Goal: Information Seeking & Learning: Check status

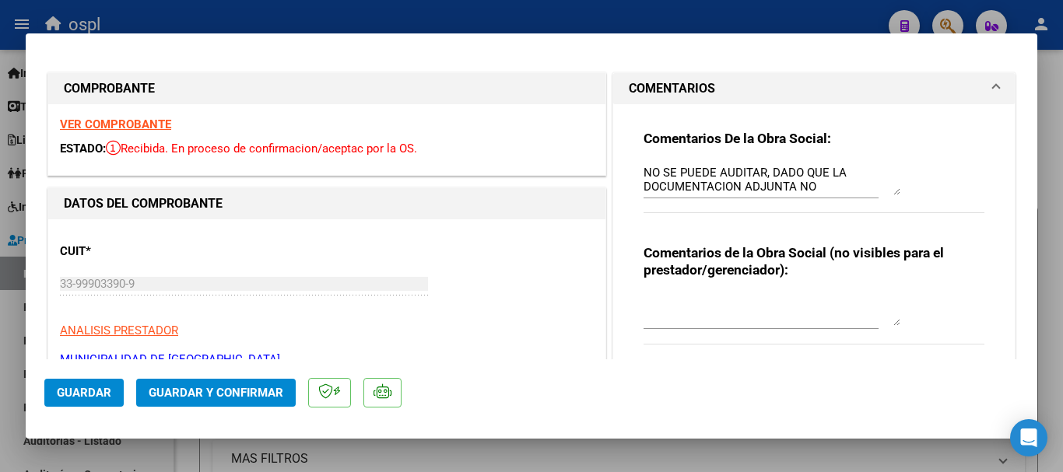
click at [471, 9] on div at bounding box center [531, 236] width 1063 height 472
type input "$ 0,00"
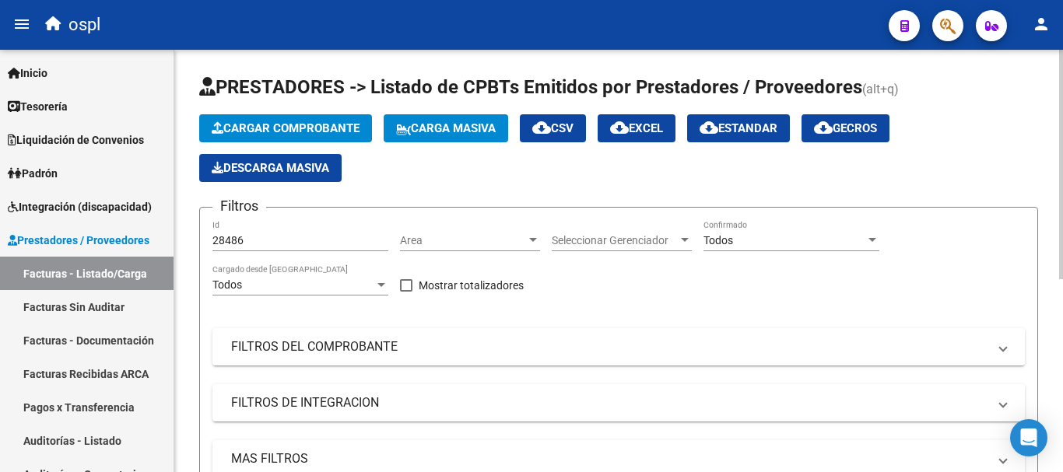
click at [355, 349] on mat-panel-title "FILTROS DEL COMPROBANTE" at bounding box center [609, 346] width 756 height 17
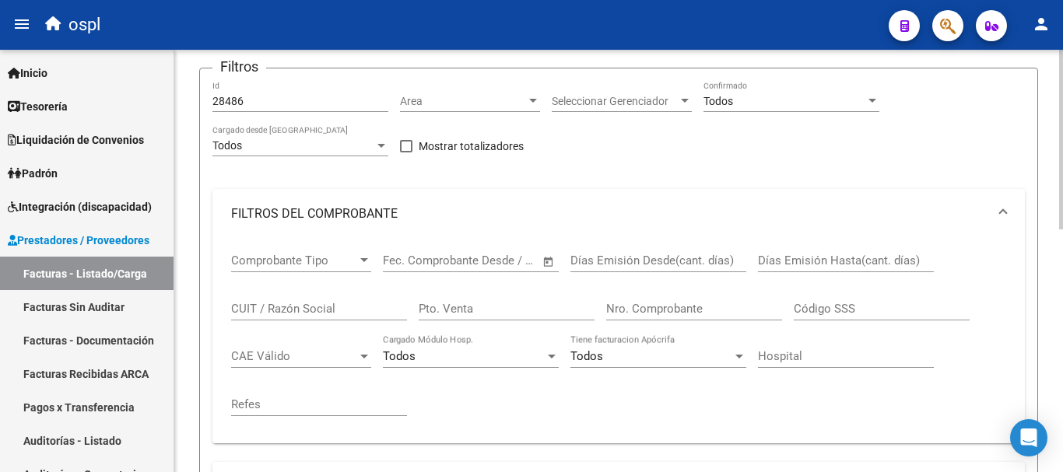
scroll to position [78, 0]
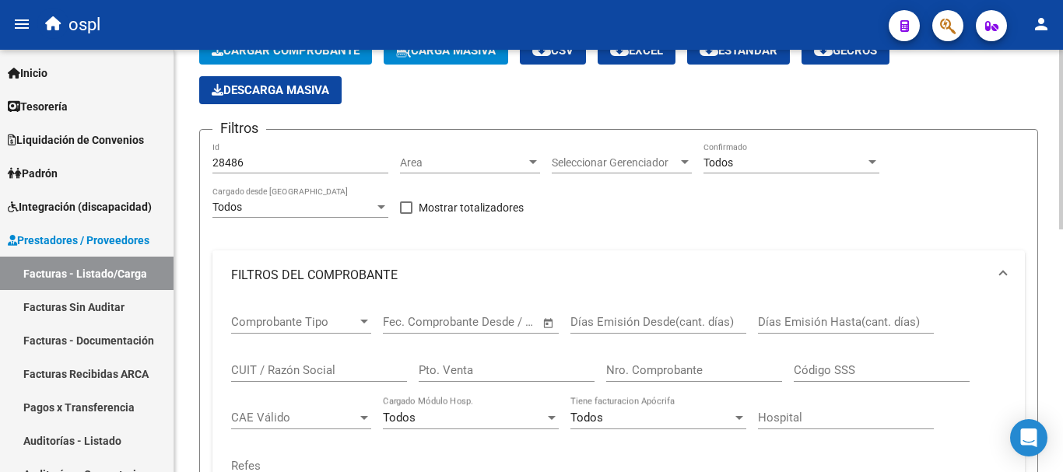
click at [335, 373] on input "CUIT / Razón Social" at bounding box center [319, 370] width 176 height 14
type input "esencial"
click at [673, 374] on input "Nro. Comprobante" at bounding box center [694, 370] width 176 height 14
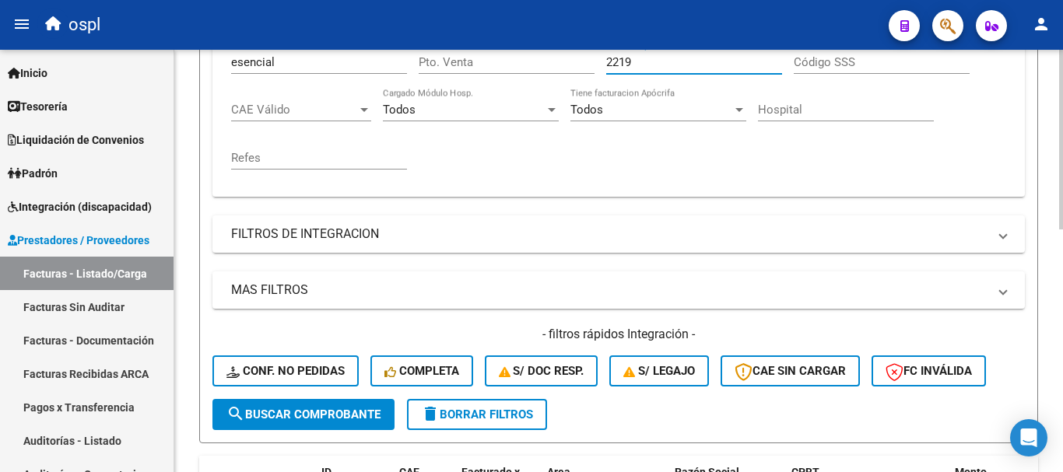
scroll to position [389, 0]
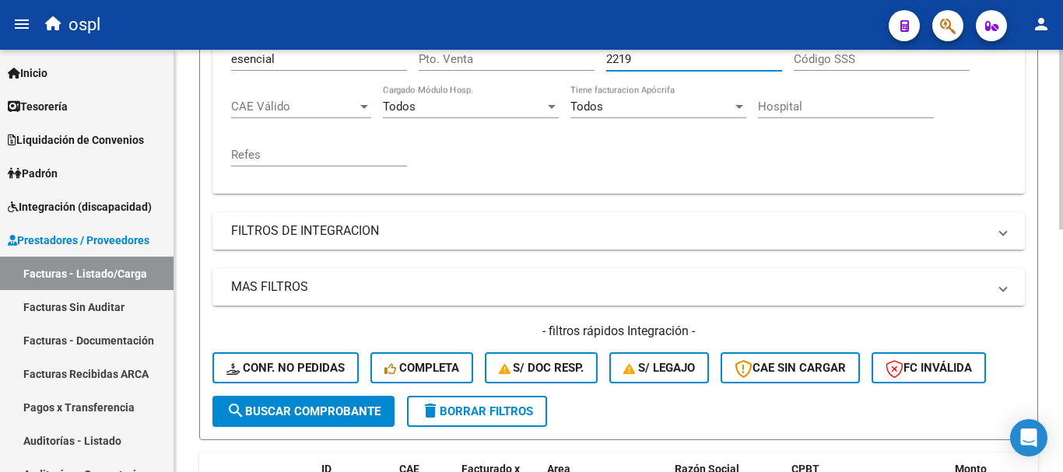
type input "2219"
click at [328, 403] on button "search Buscar Comprobante" at bounding box center [303, 411] width 182 height 31
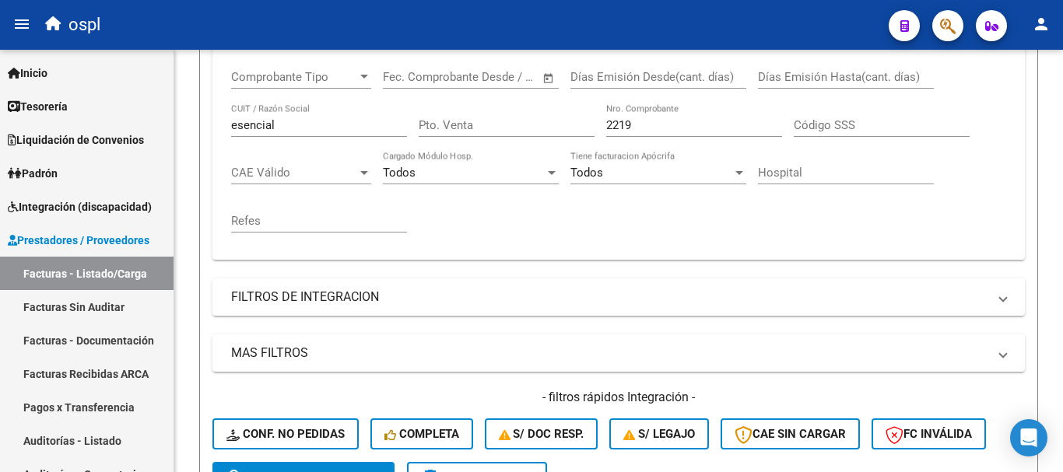
scroll to position [314, 0]
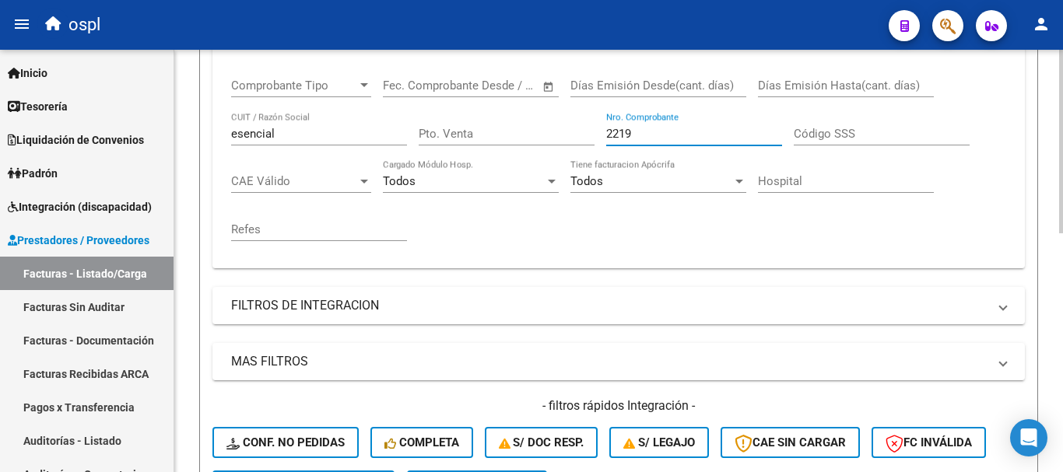
drag, startPoint x: 659, startPoint y: 134, endPoint x: 577, endPoint y: 123, distance: 83.2
click at [577, 123] on div "Comprobante Tipo Comprobante Tipo Fecha inicio – Fecha fin Fec. Comprobante Des…" at bounding box center [618, 160] width 775 height 192
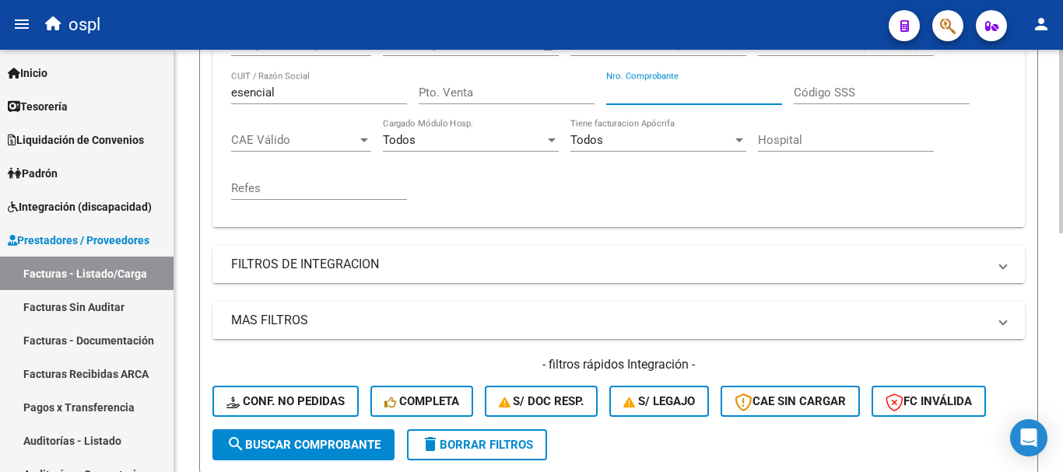
scroll to position [392, 0]
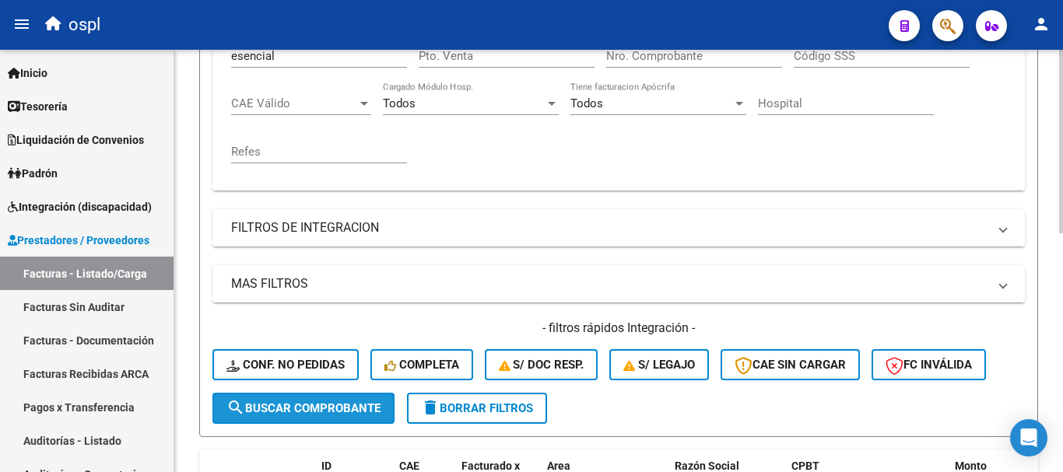
click at [333, 405] on span "search Buscar Comprobante" at bounding box center [303, 409] width 154 height 14
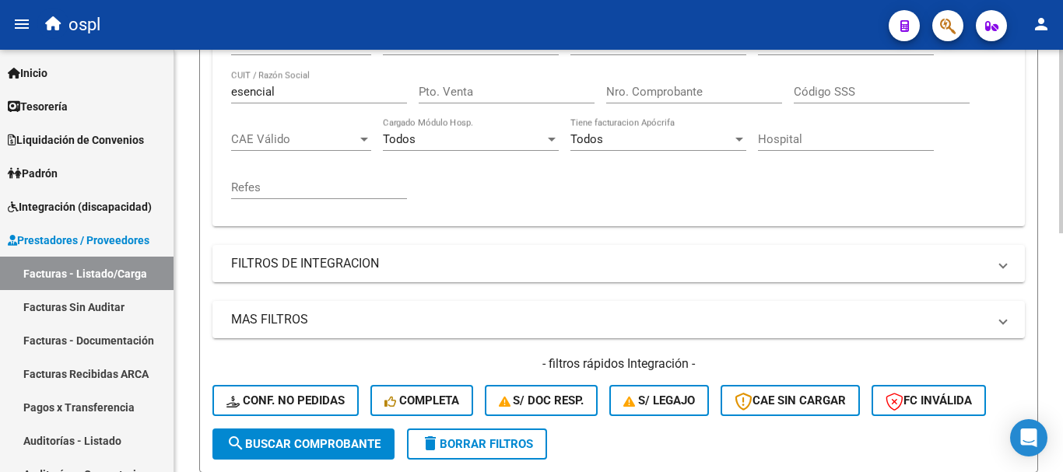
scroll to position [202, 0]
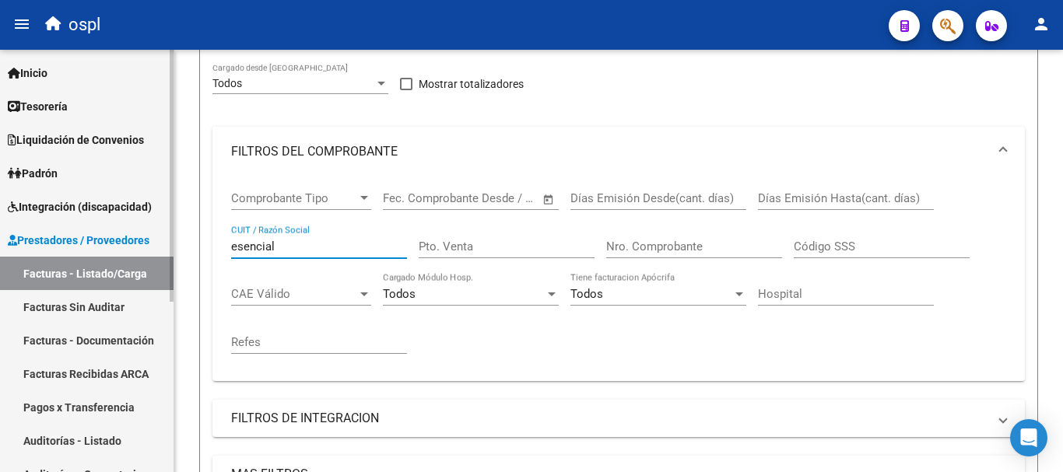
drag, startPoint x: 289, startPoint y: 240, endPoint x: 172, endPoint y: 230, distance: 117.9
click at [172, 230] on mat-sidenav-container "Firma Express Inicio Calendario SSS Instructivos Contacto OS Tesorería Extracto…" at bounding box center [531, 261] width 1063 height 423
paste input "30714900192"
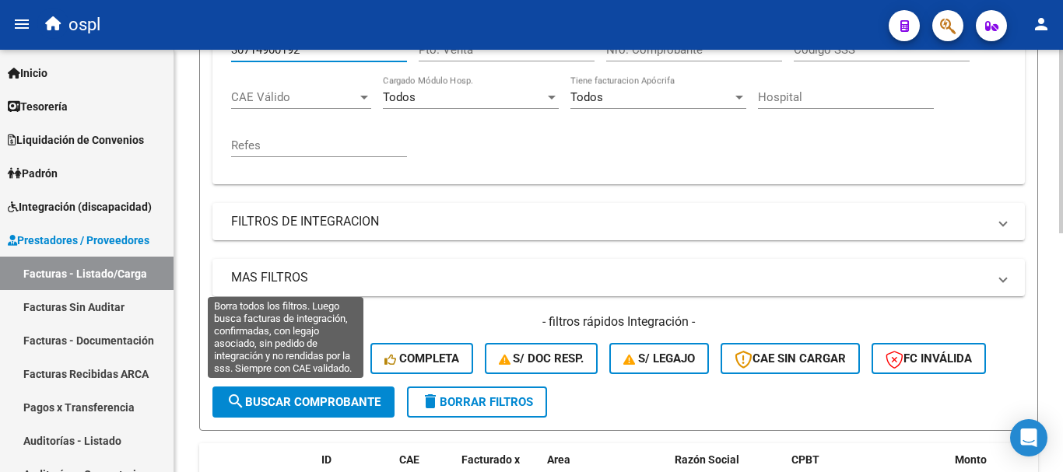
scroll to position [435, 0]
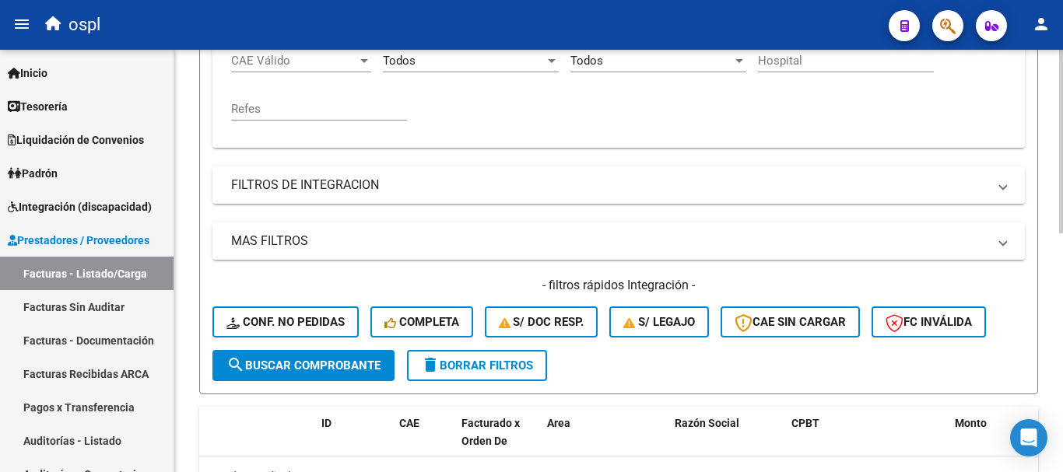
type input "30714900192"
click at [322, 367] on span "search Buscar Comprobante" at bounding box center [303, 366] width 154 height 14
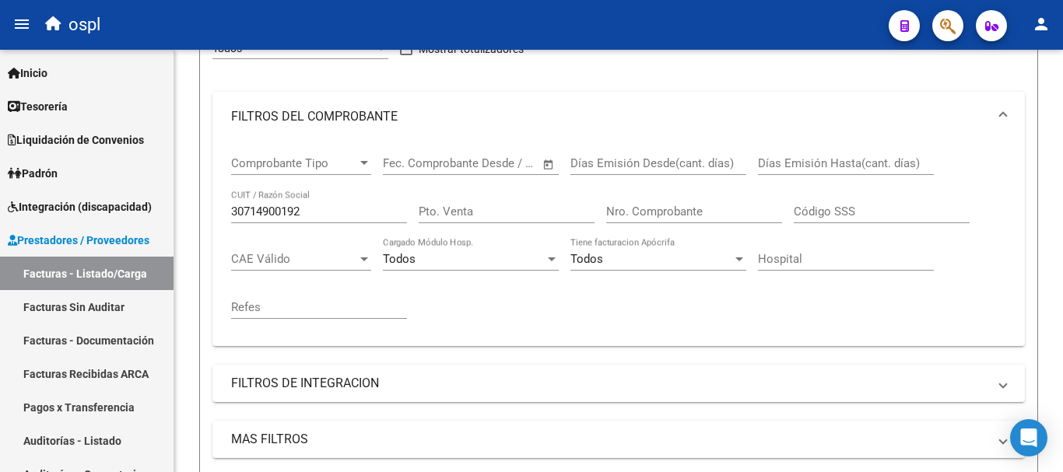
scroll to position [159, 0]
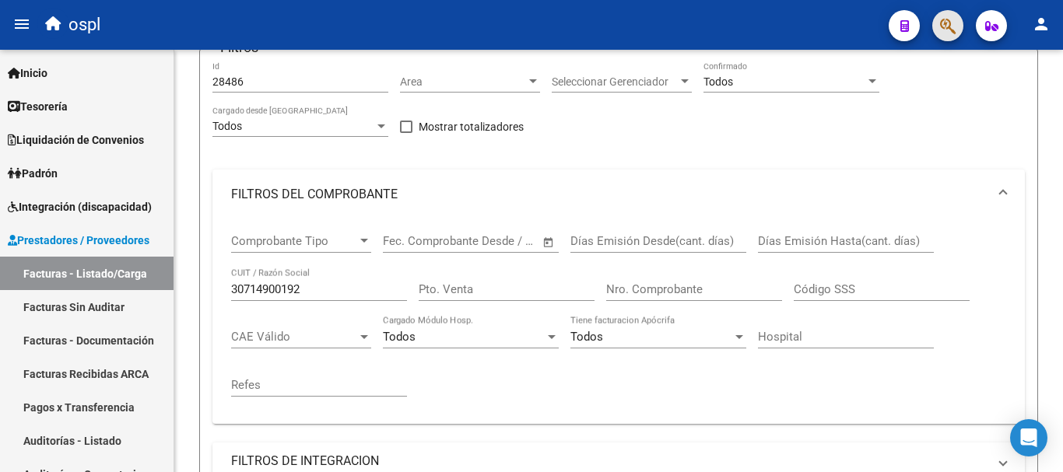
click at [937, 36] on button "button" at bounding box center [947, 25] width 31 height 31
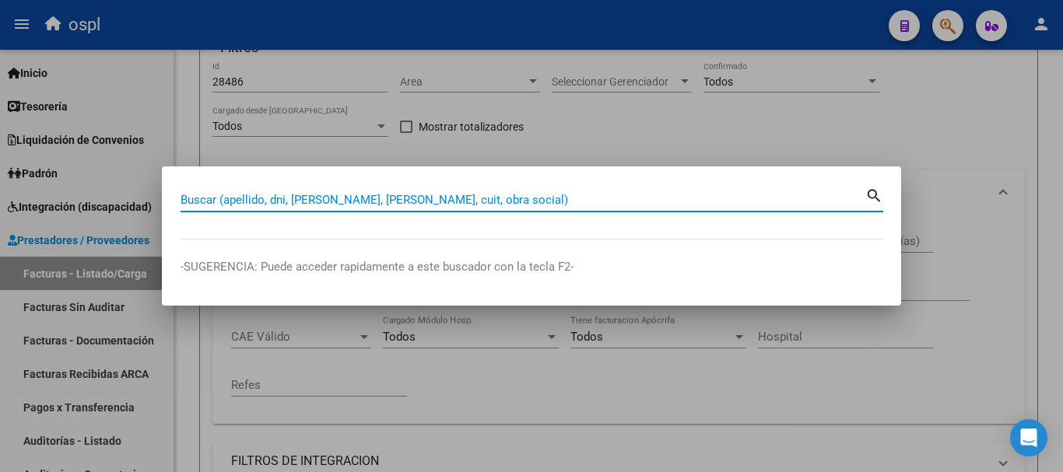
paste input "30714900192"
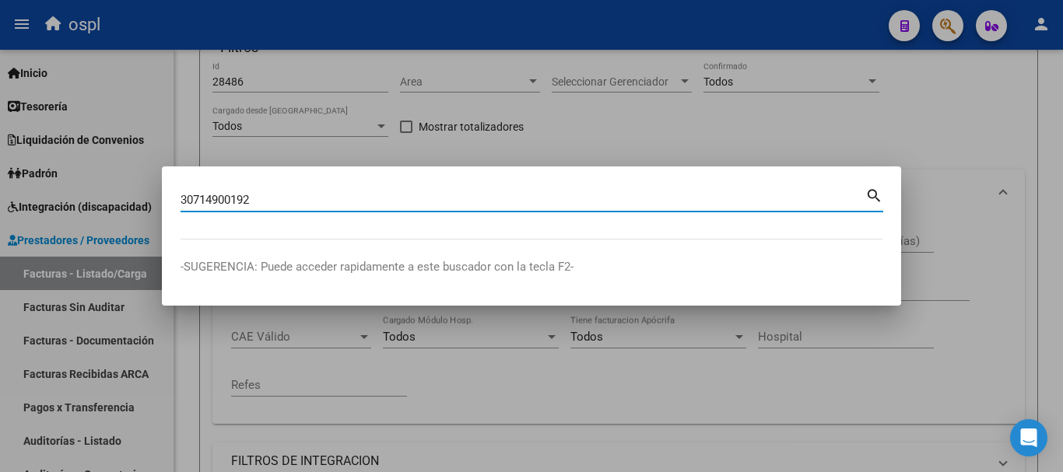
type input "30714900192"
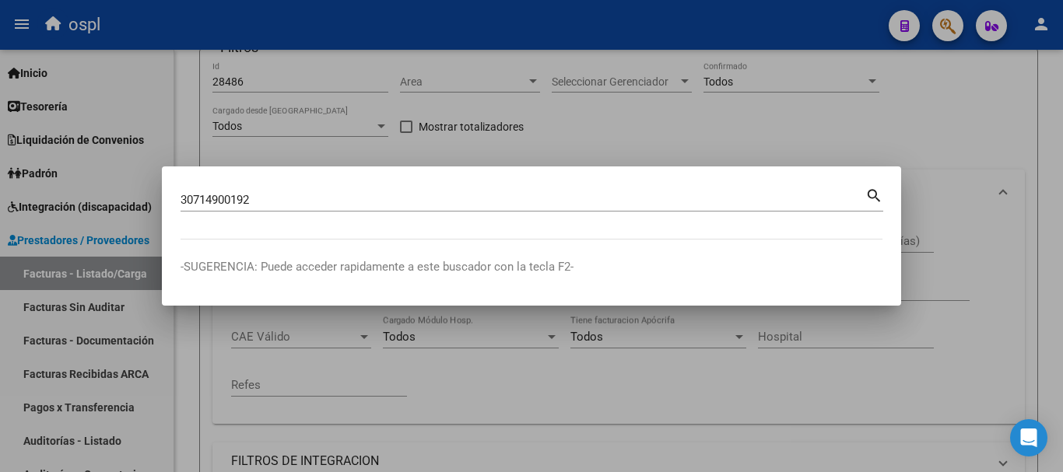
click at [871, 194] on mat-icon "search" at bounding box center [874, 194] width 18 height 19
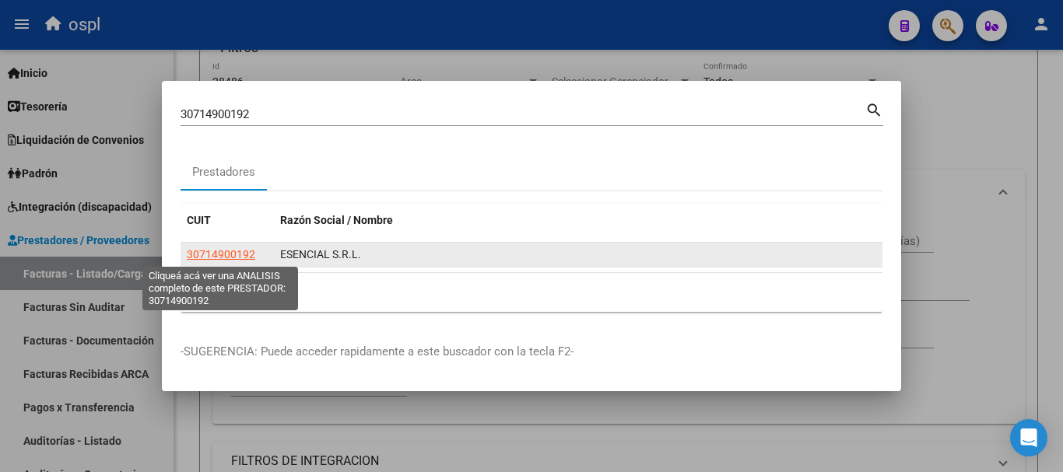
click at [209, 253] on span "30714900192" at bounding box center [221, 254] width 68 height 12
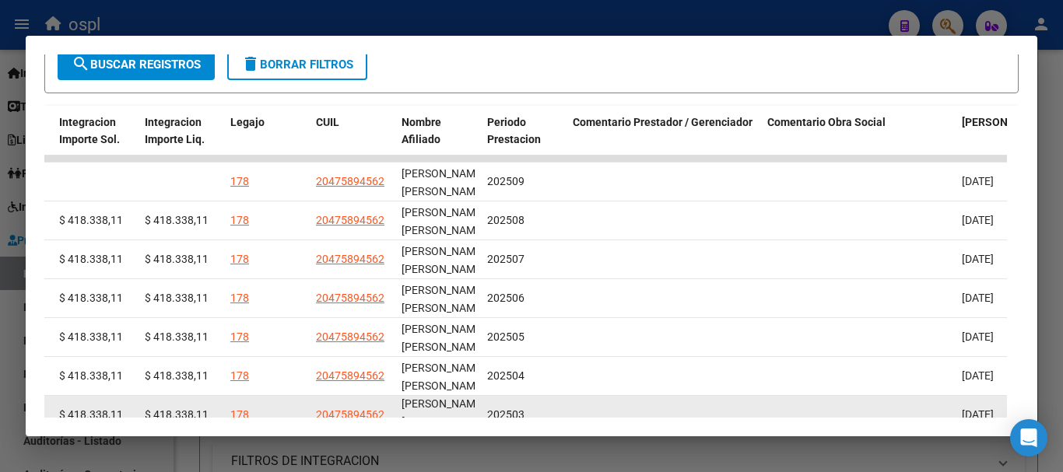
scroll to position [378, 0]
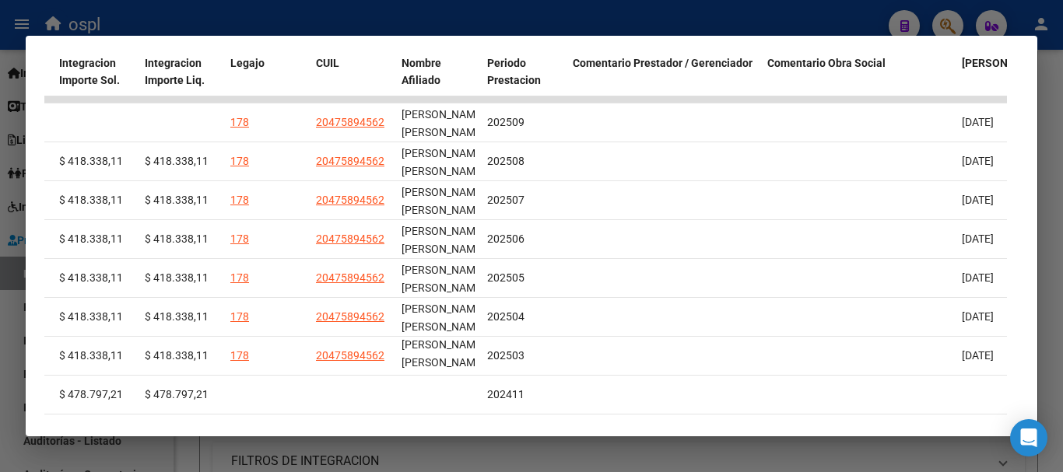
click at [714, 16] on div at bounding box center [531, 236] width 1063 height 472
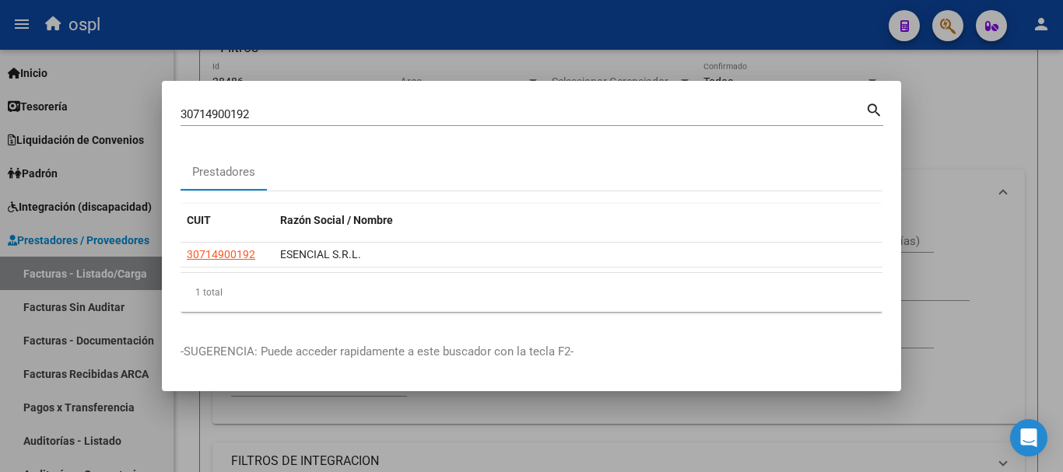
click at [937, 132] on div at bounding box center [531, 236] width 1063 height 472
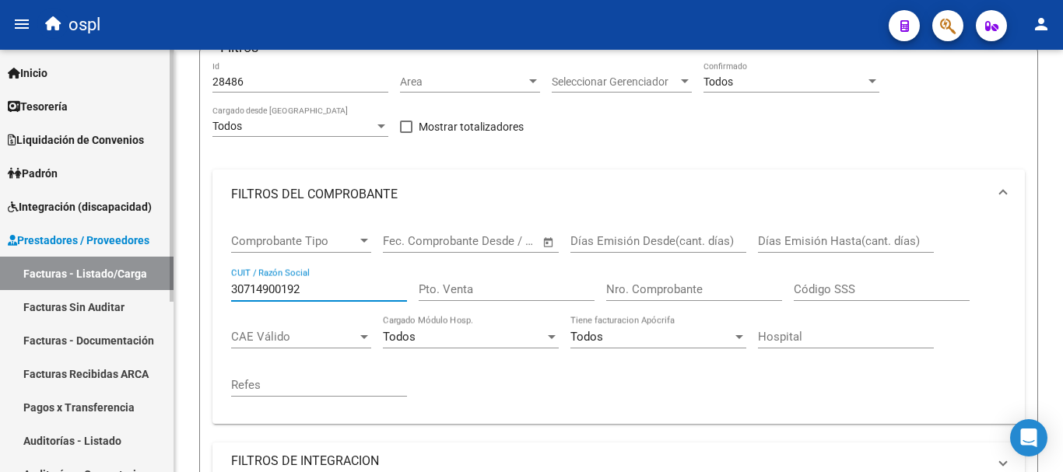
drag, startPoint x: 327, startPoint y: 285, endPoint x: 168, endPoint y: 274, distance: 159.1
click at [168, 274] on mat-sidenav-container "Firma Express Inicio Calendario SSS Instructivos Contacto OS Tesorería Extracto…" at bounding box center [531, 261] width 1063 height 423
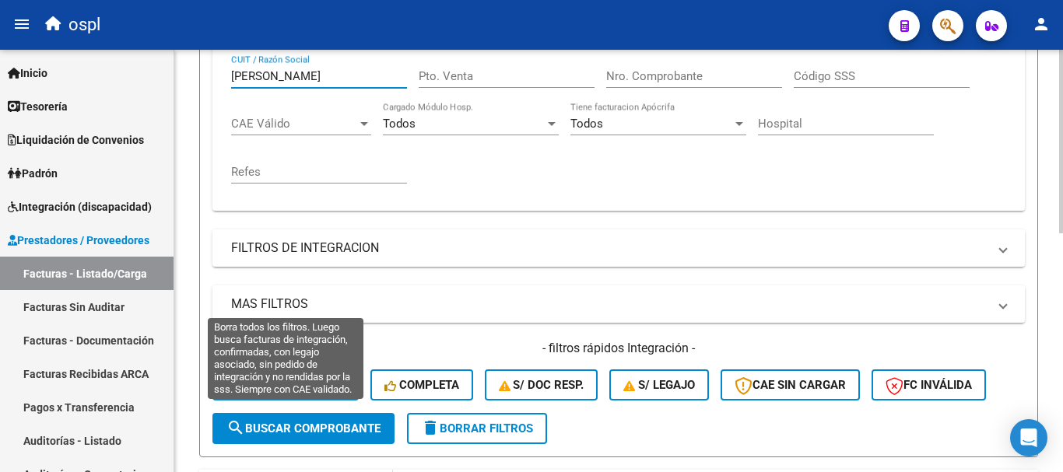
scroll to position [470, 0]
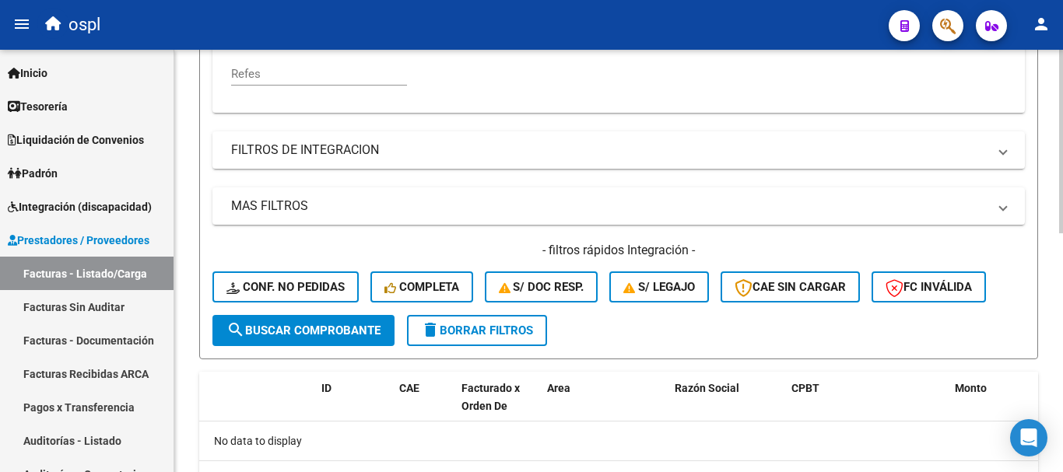
type input "crudeli"
click at [348, 332] on span "search Buscar Comprobante" at bounding box center [303, 331] width 154 height 14
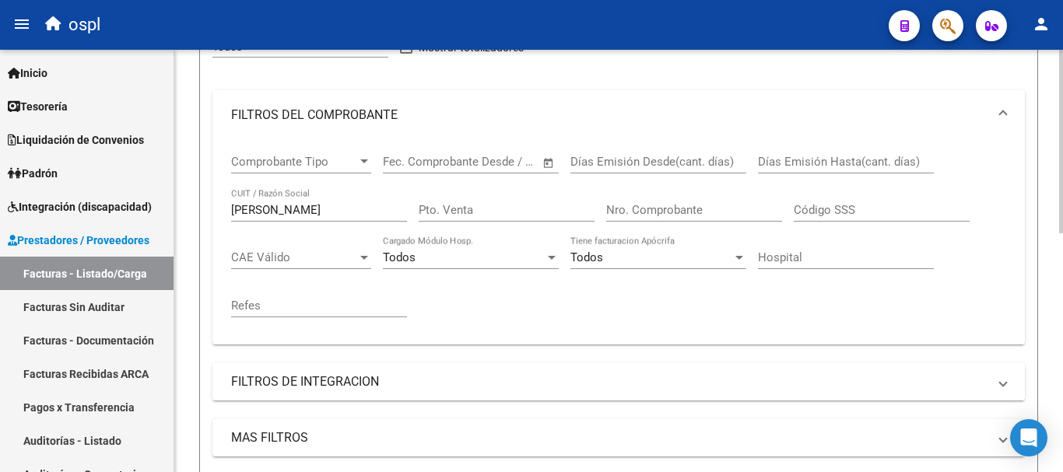
scroll to position [237, 0]
click at [939, 28] on button "button" at bounding box center [947, 25] width 31 height 31
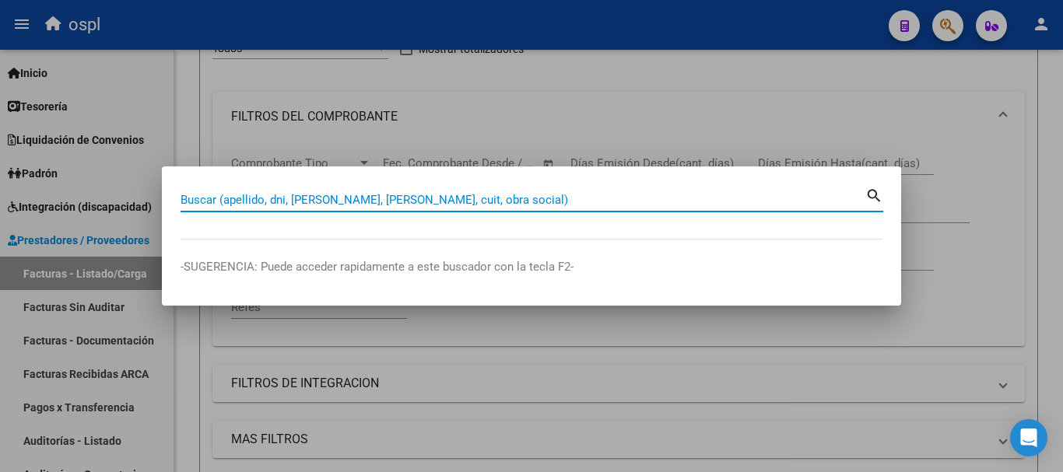
click at [531, 186] on div "Buscar (apellido, dni, cuil, nro traspaso, cuit, obra social) search" at bounding box center [532, 198] width 703 height 26
paste input "55931696"
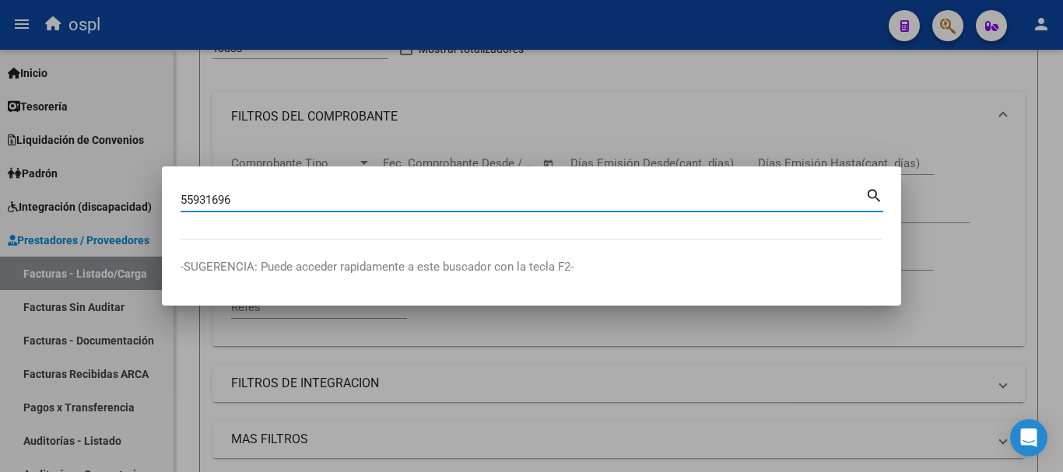
type input "55931696"
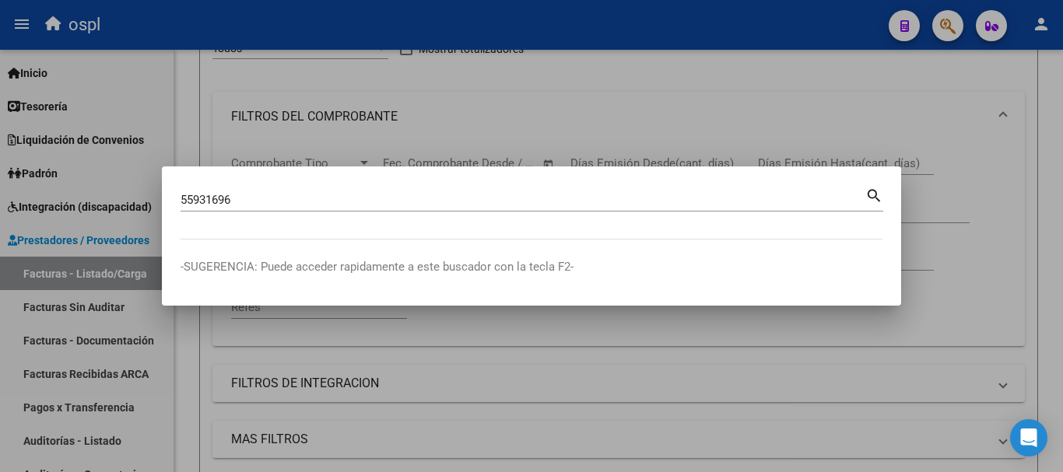
click at [872, 196] on mat-icon "search" at bounding box center [874, 194] width 18 height 19
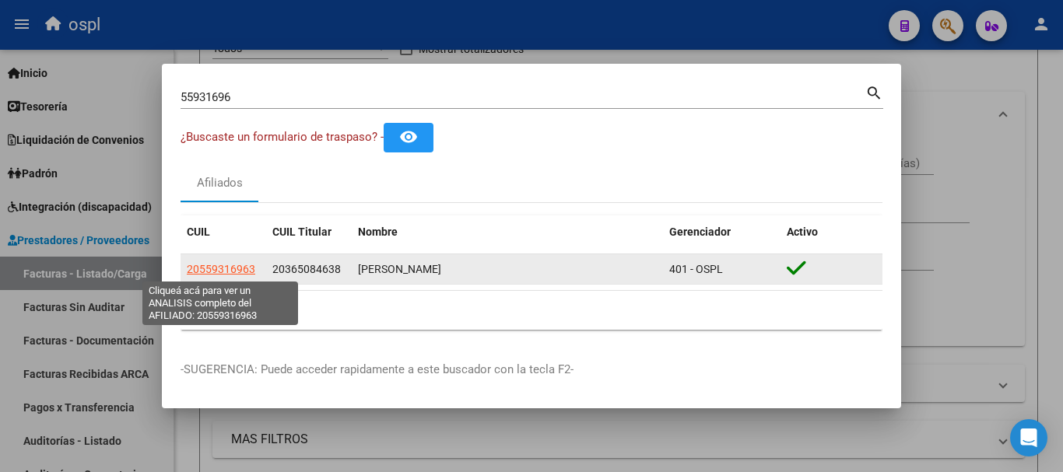
click at [245, 268] on span "20559316963" at bounding box center [221, 269] width 68 height 12
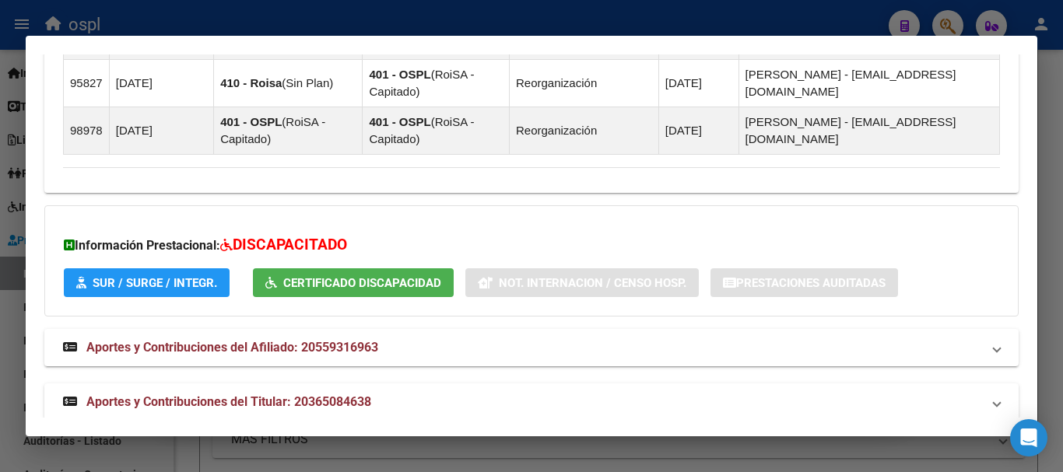
scroll to position [1594, 0]
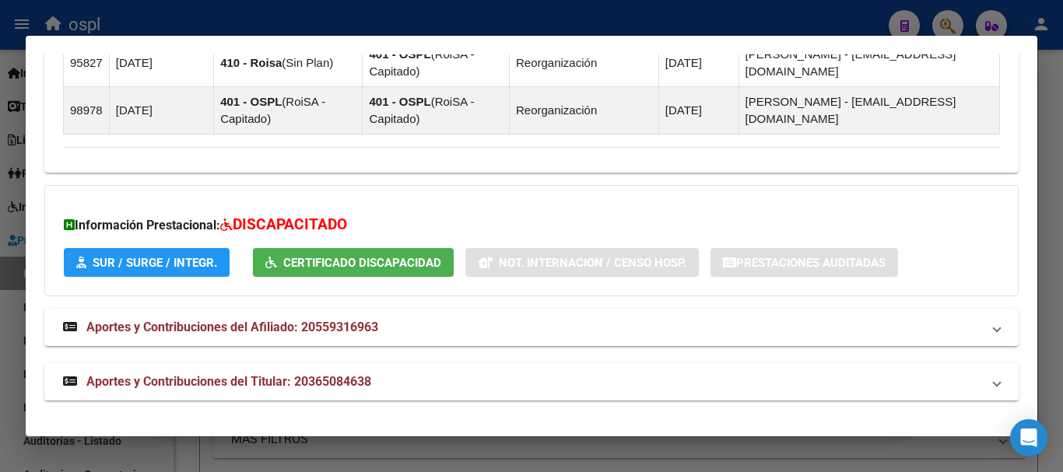
click at [202, 253] on button "SUR / SURGE / INTEGR." at bounding box center [147, 262] width 166 height 29
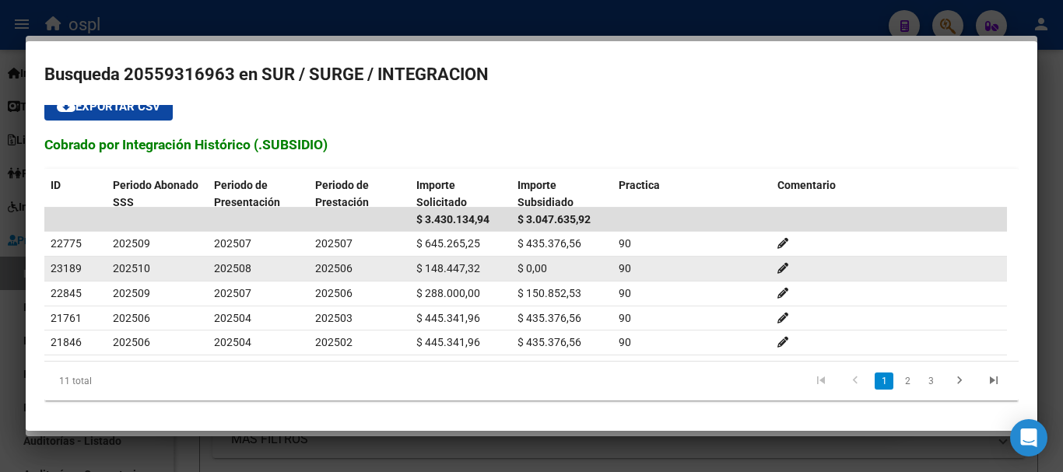
scroll to position [0, 0]
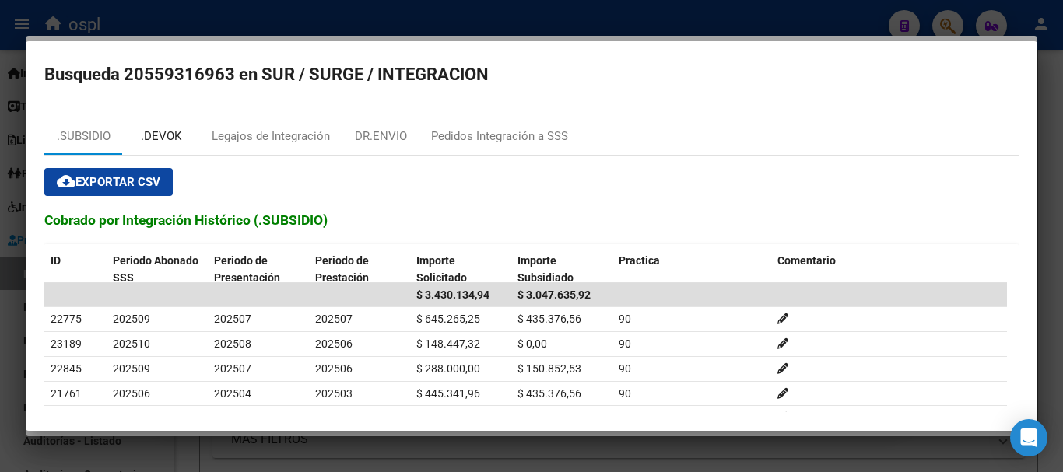
click at [163, 132] on div ".DEVOK" at bounding box center [161, 137] width 40 height 18
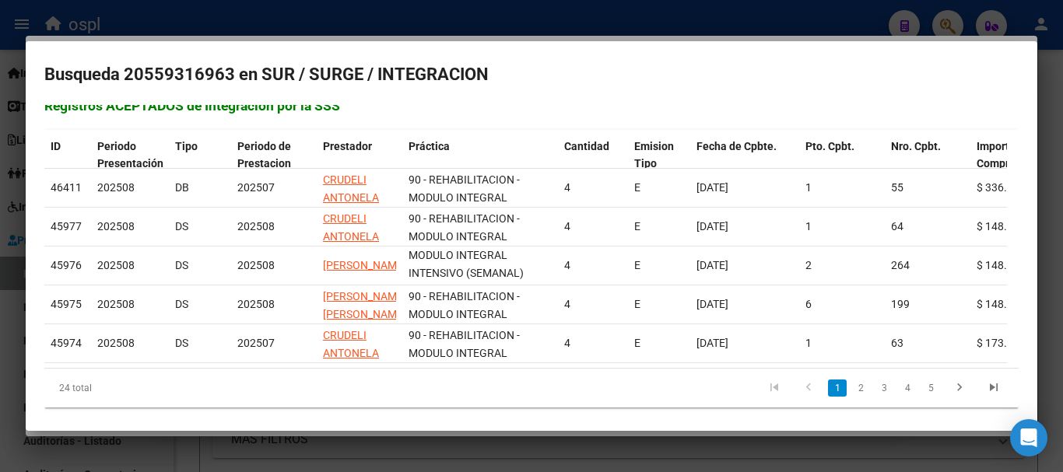
scroll to position [134, 0]
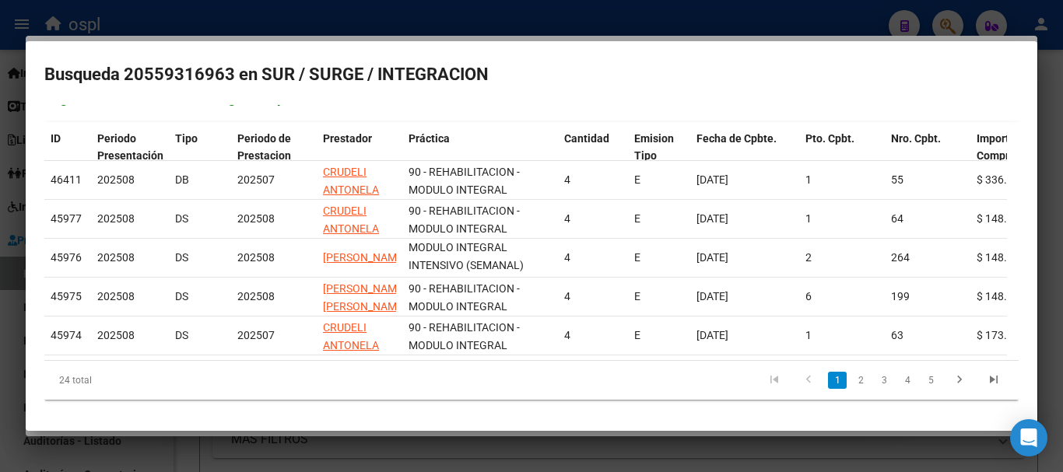
drag, startPoint x: 515, startPoint y: 395, endPoint x: 733, endPoint y: 406, distance: 218.2
click at [733, 406] on div "cloud_download Exportar CSV Registros ACEPTADOS de Integración por la SSS ID Pe…" at bounding box center [531, 222] width 974 height 379
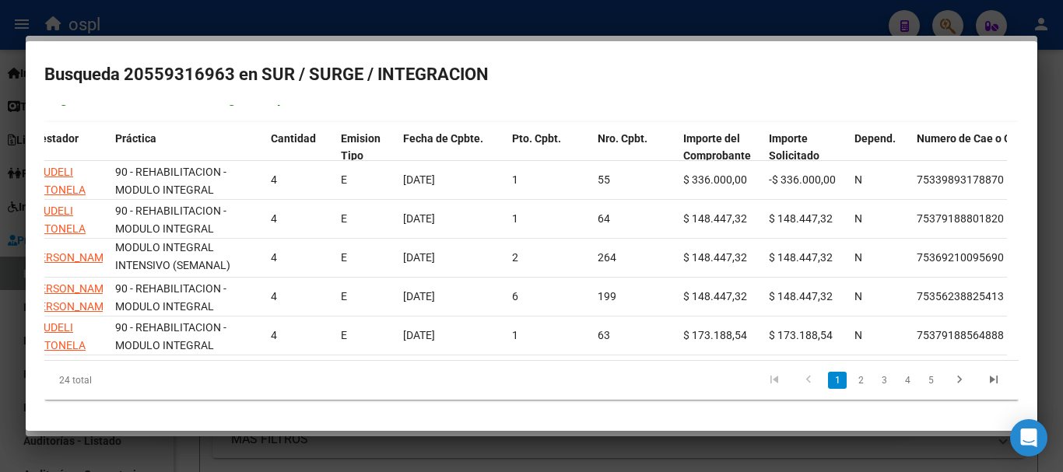
scroll to position [0, 0]
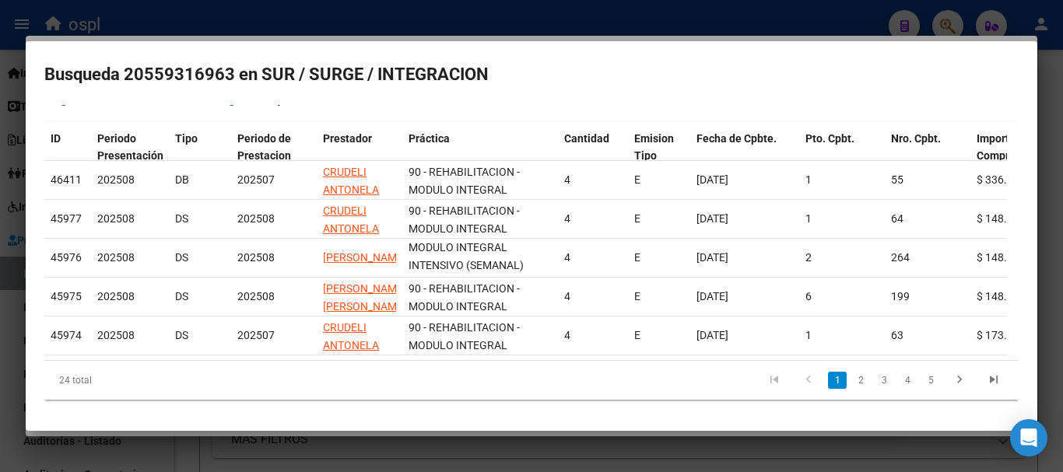
click at [372, 23] on div at bounding box center [531, 236] width 1063 height 472
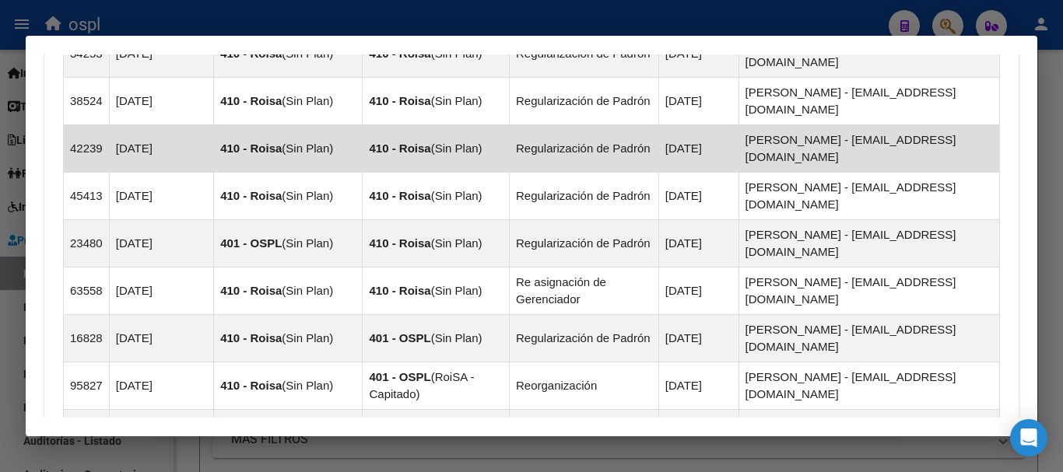
scroll to position [1594, 0]
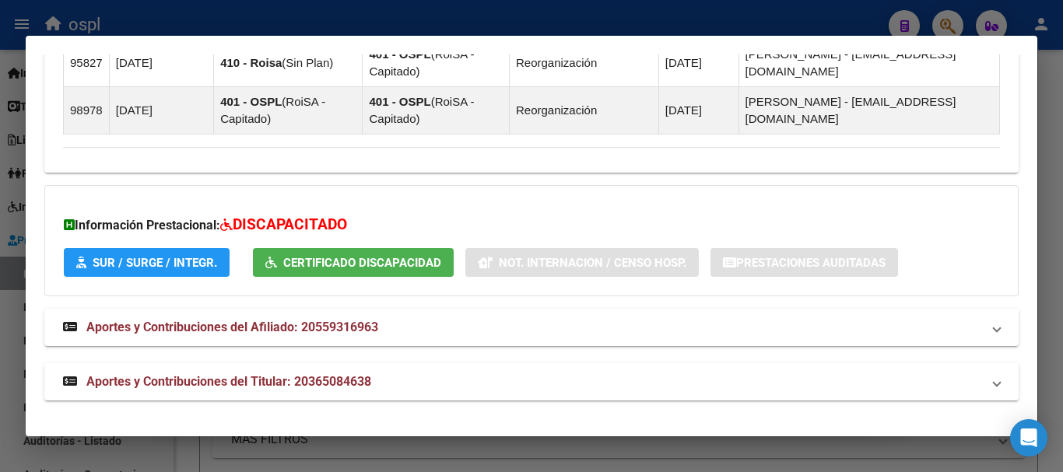
click at [199, 256] on span "SUR / SURGE / INTEGR." at bounding box center [146, 262] width 141 height 14
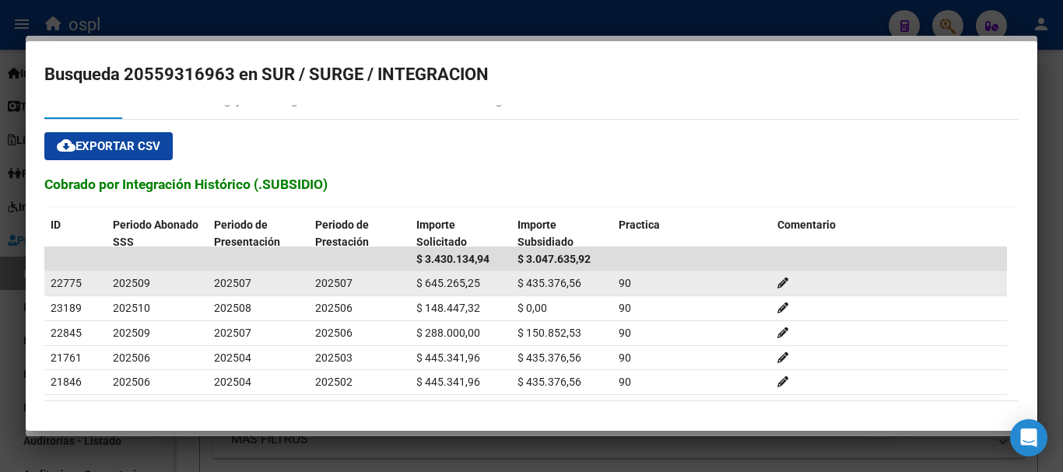
scroll to position [0, 0]
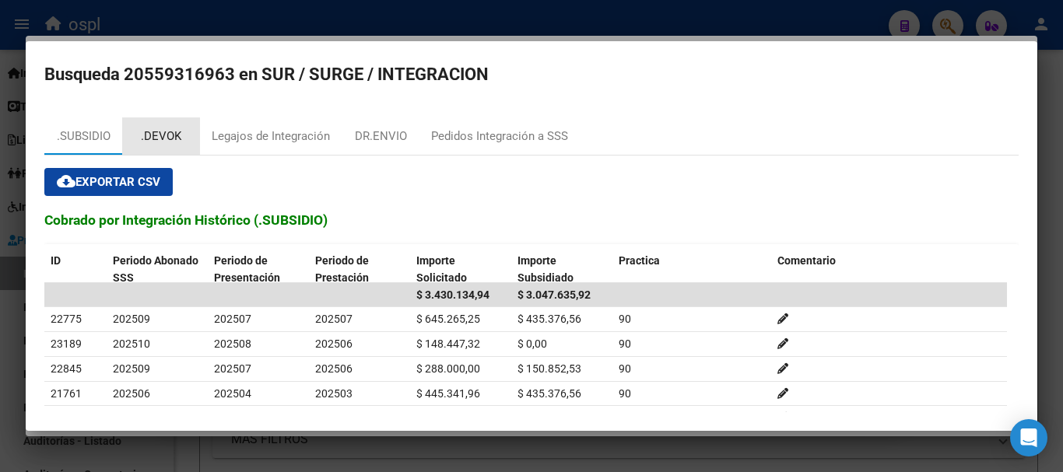
click at [169, 133] on div ".DEVOK" at bounding box center [161, 137] width 40 height 18
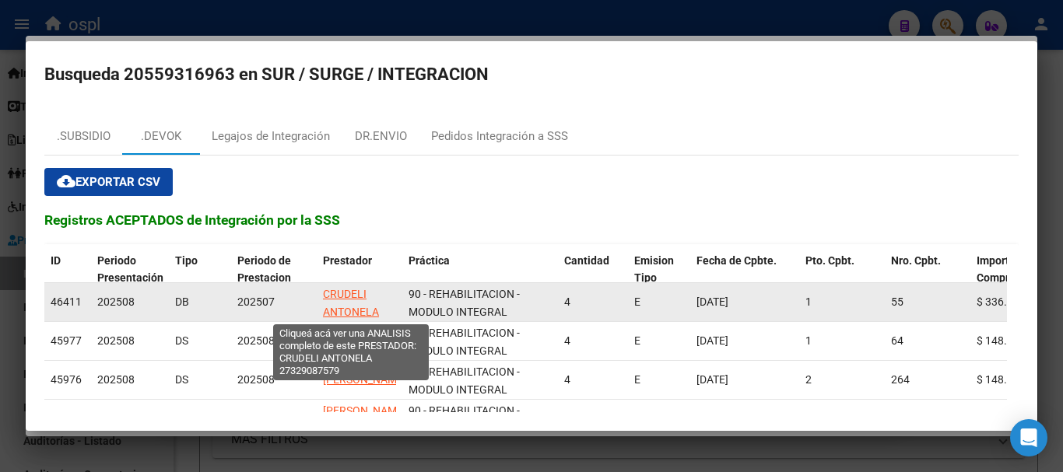
click at [352, 293] on span "CRUDELI ANTONELA" at bounding box center [351, 303] width 56 height 30
type textarea "27329087579"
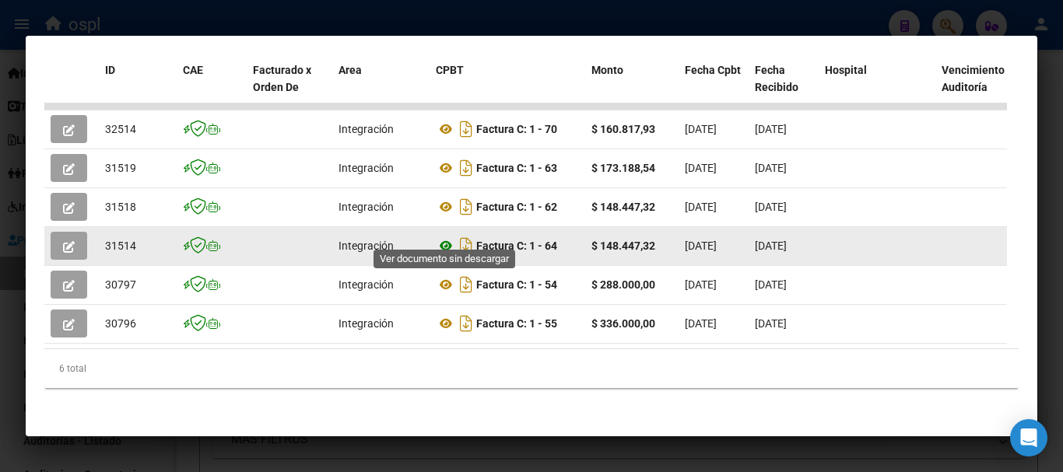
click at [445, 237] on icon at bounding box center [446, 246] width 20 height 19
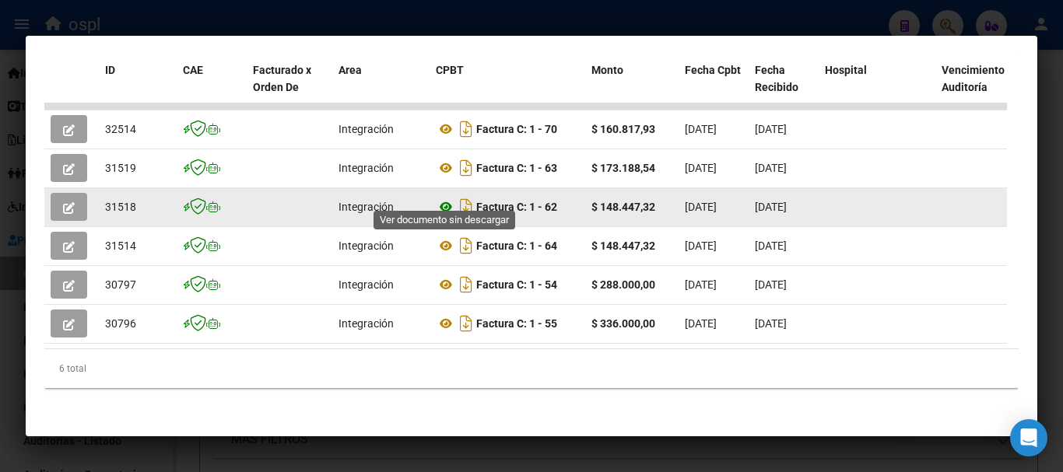
click at [445, 198] on icon at bounding box center [446, 207] width 20 height 19
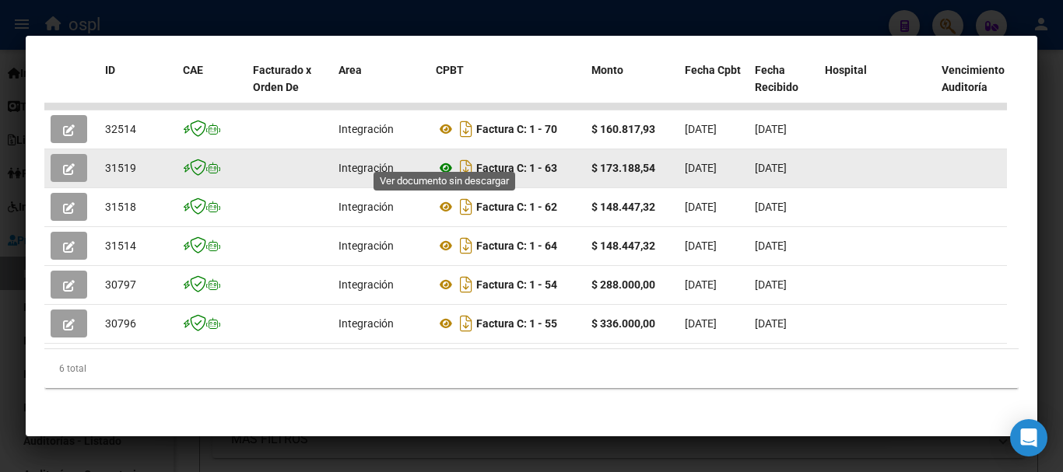
click at [442, 159] on icon at bounding box center [446, 168] width 20 height 19
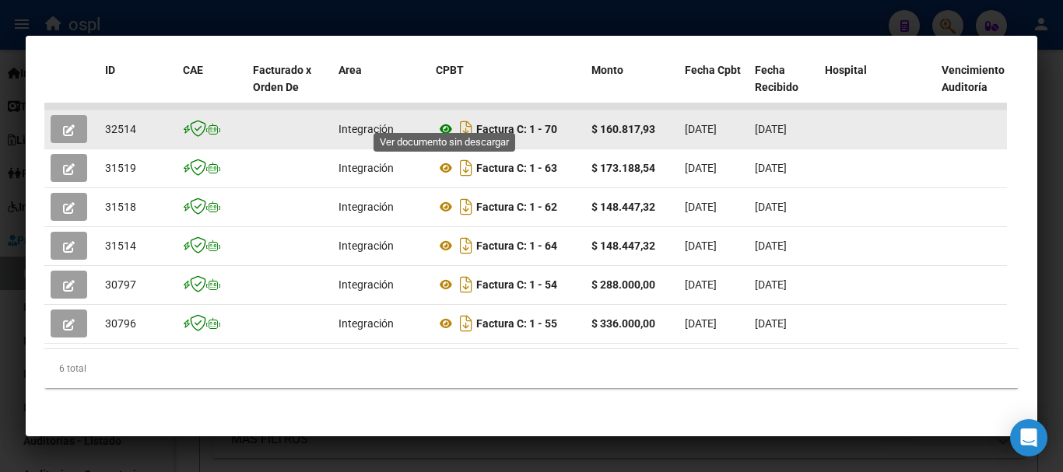
click at [444, 120] on icon at bounding box center [446, 129] width 20 height 19
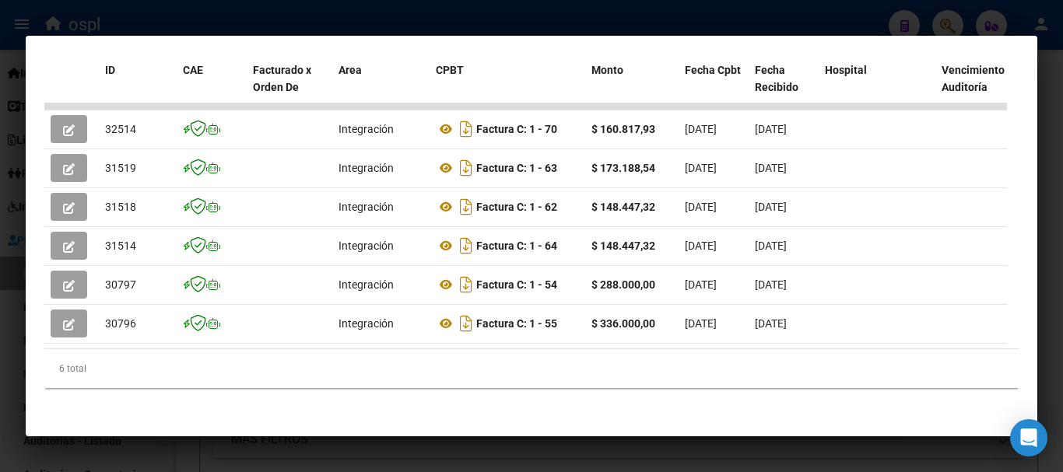
click at [162, 13] on div at bounding box center [531, 236] width 1063 height 472
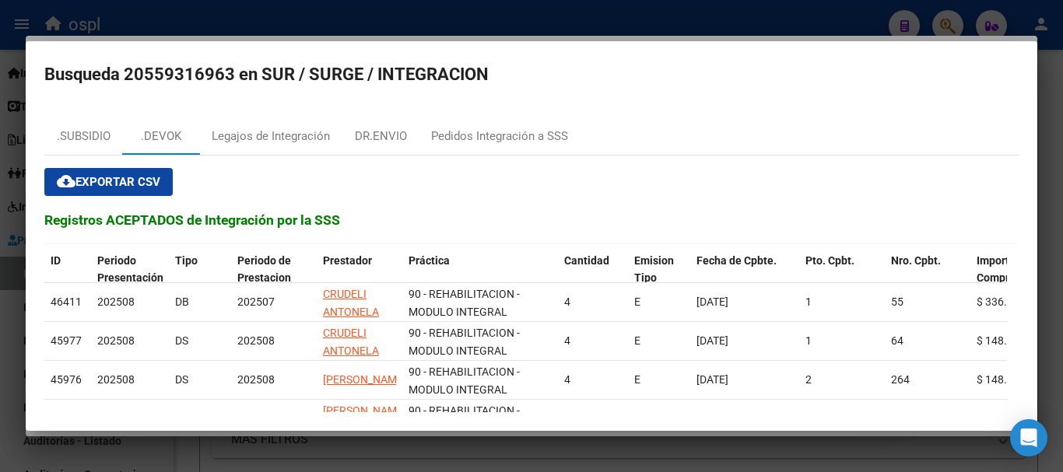
click at [521, 13] on div at bounding box center [531, 236] width 1063 height 472
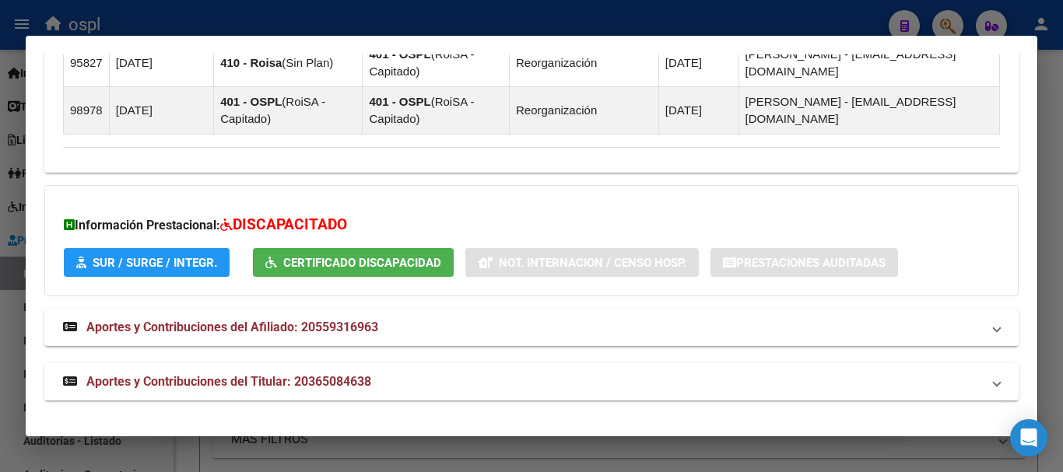
click at [821, 22] on div at bounding box center [531, 236] width 1063 height 472
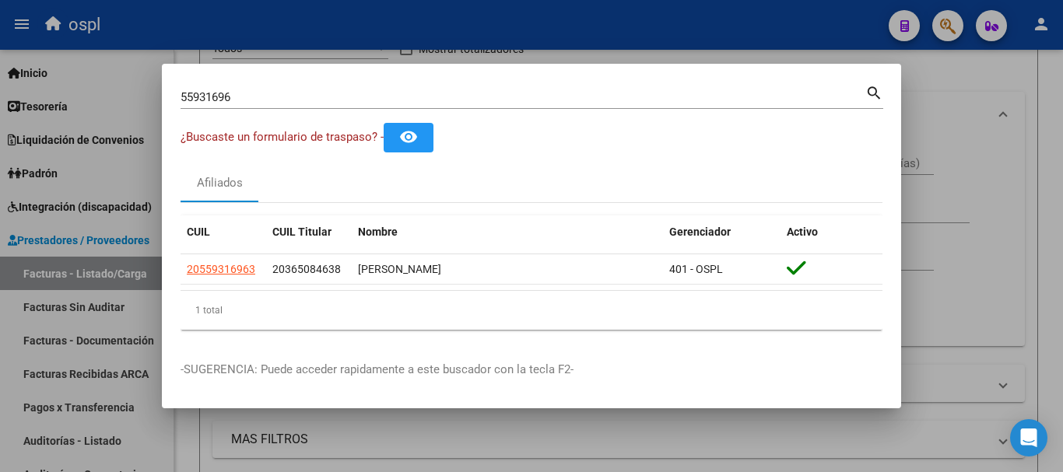
click at [658, 23] on div at bounding box center [531, 236] width 1063 height 472
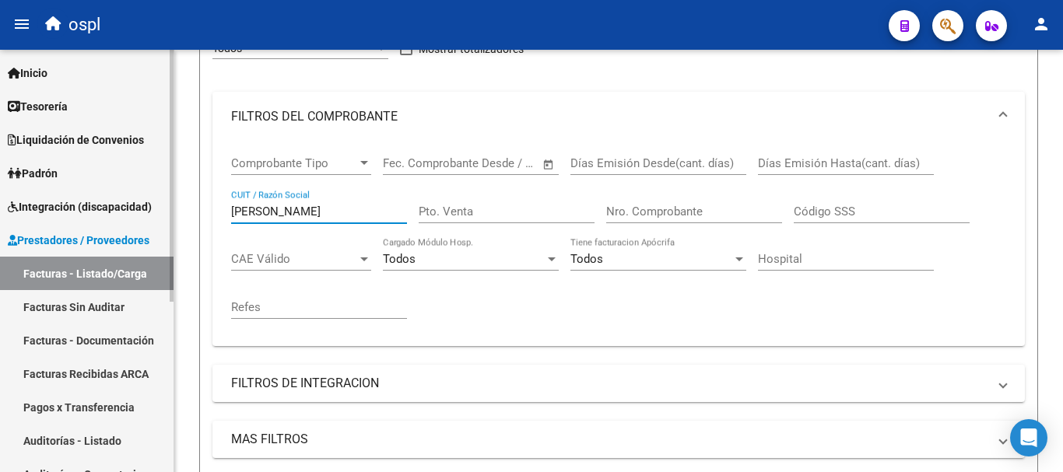
drag, startPoint x: 263, startPoint y: 205, endPoint x: 117, endPoint y: 190, distance: 147.0
click at [117, 190] on mat-sidenav-container "Firma Express Inicio Calendario SSS Instructivos Contacto OS Tesorería Extracto…" at bounding box center [531, 261] width 1063 height 423
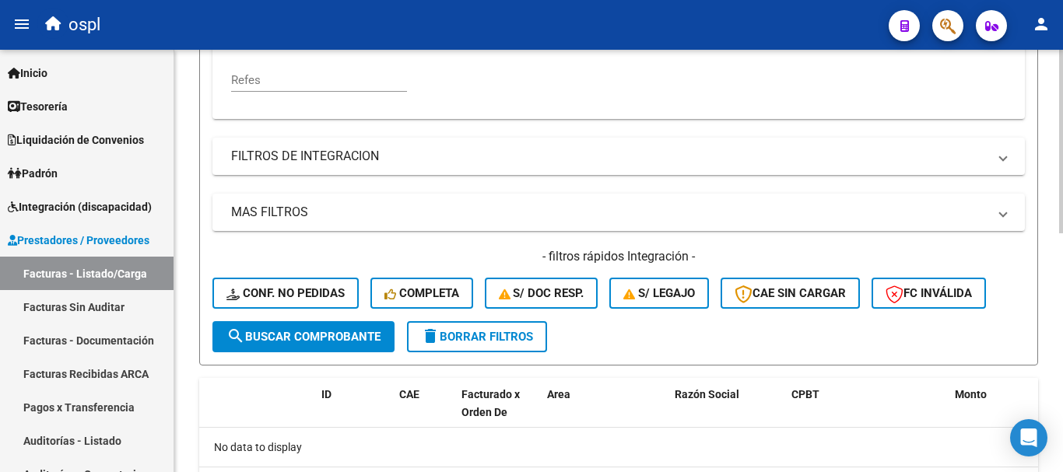
scroll to position [470, 0]
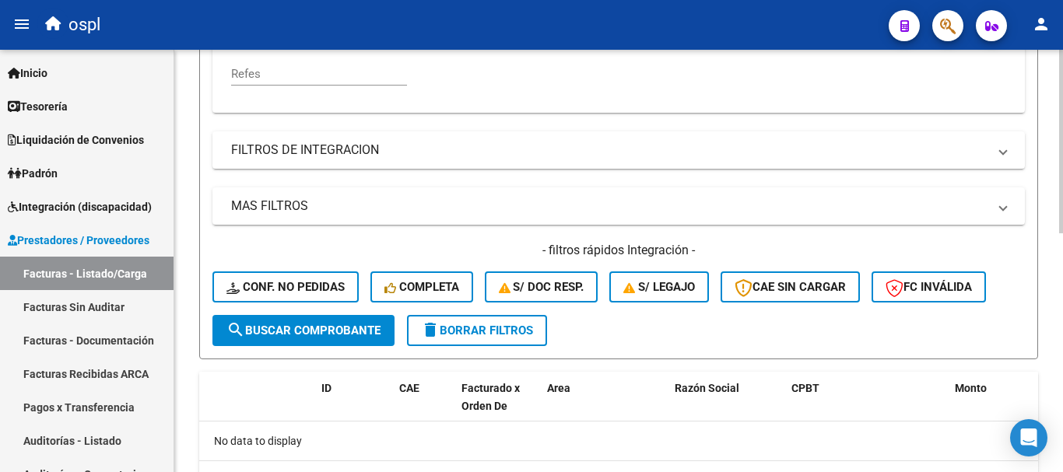
type input "[PERSON_NAME]"
click at [343, 325] on span "search Buscar Comprobante" at bounding box center [303, 331] width 154 height 14
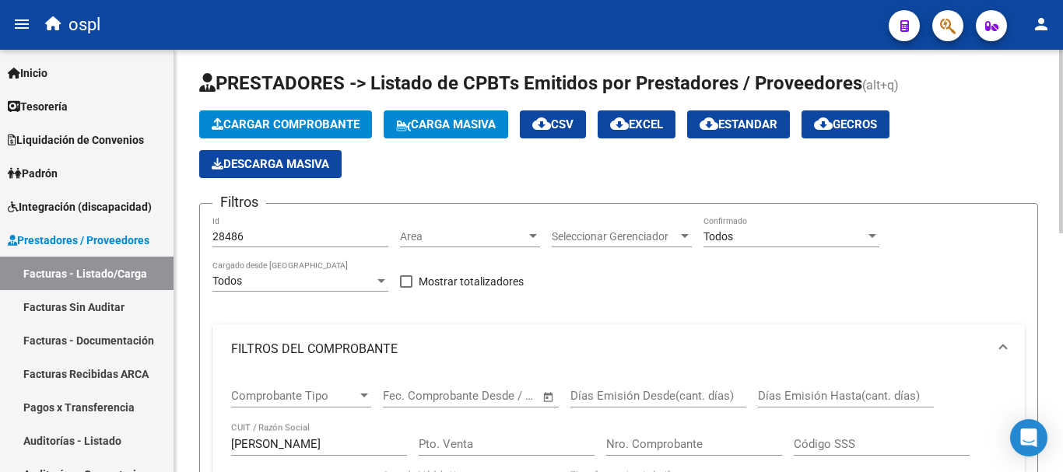
scroll to position [3, 0]
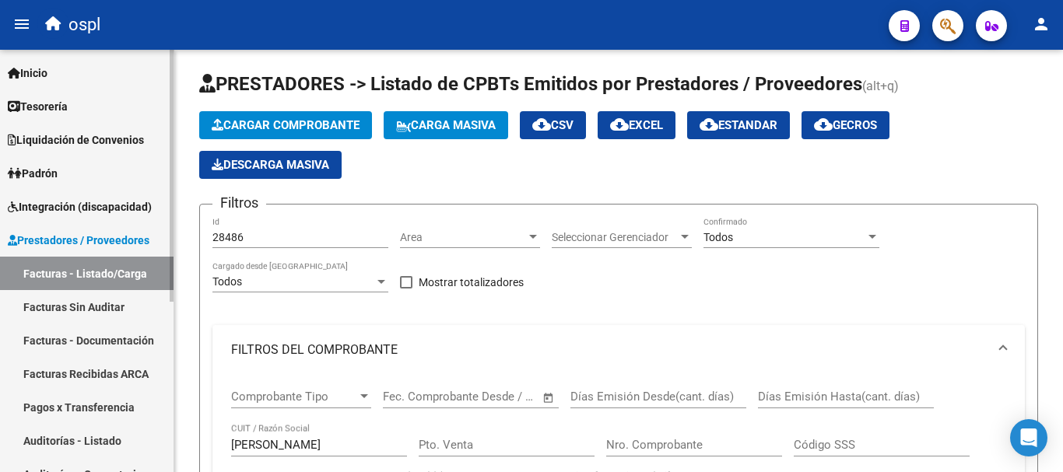
click at [93, 239] on span "Prestadores / Proveedores" at bounding box center [79, 240] width 142 height 17
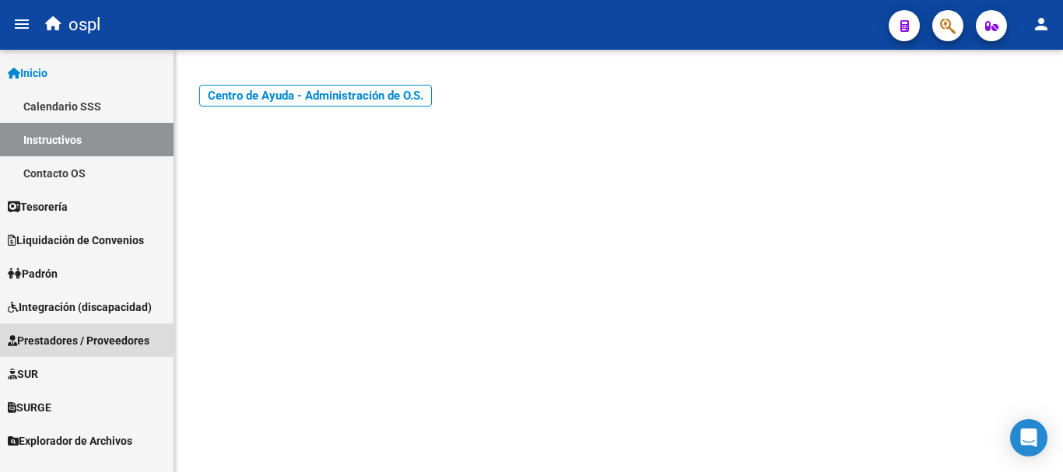
click at [68, 337] on span "Prestadores / Proveedores" at bounding box center [79, 340] width 142 height 17
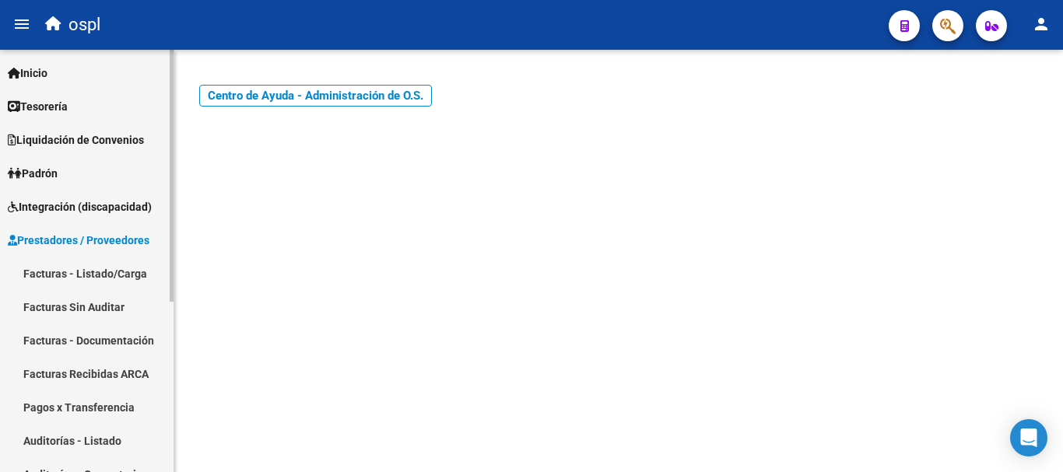
click at [126, 270] on link "Facturas - Listado/Carga" at bounding box center [87, 273] width 174 height 33
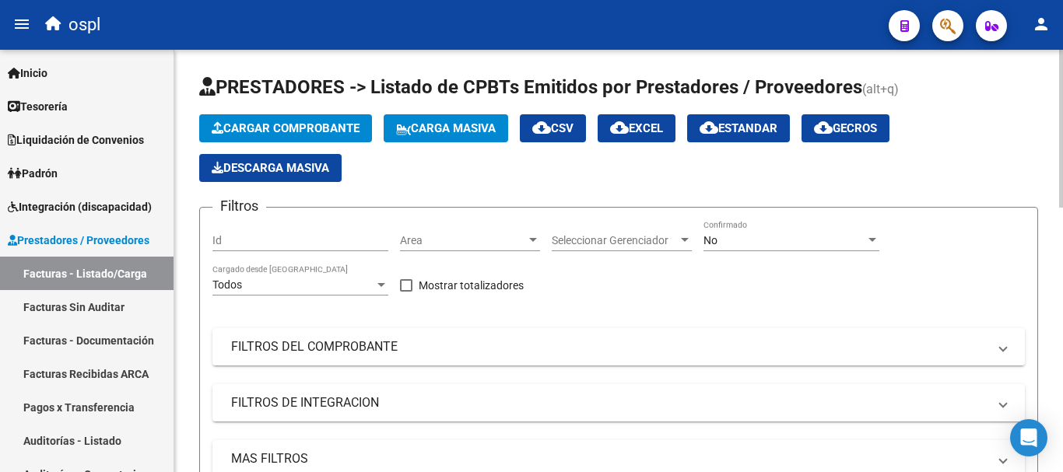
click at [296, 347] on mat-panel-title "FILTROS DEL COMPROBANTE" at bounding box center [609, 346] width 756 height 17
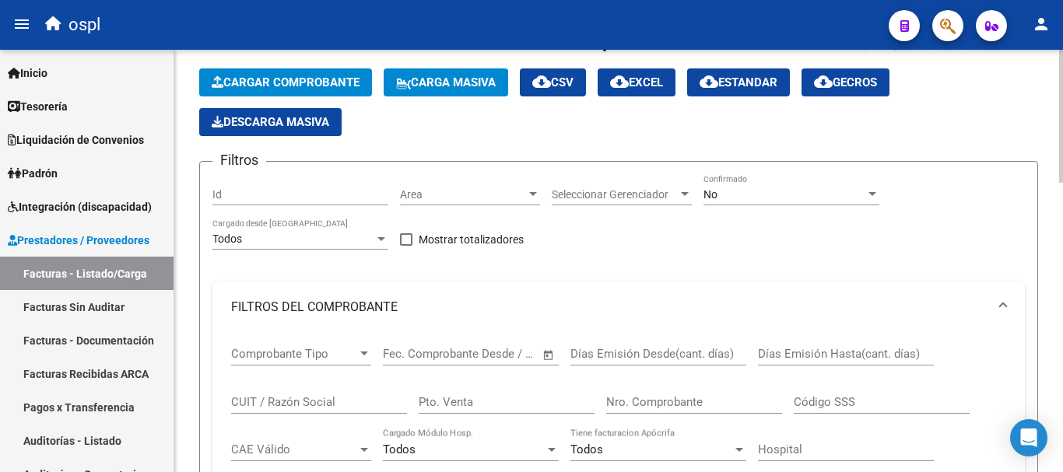
scroll to position [78, 0]
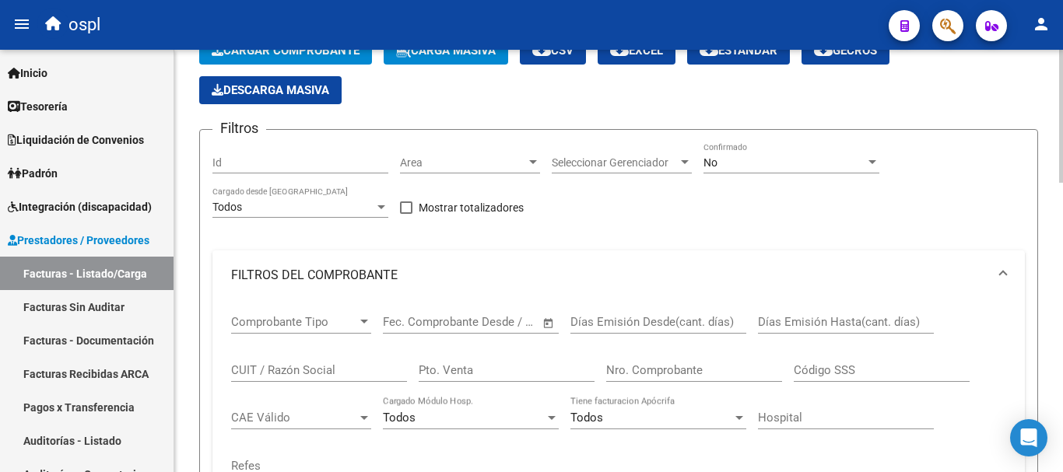
click at [286, 368] on input "CUIT / Razón Social" at bounding box center [319, 370] width 176 height 14
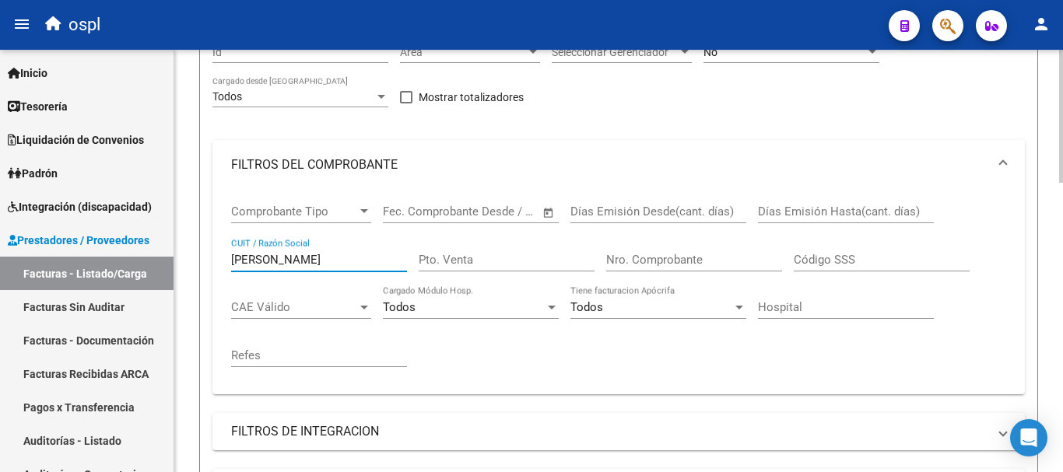
scroll to position [156, 0]
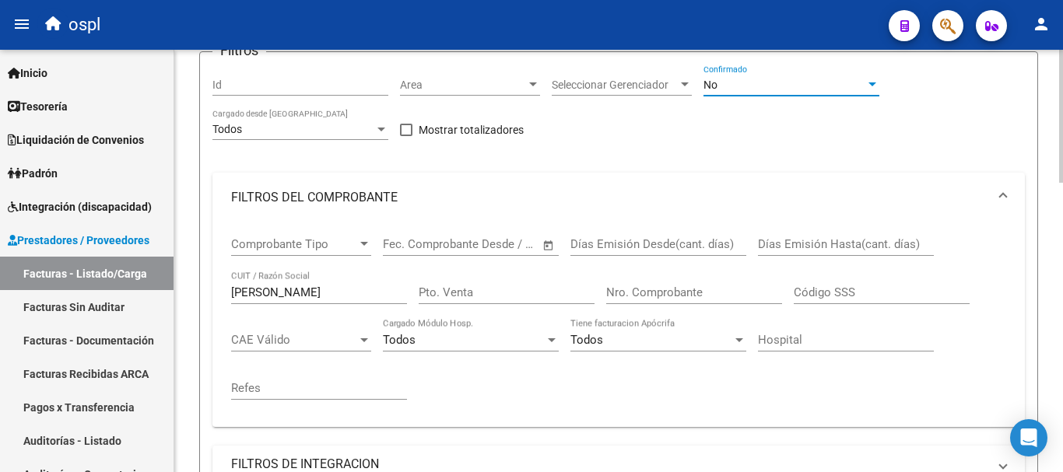
click at [717, 82] on div "No" at bounding box center [784, 85] width 162 height 13
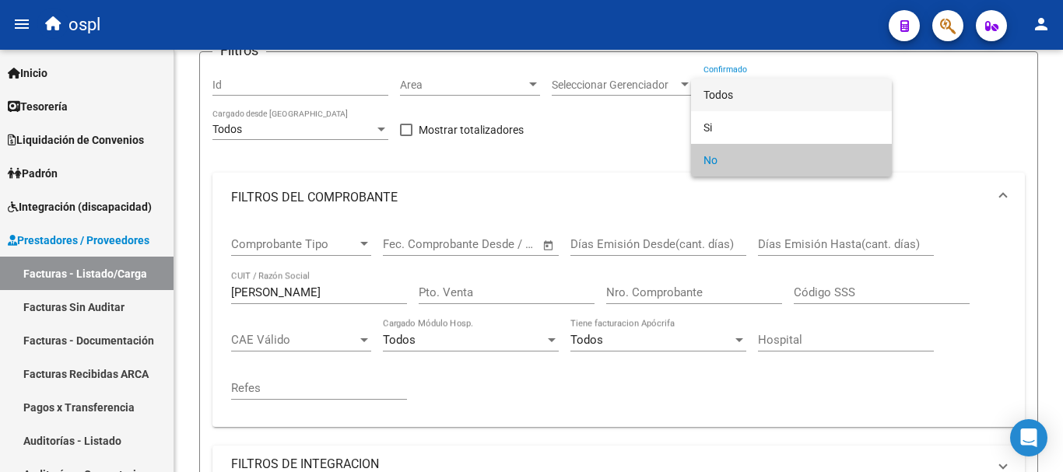
click at [717, 93] on span "Todos" at bounding box center [791, 95] width 176 height 33
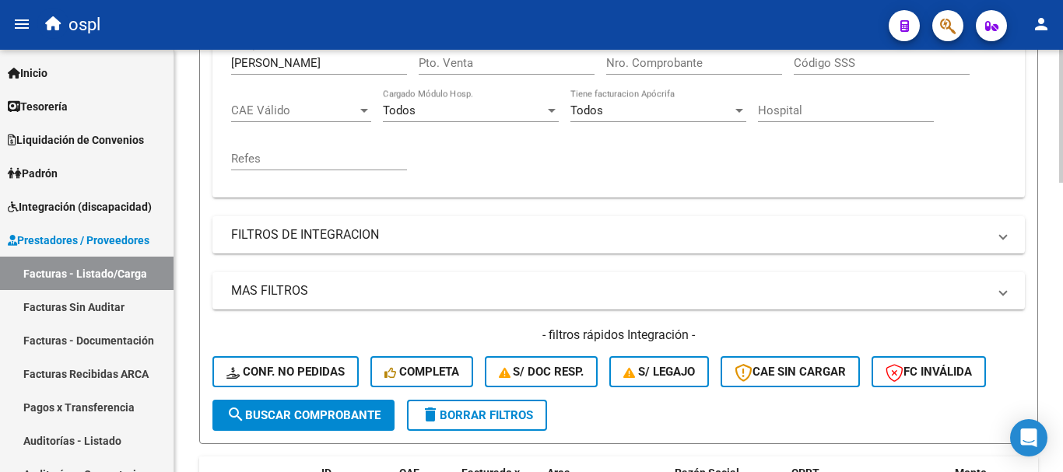
scroll to position [389, 0]
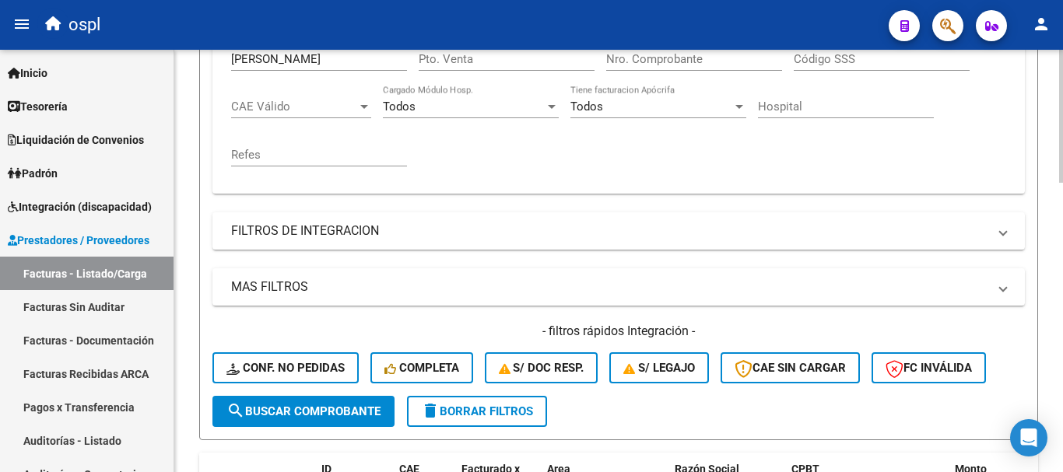
click at [314, 405] on span "search Buscar Comprobante" at bounding box center [303, 412] width 154 height 14
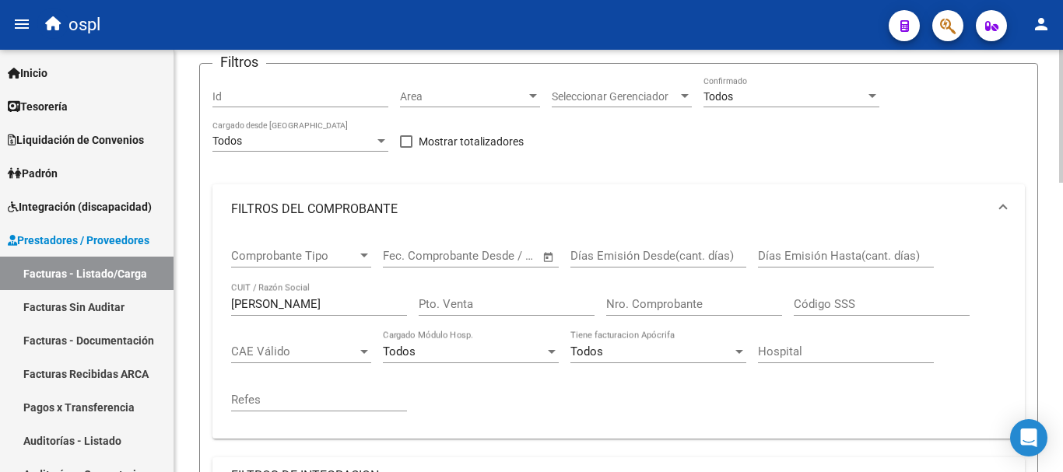
scroll to position [156, 0]
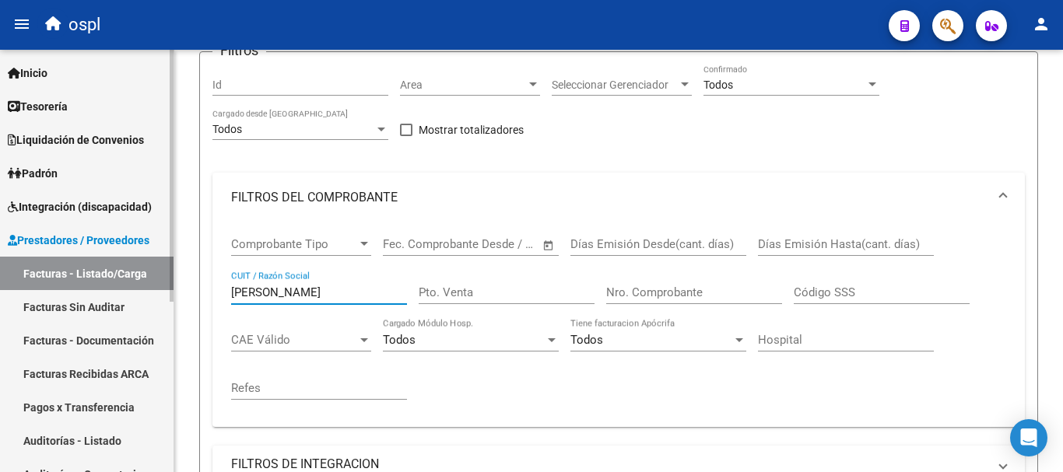
drag, startPoint x: 247, startPoint y: 289, endPoint x: 158, endPoint y: 257, distance: 95.0
click at [159, 265] on mat-sidenav-container "Firma Express Inicio Calendario SSS Instructivos Contacto OS Tesorería Extracto…" at bounding box center [531, 261] width 1063 height 423
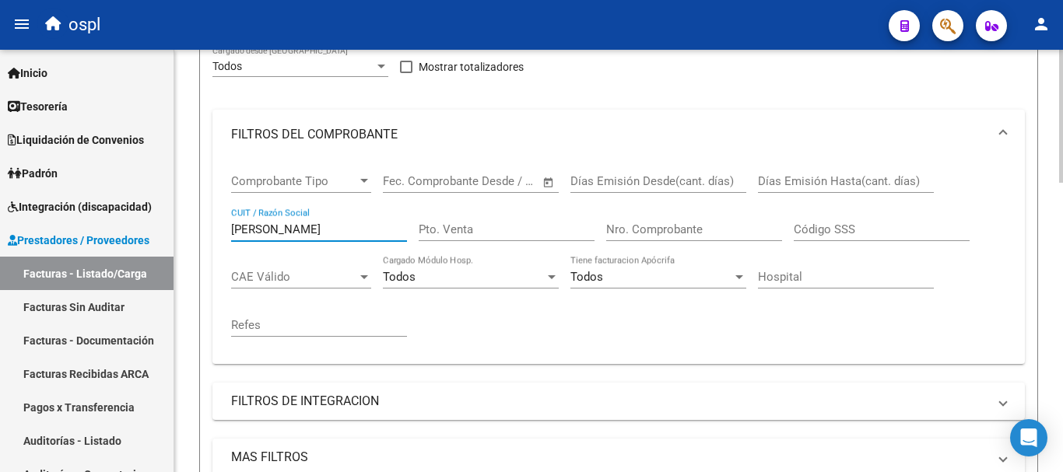
scroll to position [389, 0]
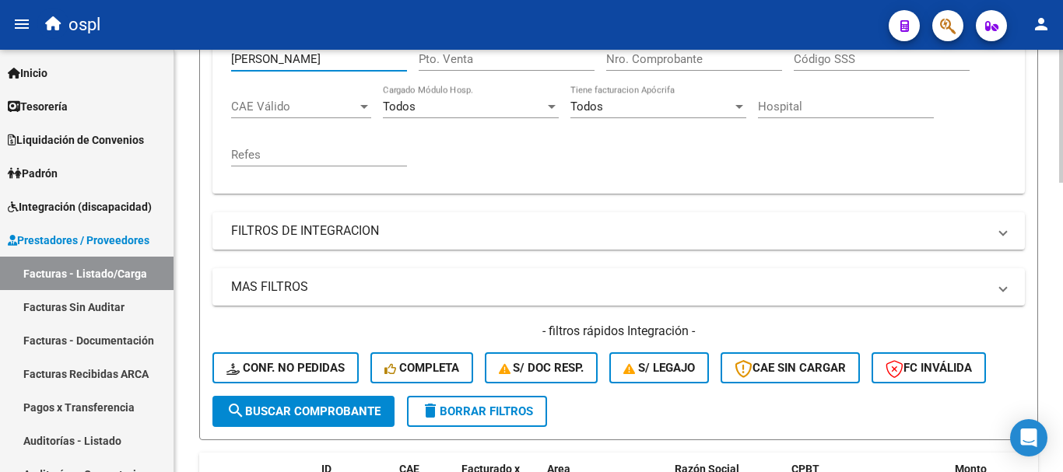
type input "[PERSON_NAME]"
click at [343, 412] on span "search Buscar Comprobante" at bounding box center [303, 412] width 154 height 14
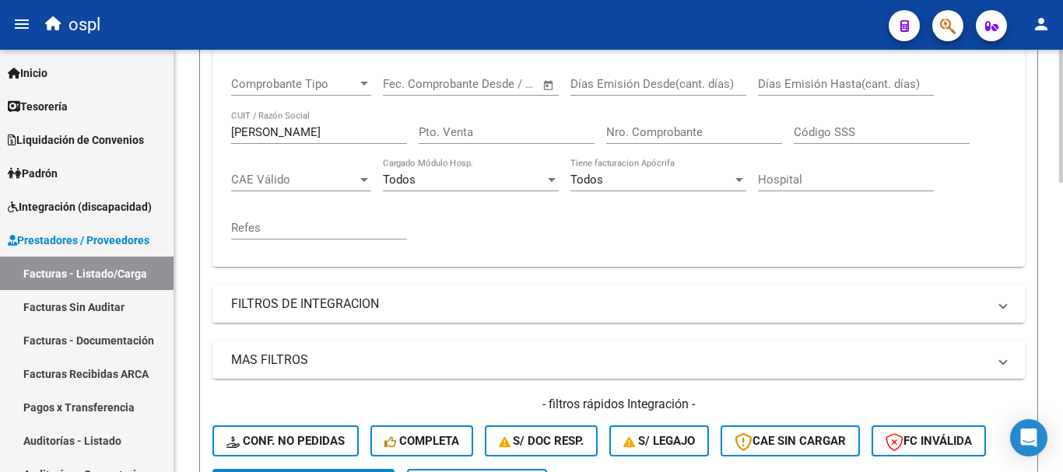
scroll to position [311, 0]
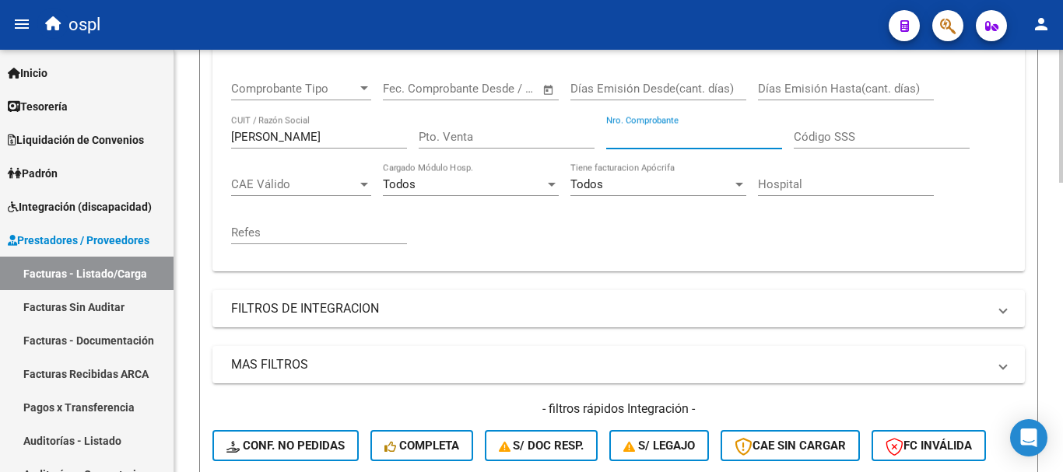
click at [650, 133] on input "Nro. Comprobante" at bounding box center [694, 137] width 176 height 14
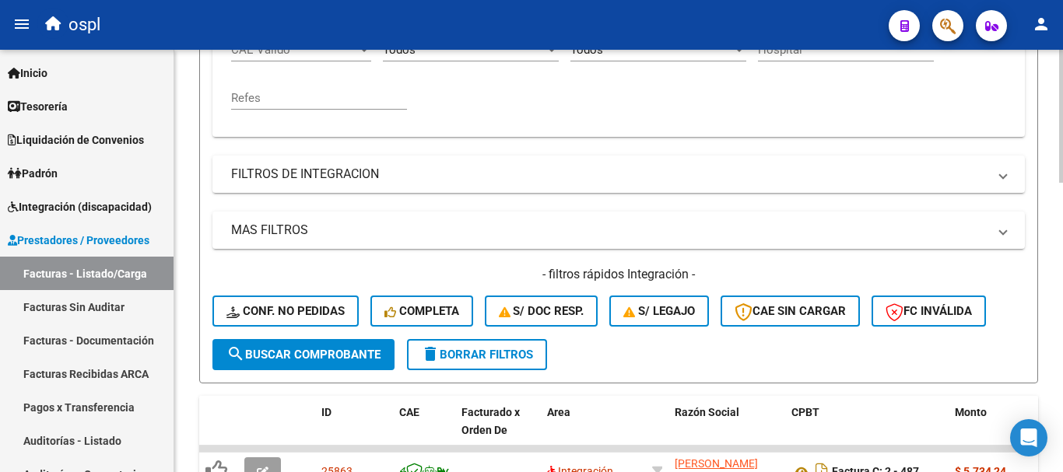
scroll to position [545, 0]
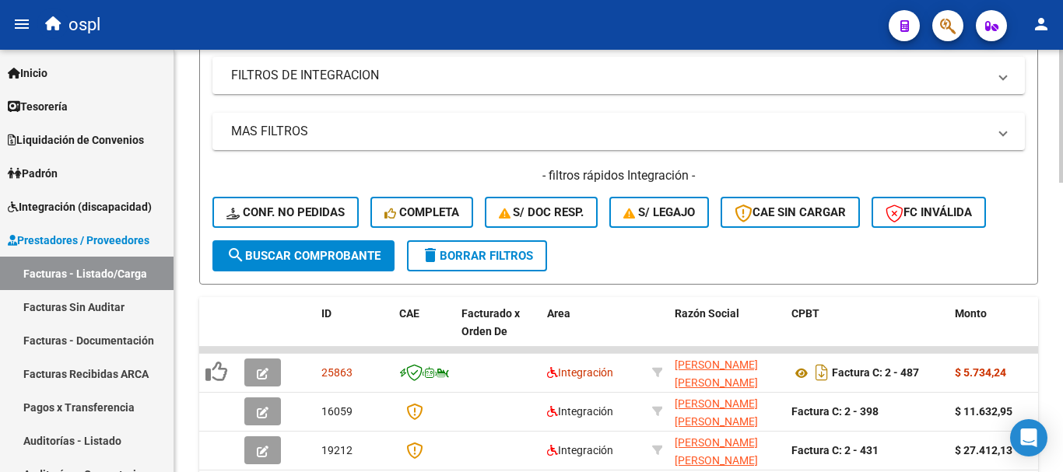
type input "584"
click at [340, 261] on span "search Buscar Comprobante" at bounding box center [303, 256] width 154 height 14
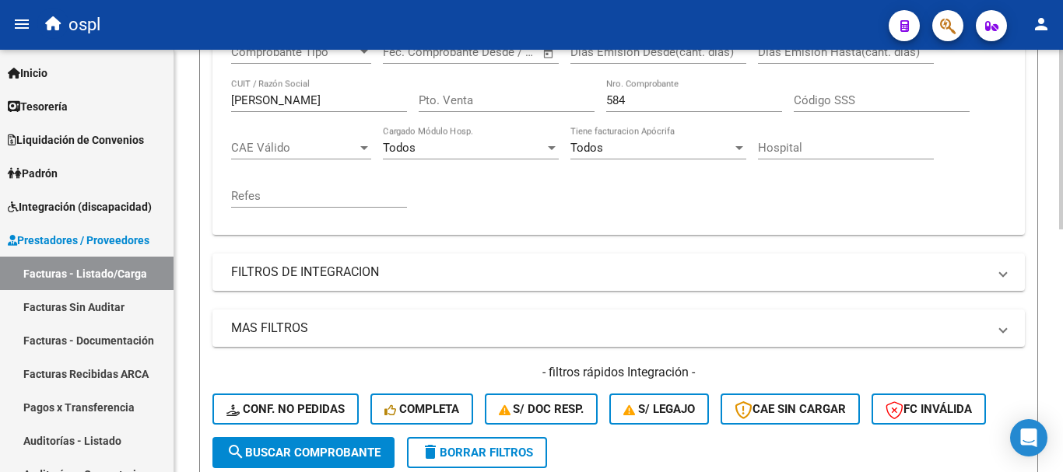
scroll to position [311, 0]
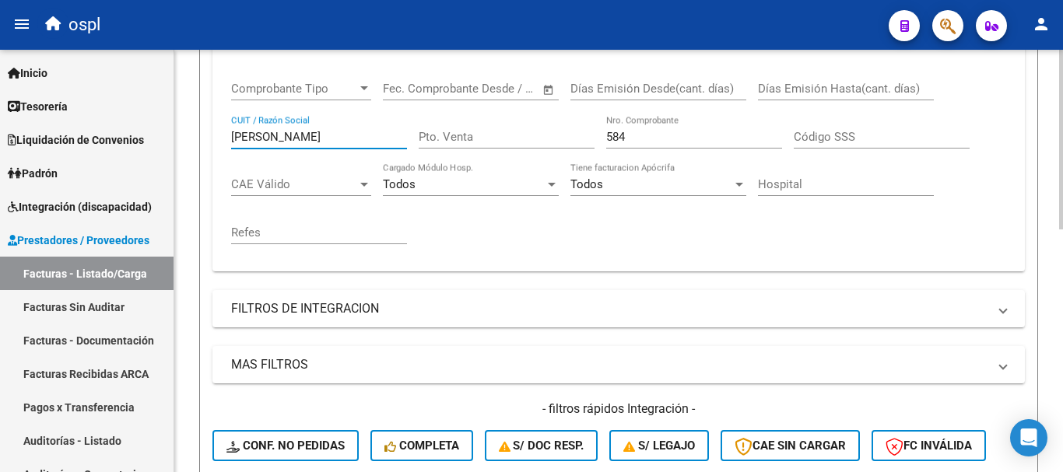
drag, startPoint x: 334, startPoint y: 131, endPoint x: 194, endPoint y: 99, distance: 143.7
click at [194, 99] on div "Video tutorial PRESTADORES -> Listado de CPBTs Emitidos por Prestadores / Prove…" at bounding box center [618, 230] width 889 height 982
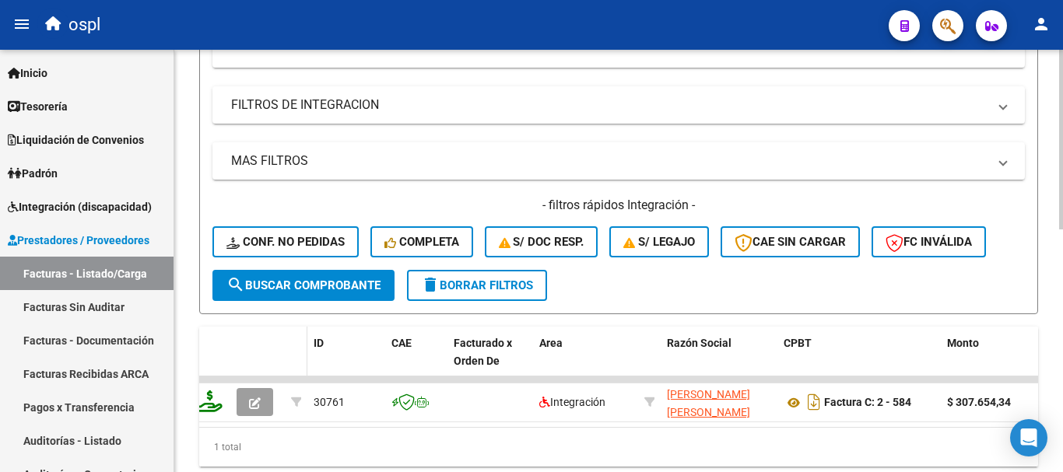
scroll to position [545, 0]
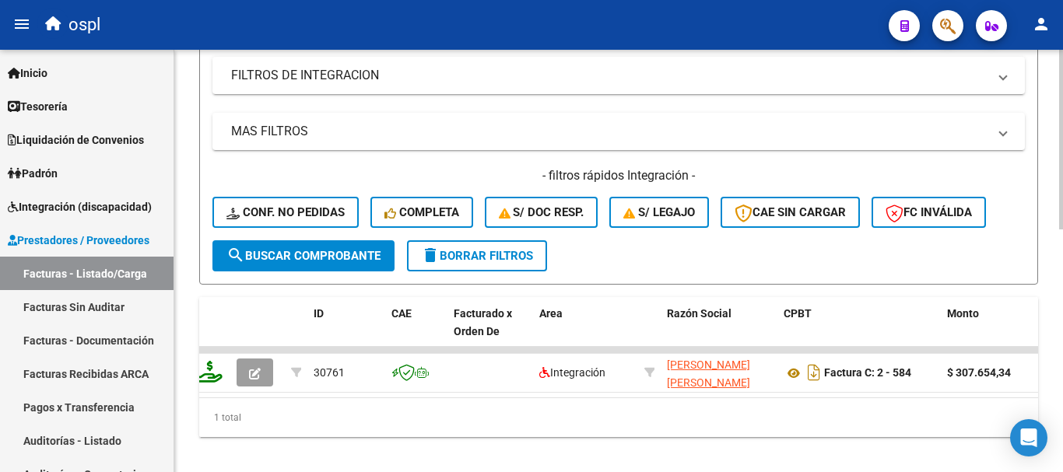
type input "[GEOGRAPHIC_DATA]"
click at [317, 259] on span "search Buscar Comprobante" at bounding box center [303, 256] width 154 height 14
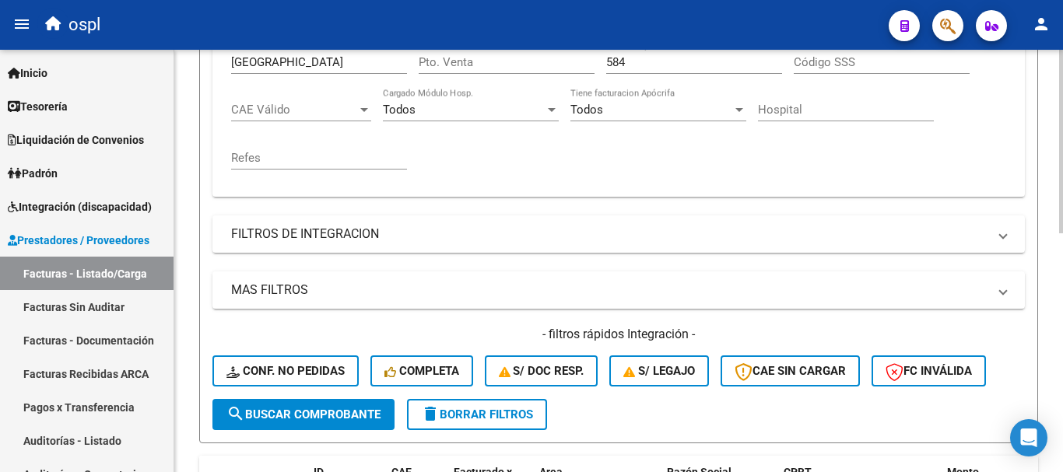
scroll to position [311, 0]
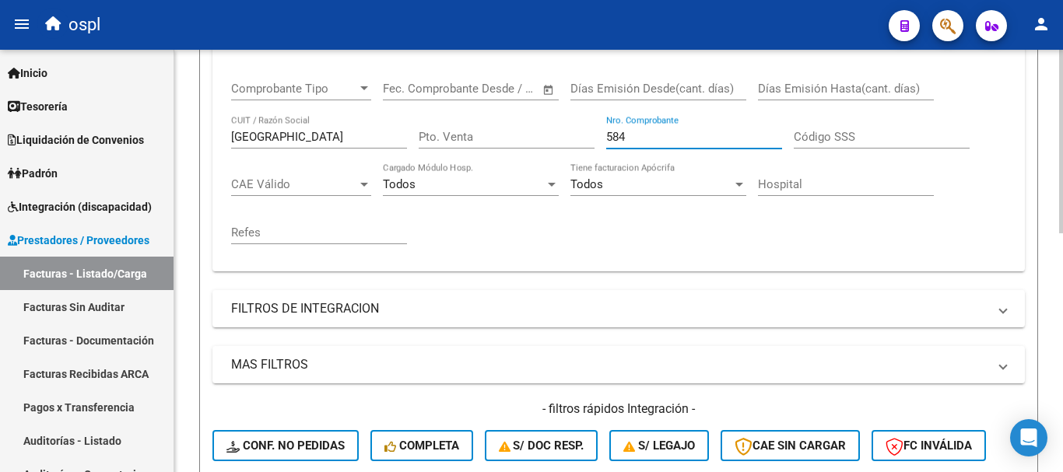
drag, startPoint x: 658, startPoint y: 135, endPoint x: 574, endPoint y: 124, distance: 84.7
click at [574, 124] on div "Comprobante Tipo Comprobante Tipo Fecha inicio – Fecha fin Fec. Comprobante Des…" at bounding box center [618, 163] width 775 height 192
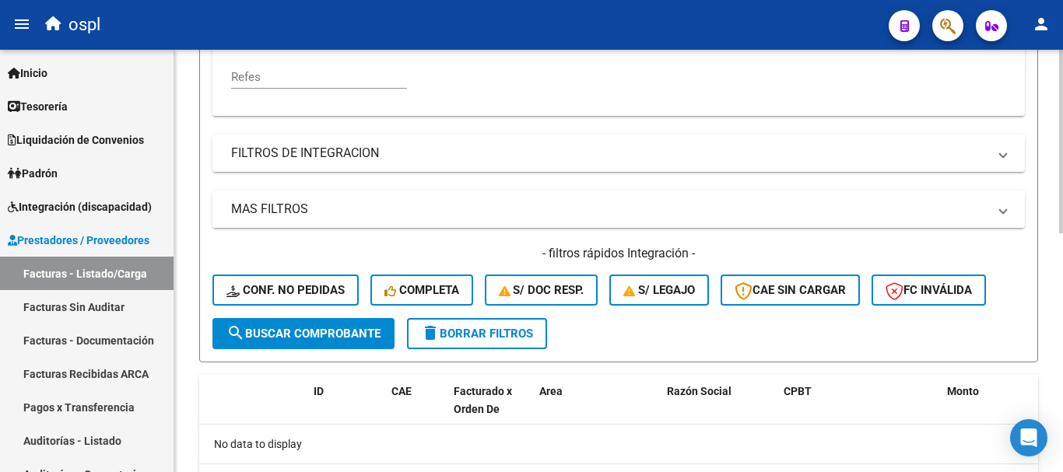
scroll to position [391, 0]
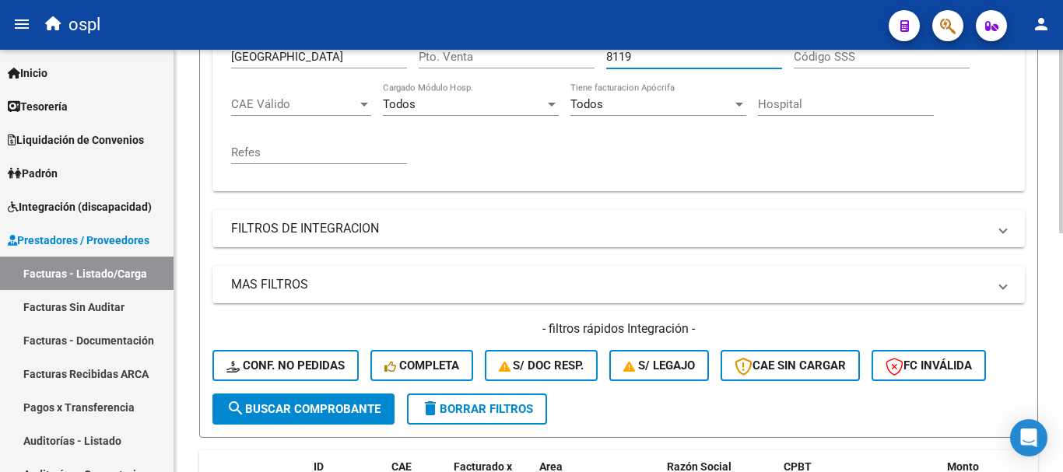
click at [370, 406] on span "search Buscar Comprobante" at bounding box center [303, 409] width 154 height 14
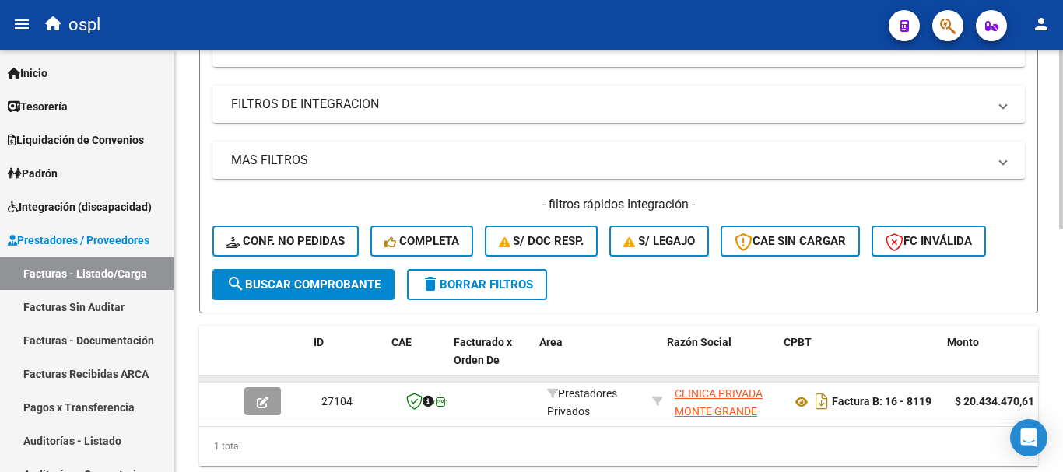
scroll to position [572, 0]
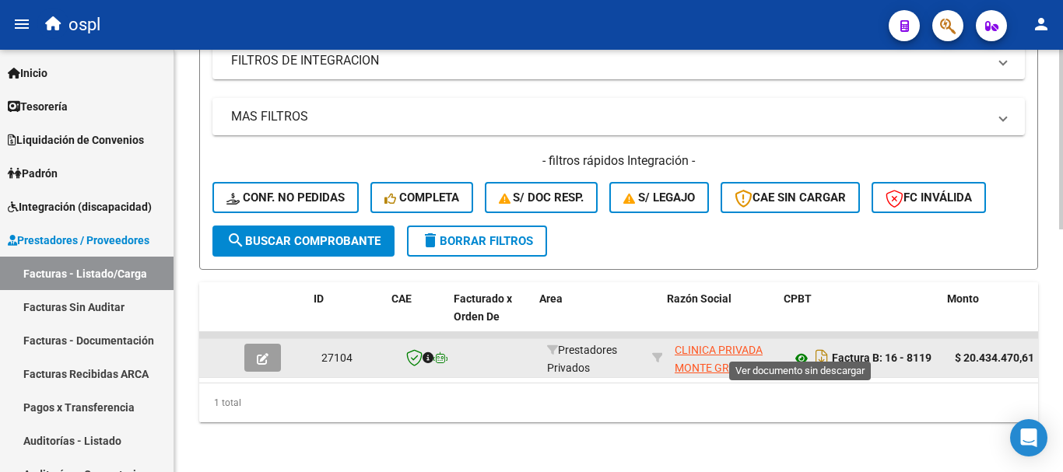
click at [803, 349] on icon at bounding box center [801, 358] width 20 height 19
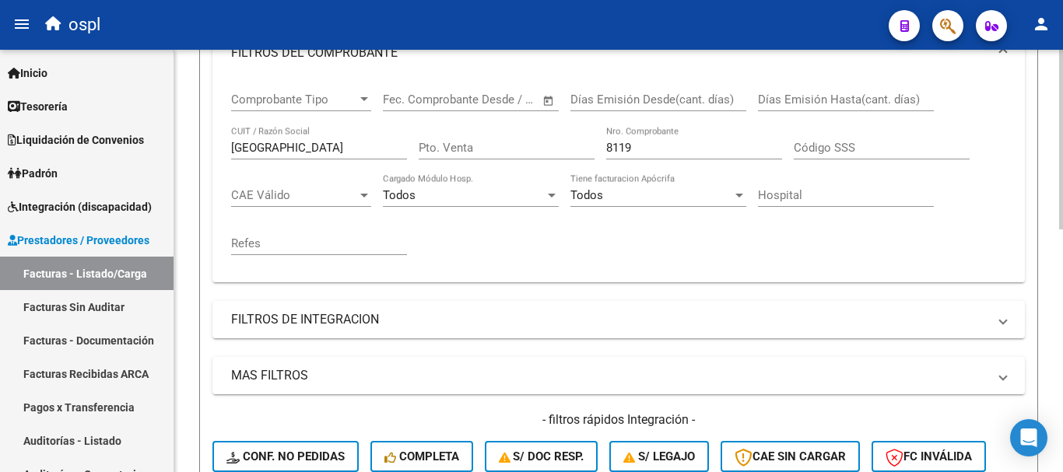
scroll to position [261, 0]
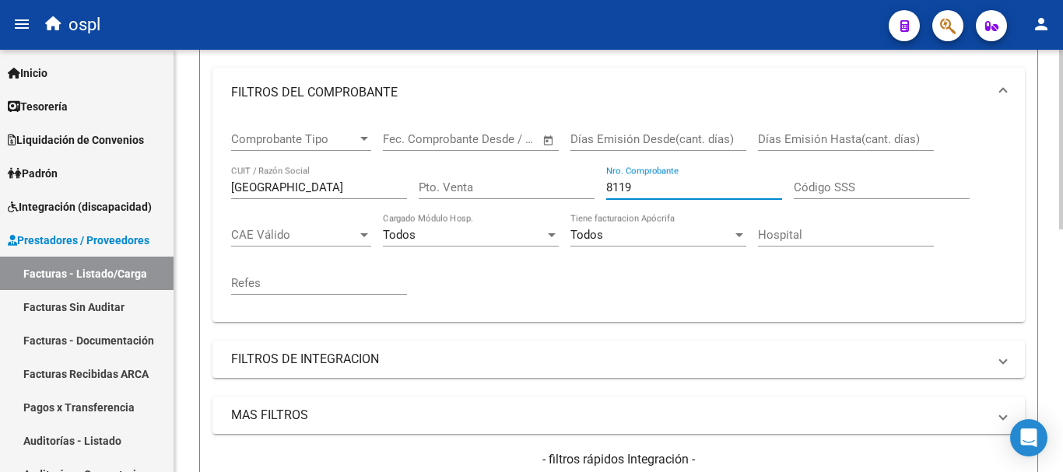
drag, startPoint x: 651, startPoint y: 185, endPoint x: 515, endPoint y: 160, distance: 138.6
click at [515, 160] on div "Comprobante Tipo Comprobante Tipo Fecha inicio – Fecha fin Fec. Comprobante Des…" at bounding box center [618, 213] width 775 height 192
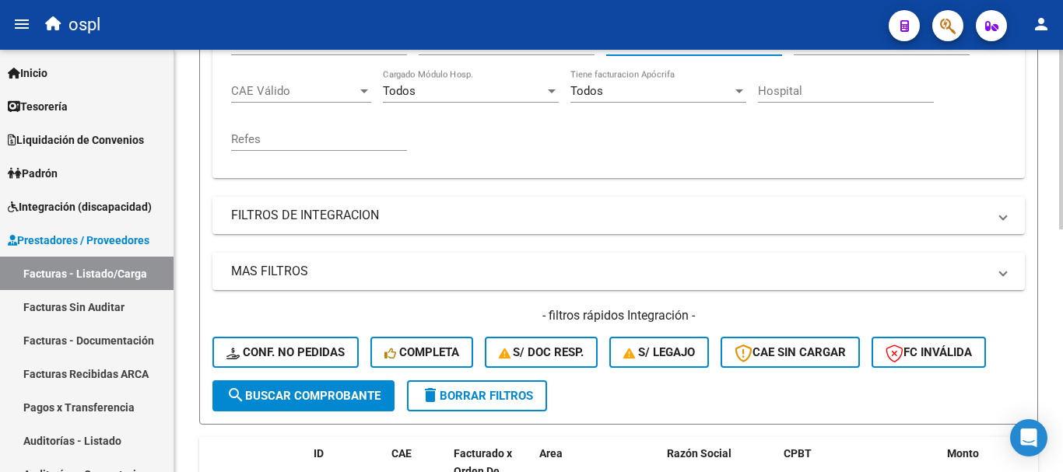
scroll to position [416, 0]
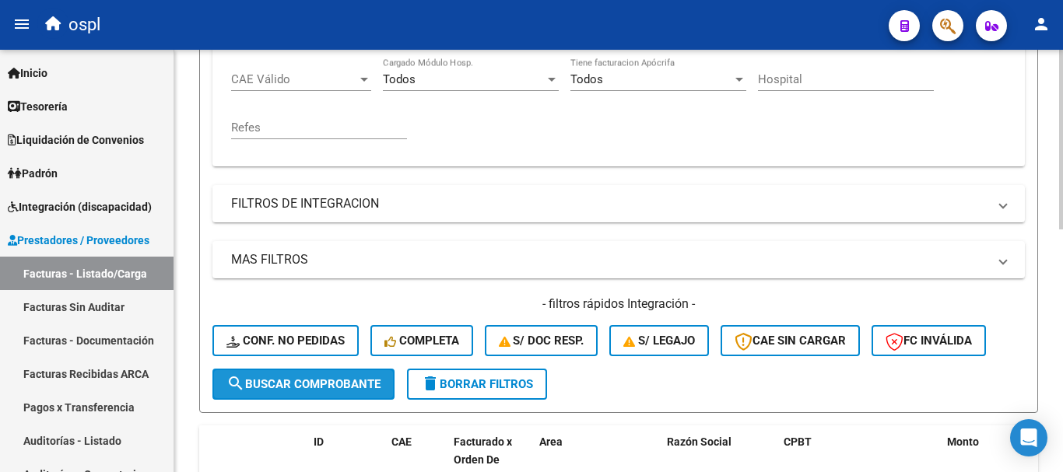
click at [341, 390] on span "search Buscar Comprobante" at bounding box center [303, 384] width 154 height 14
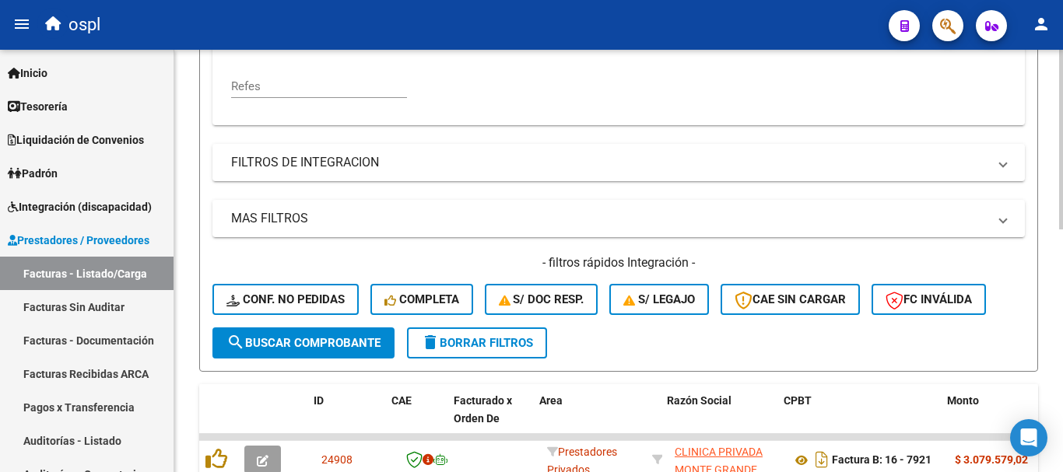
scroll to position [572, 0]
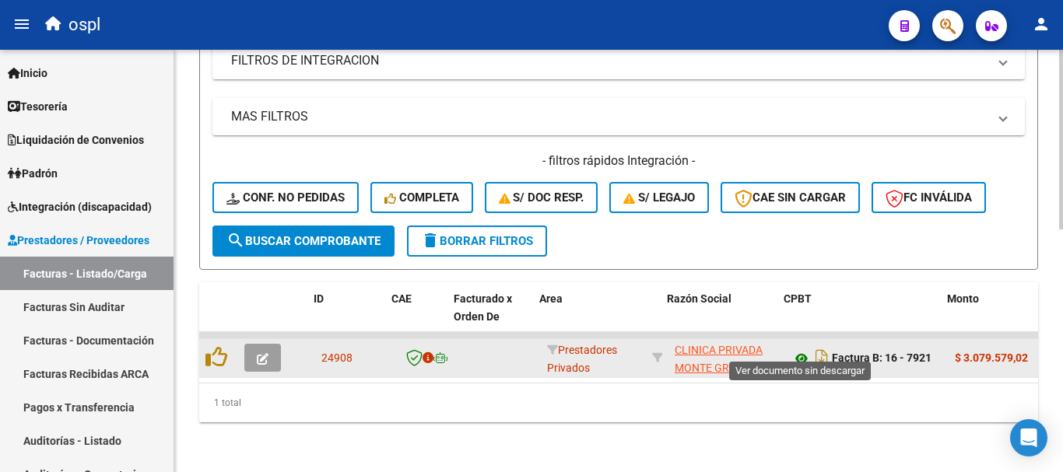
click at [804, 349] on icon at bounding box center [801, 358] width 20 height 19
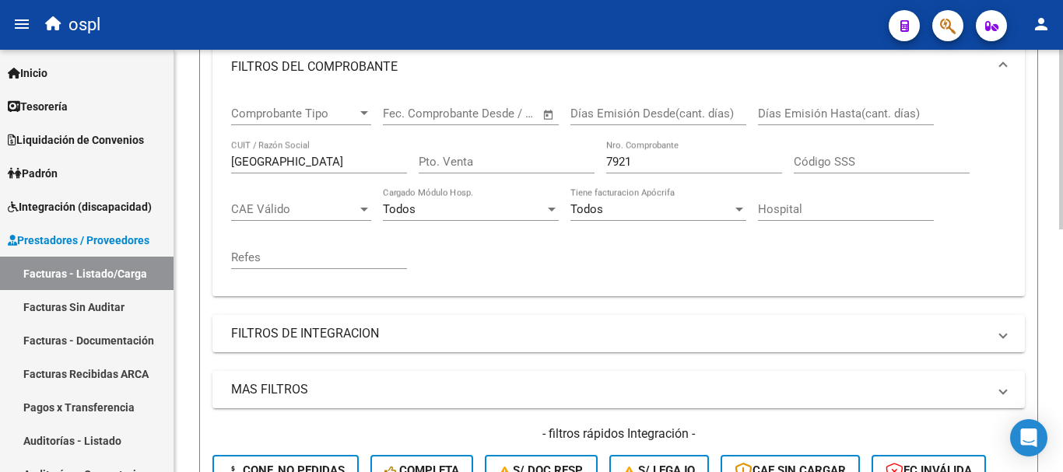
scroll to position [261, 0]
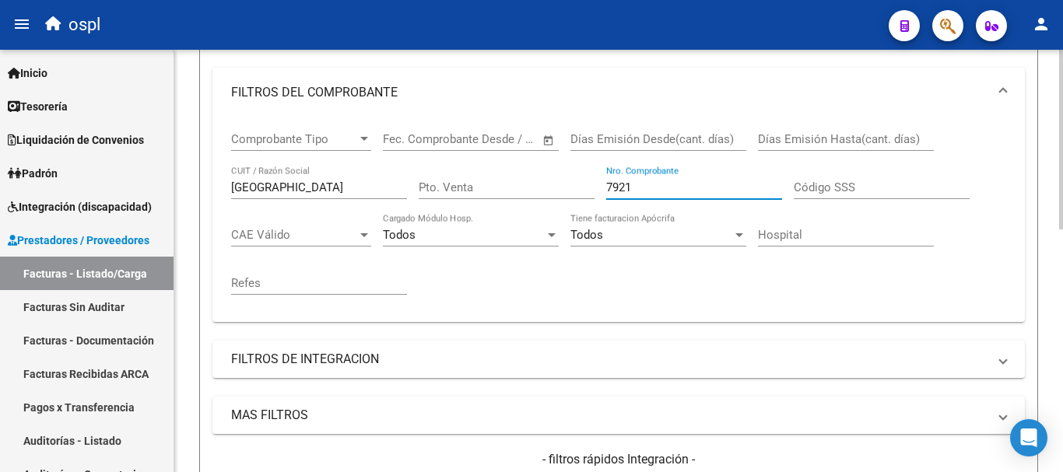
drag, startPoint x: 635, startPoint y: 187, endPoint x: 488, endPoint y: 156, distance: 150.3
click at [488, 156] on div "Comprobante Tipo Comprobante Tipo Fecha inicio – Fecha fin Fec. Comprobante Des…" at bounding box center [618, 213] width 775 height 192
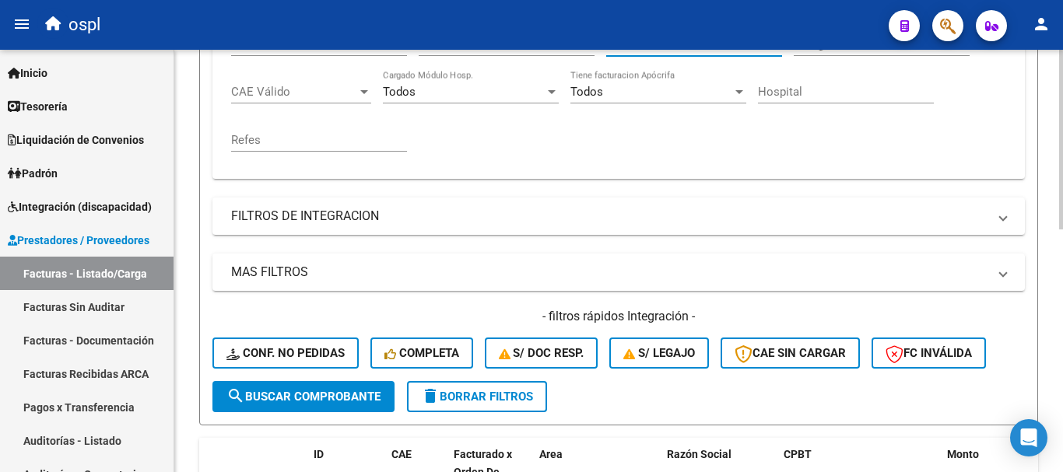
scroll to position [494, 0]
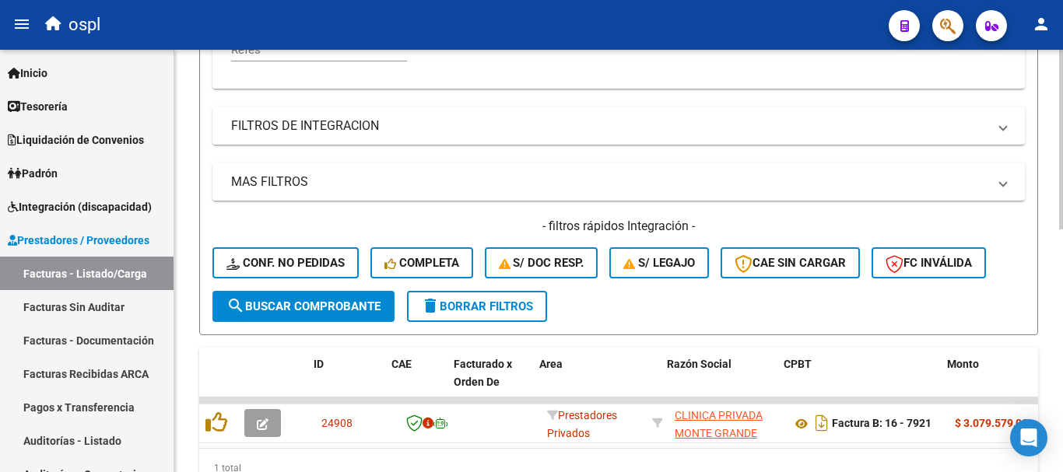
type input "8064"
click at [325, 318] on button "search Buscar Comprobante" at bounding box center [303, 306] width 182 height 31
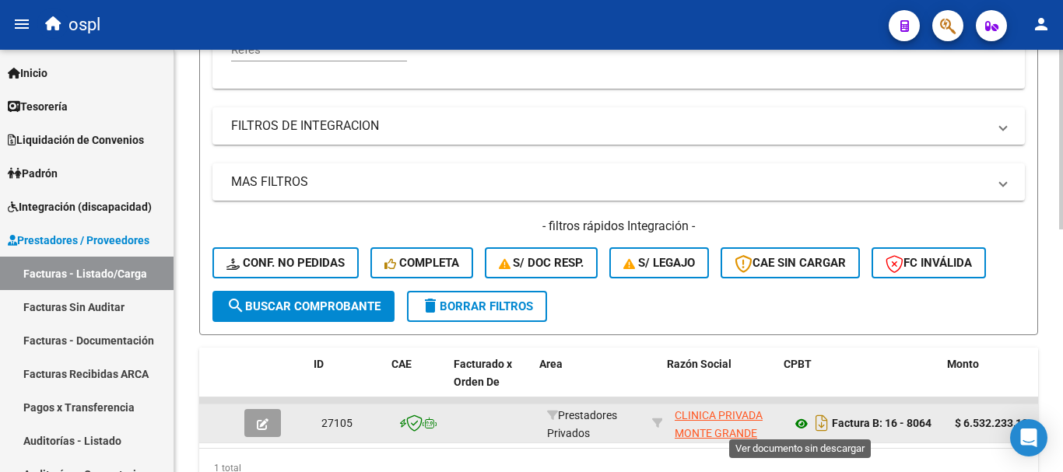
click at [803, 422] on icon at bounding box center [801, 424] width 20 height 19
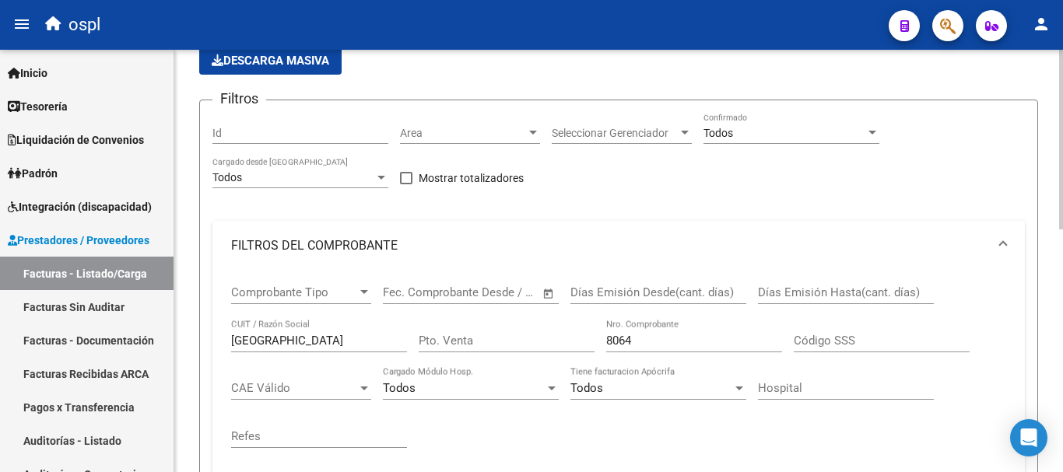
scroll to position [105, 0]
drag, startPoint x: 295, startPoint y: 342, endPoint x: 216, endPoint y: 333, distance: 79.1
click at [216, 333] on div "Comprobante Tipo Comprobante Tipo Fecha inicio – Fecha fin Fec. Comprobante Des…" at bounding box center [618, 375] width 812 height 205
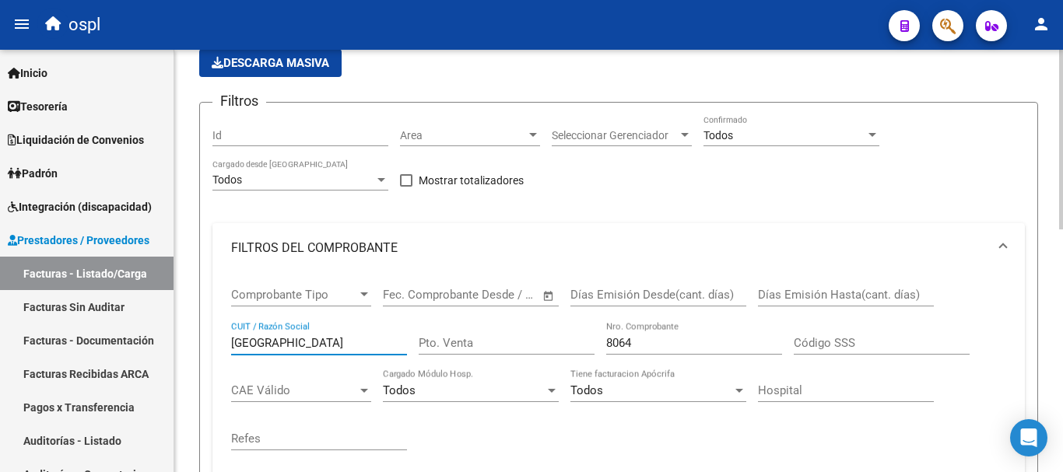
click at [310, 349] on input "[GEOGRAPHIC_DATA]" at bounding box center [319, 343] width 176 height 14
drag, startPoint x: 322, startPoint y: 349, endPoint x: 193, endPoint y: 359, distance: 129.5
click at [193, 359] on div "Video tutorial PRESTADORES -> Listado de CPBTs Emitidos por Prestadores / Prove…" at bounding box center [618, 436] width 889 height 982
type input "garra"
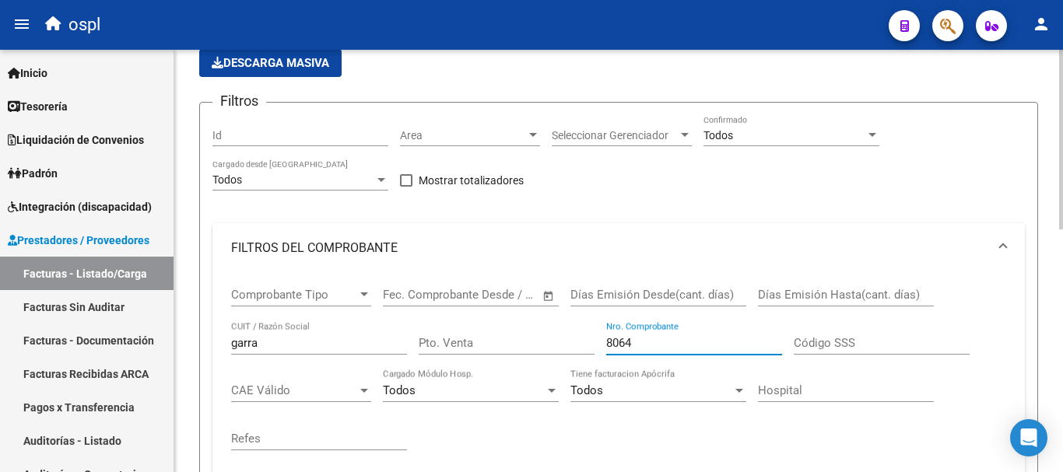
drag, startPoint x: 665, startPoint y: 336, endPoint x: 517, endPoint y: 328, distance: 148.9
click at [517, 328] on div "Comprobante Tipo Comprobante Tipo Fecha inicio – Fecha fin Fec. Comprobante Des…" at bounding box center [618, 369] width 775 height 192
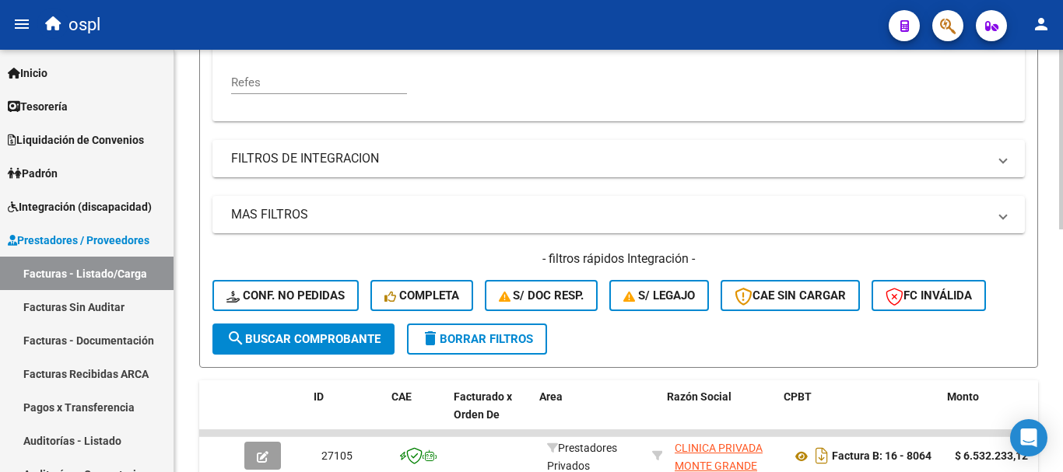
scroll to position [416, 0]
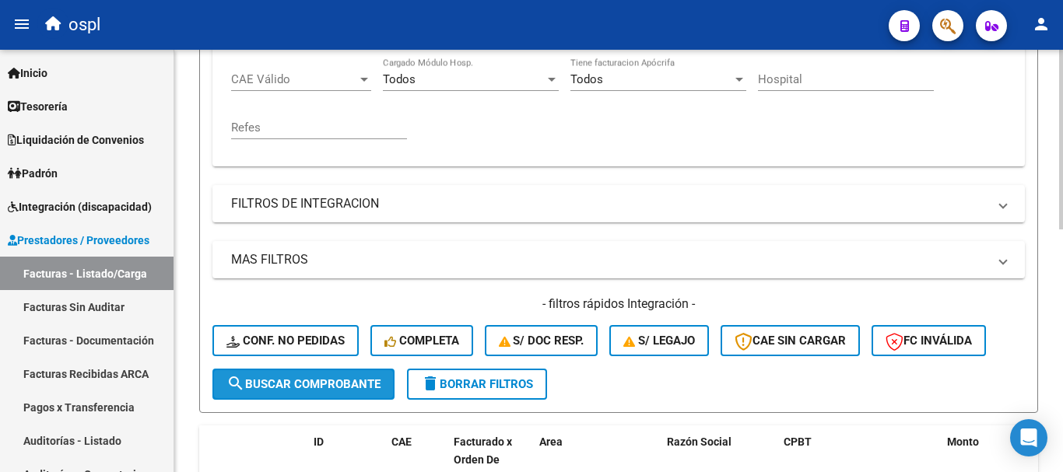
click at [359, 384] on span "search Buscar Comprobante" at bounding box center [303, 384] width 154 height 14
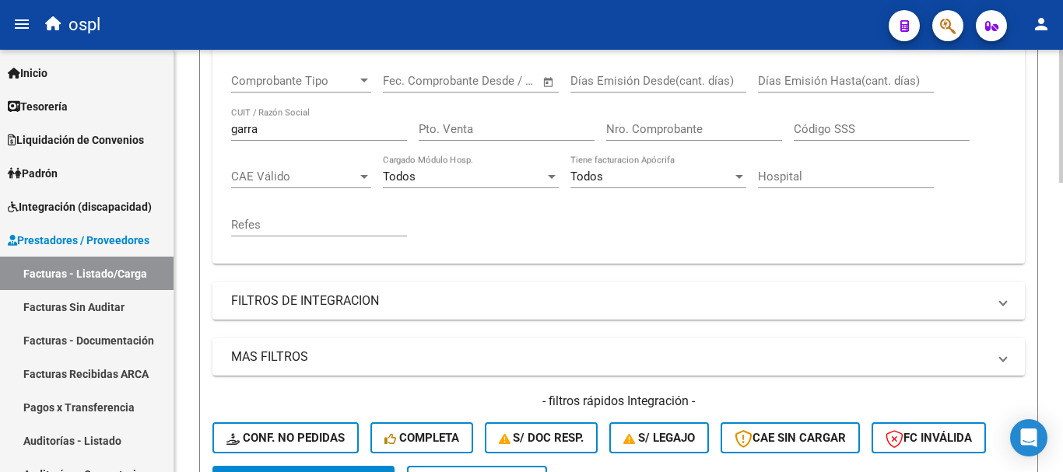
scroll to position [261, 0]
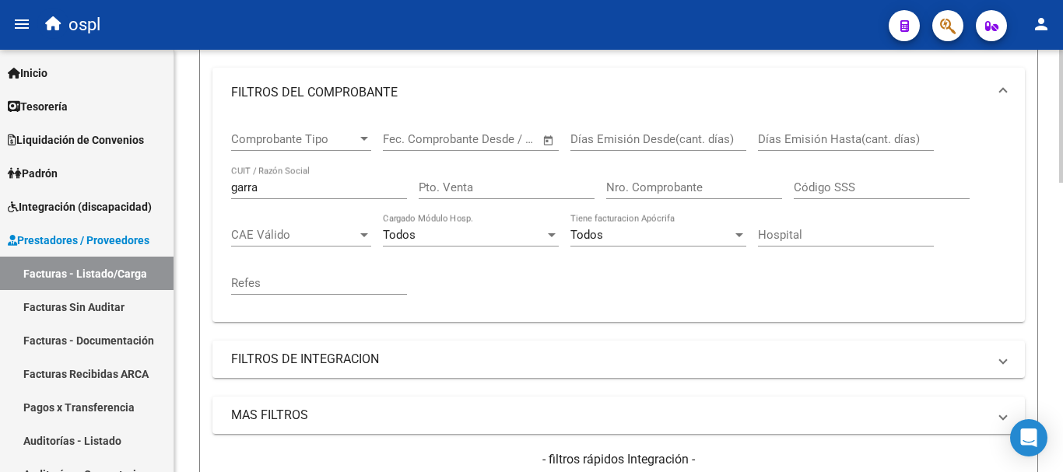
click at [647, 181] on input "Nro. Comprobante" at bounding box center [694, 188] width 176 height 14
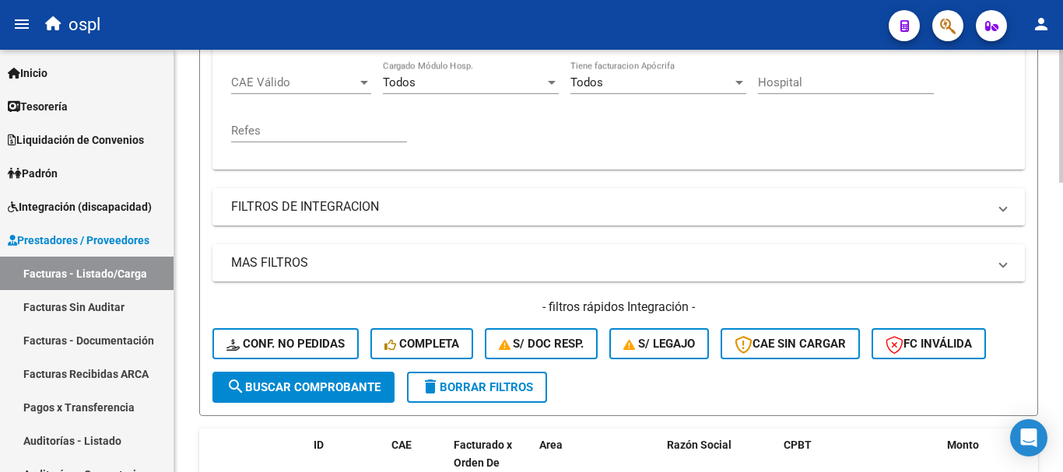
scroll to position [416, 0]
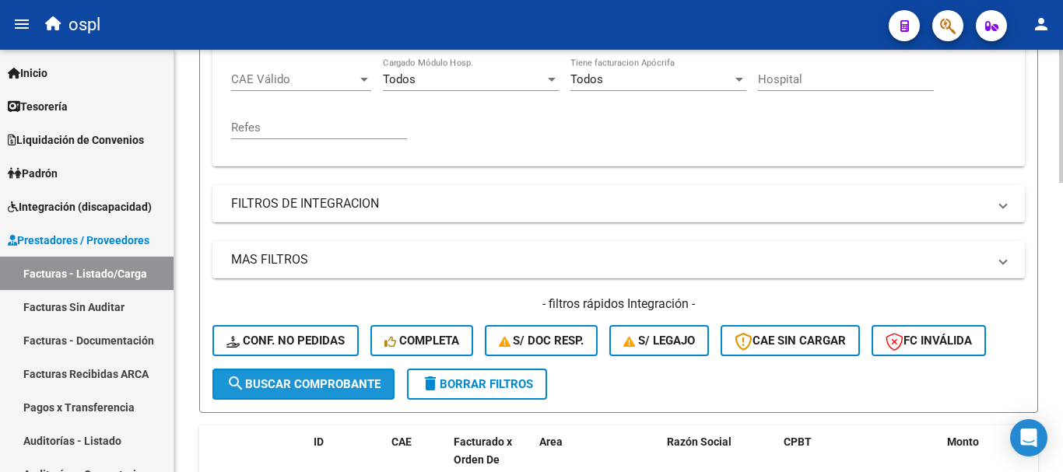
click at [363, 389] on span "search Buscar Comprobante" at bounding box center [303, 384] width 154 height 14
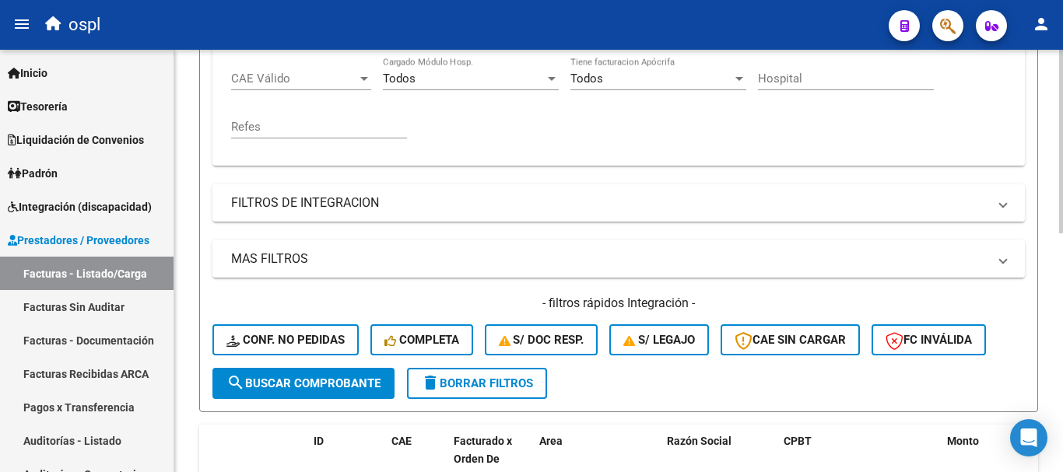
scroll to position [470, 0]
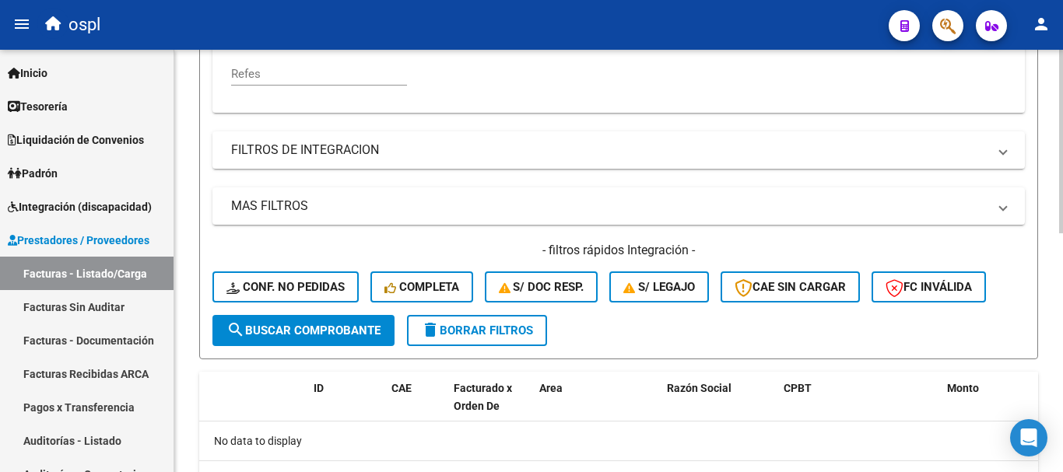
click at [388, 335] on button "search Buscar Comprobante" at bounding box center [303, 330] width 182 height 31
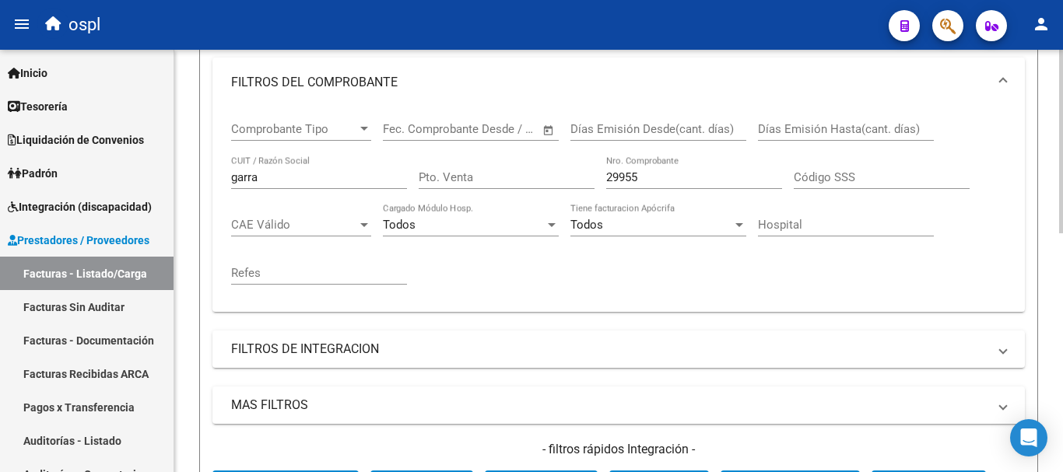
scroll to position [237, 0]
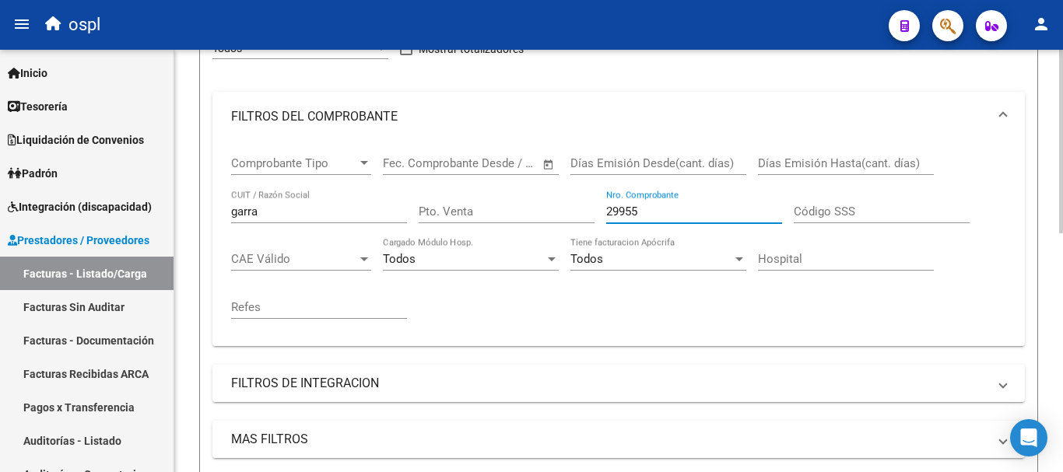
drag, startPoint x: 665, startPoint y: 213, endPoint x: 392, endPoint y: 169, distance: 276.7
click at [392, 170] on div "Comprobante Tipo Comprobante Tipo Fecha inicio – Fecha fin Fec. Comprobante Des…" at bounding box center [618, 238] width 775 height 192
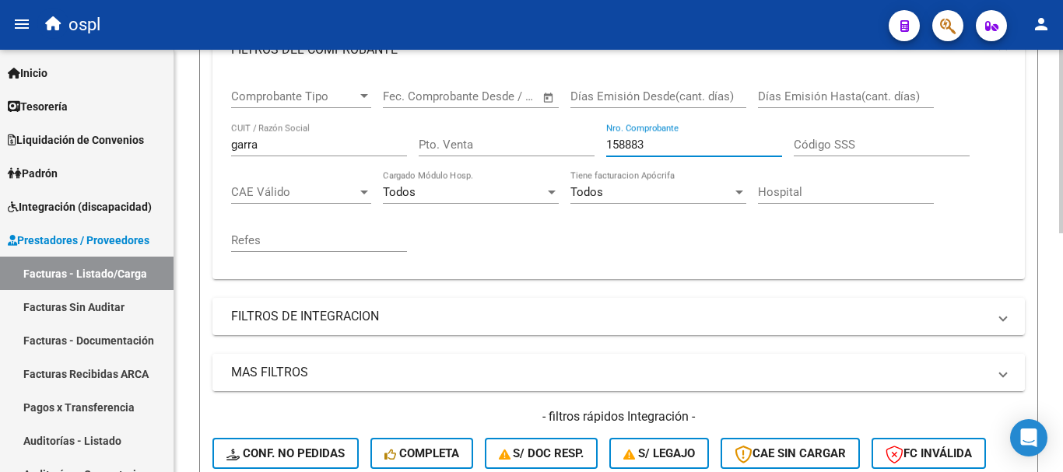
scroll to position [392, 0]
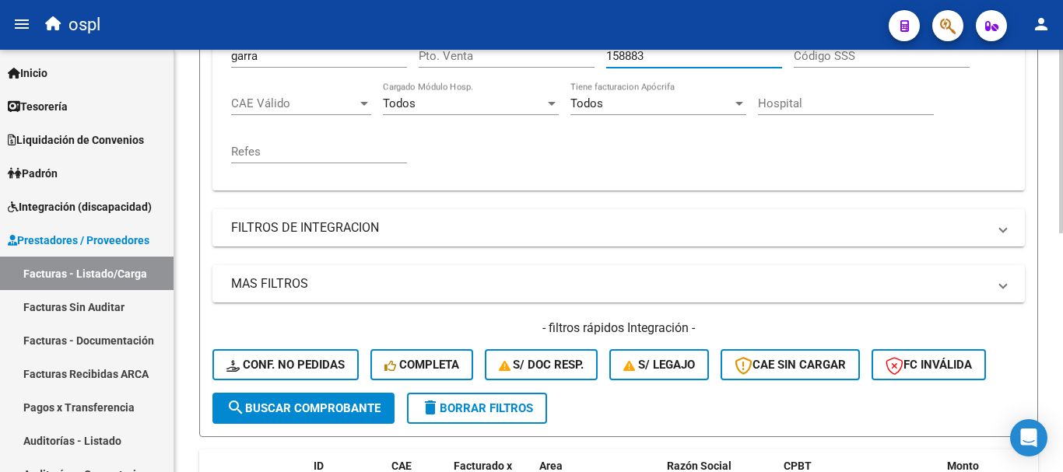
click at [298, 404] on span "search Buscar Comprobante" at bounding box center [303, 409] width 154 height 14
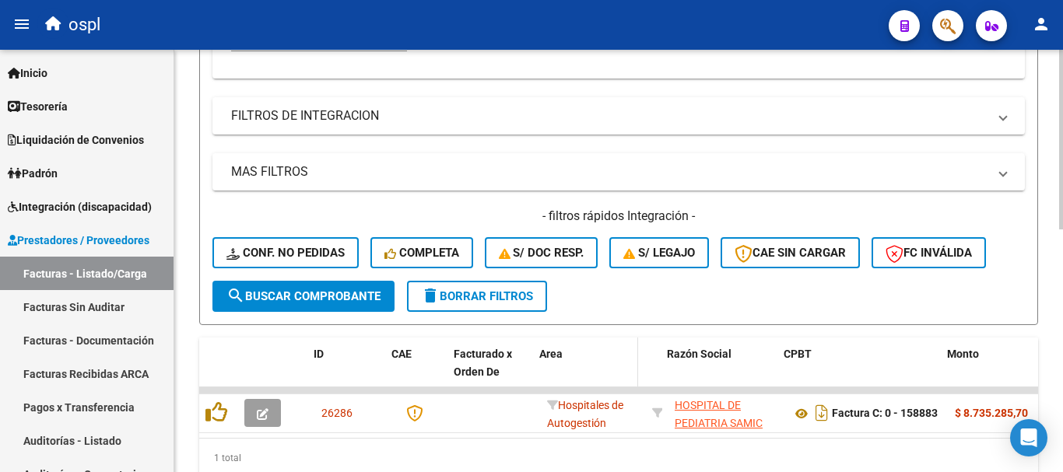
scroll to position [513, 0]
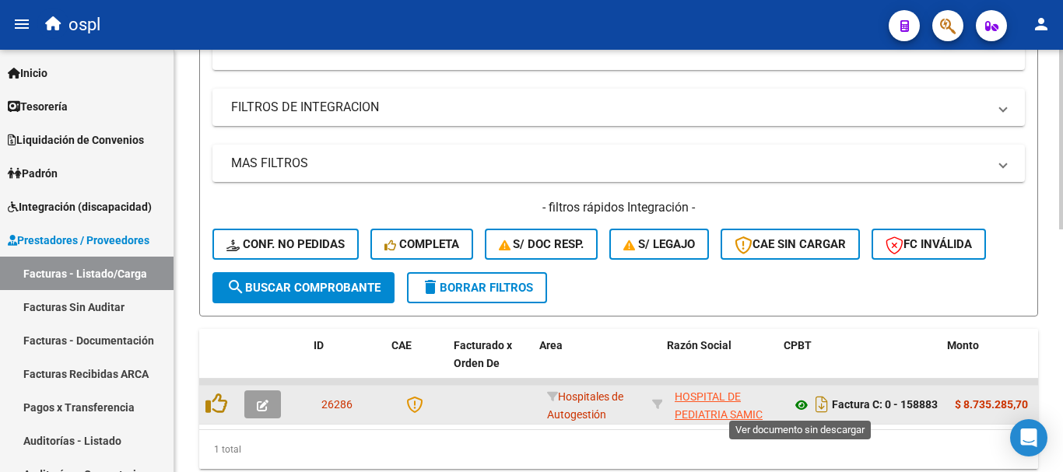
click at [800, 406] on icon at bounding box center [801, 405] width 20 height 19
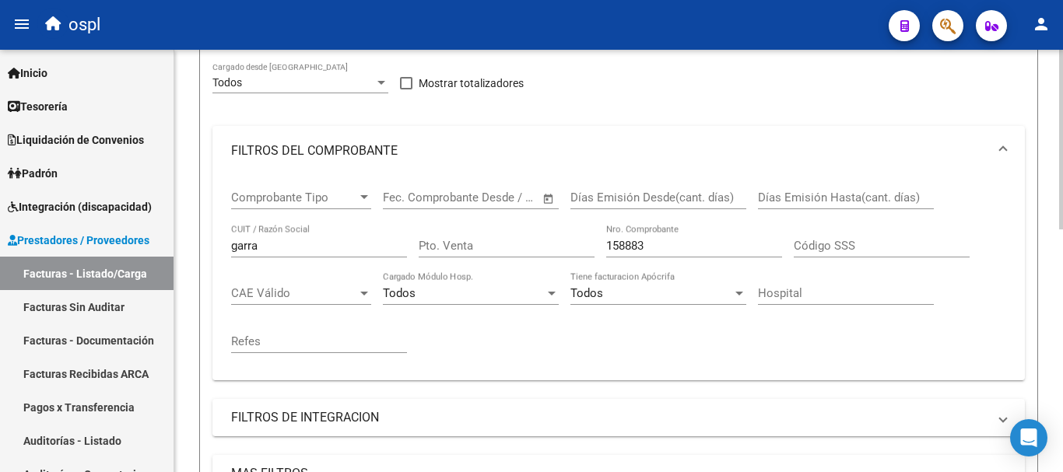
scroll to position [202, 0]
drag, startPoint x: 654, startPoint y: 249, endPoint x: 465, endPoint y: 219, distance: 192.2
click at [465, 220] on div "Comprobante Tipo Comprobante Tipo Fecha inicio – Fecha fin Fec. Comprobante Des…" at bounding box center [618, 273] width 775 height 192
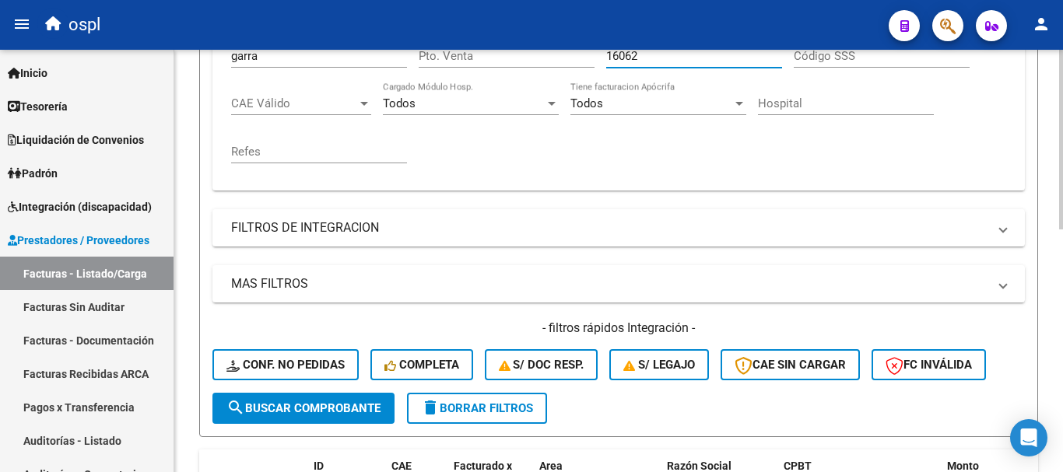
scroll to position [435, 0]
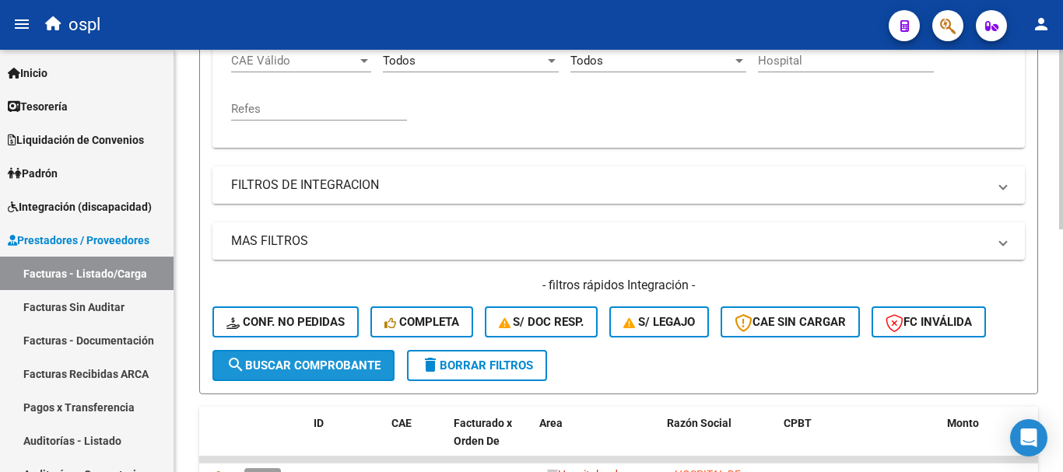
click at [310, 371] on span "search Buscar Comprobante" at bounding box center [303, 366] width 154 height 14
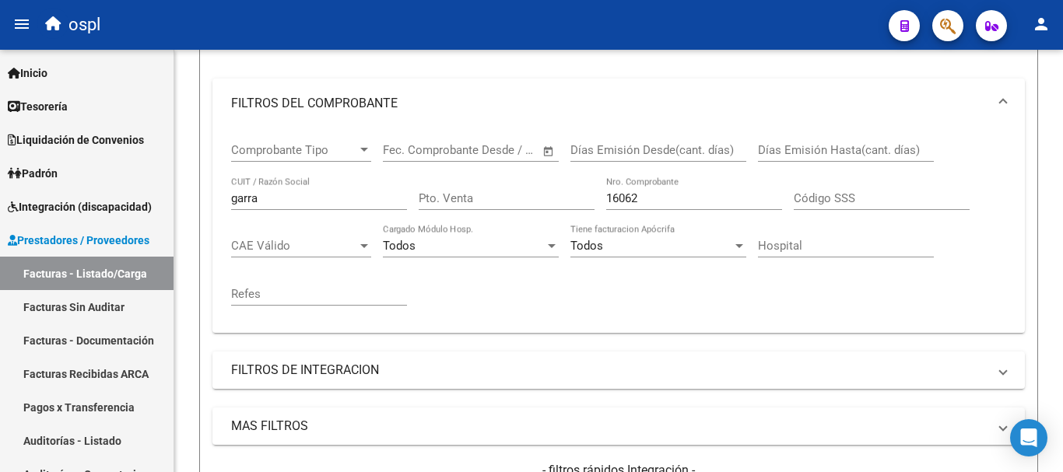
scroll to position [237, 0]
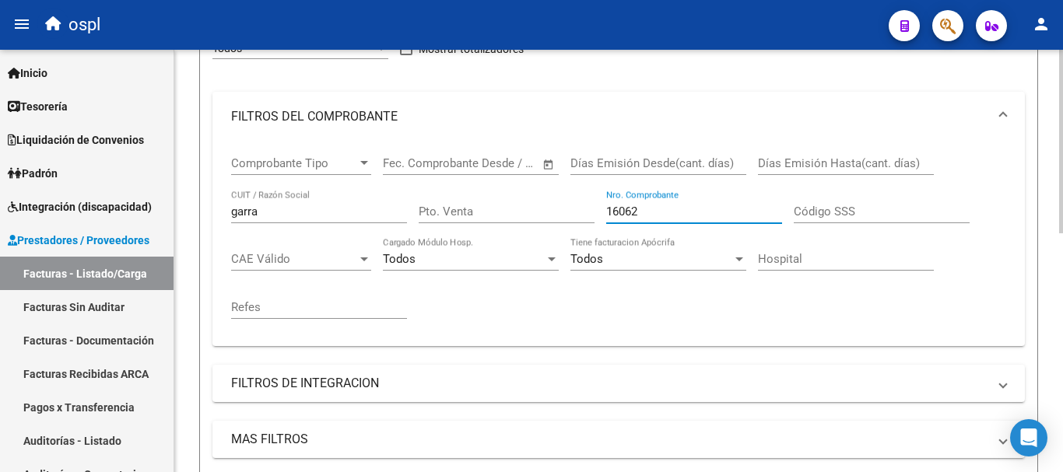
click at [624, 206] on input "16062" at bounding box center [694, 212] width 176 height 14
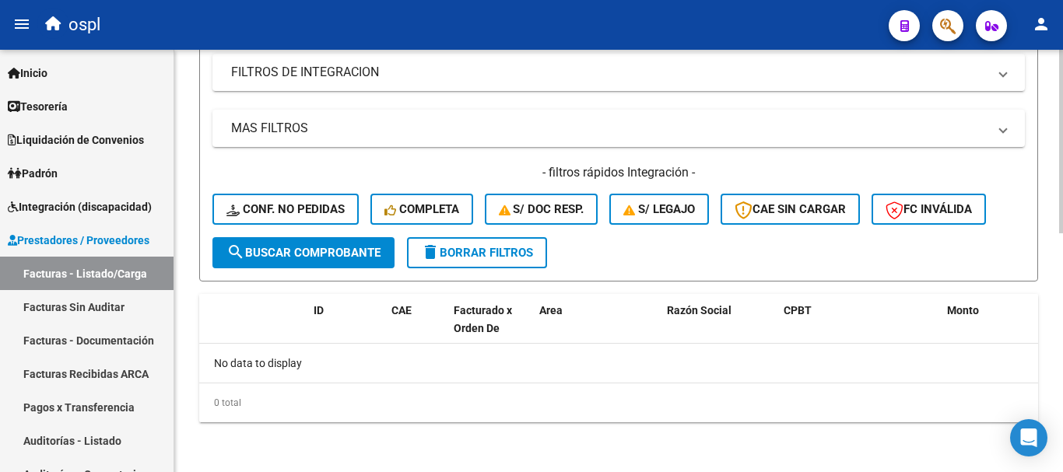
type input "160262"
click at [367, 251] on span "search Buscar Comprobante" at bounding box center [303, 253] width 154 height 14
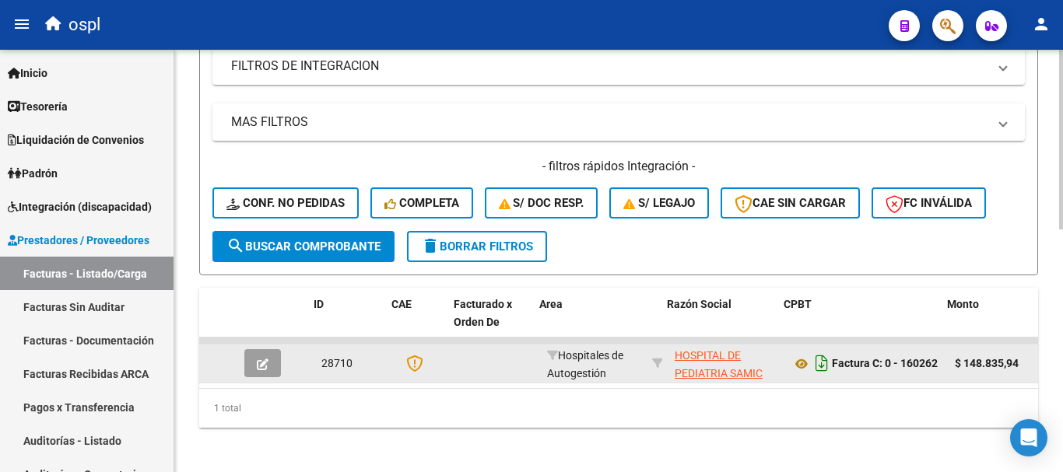
scroll to position [572, 0]
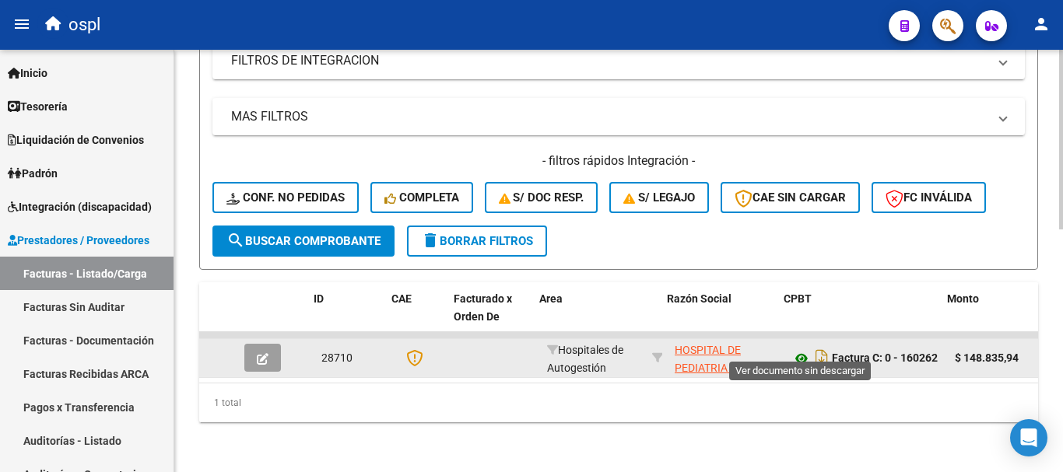
click at [801, 349] on icon at bounding box center [801, 358] width 20 height 19
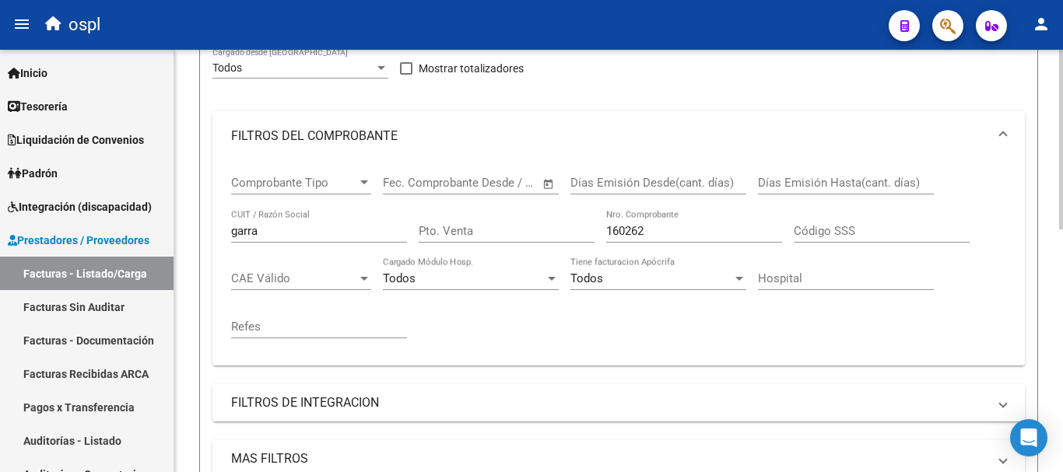
scroll to position [183, 0]
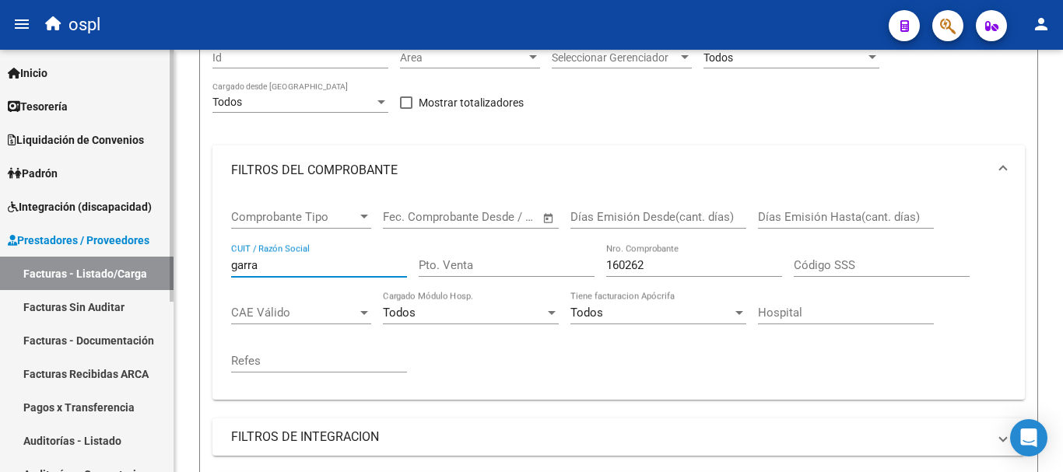
drag, startPoint x: 274, startPoint y: 262, endPoint x: 32, endPoint y: 219, distance: 245.8
click at [32, 219] on mat-sidenav-container "Firma Express Inicio Calendario SSS Instructivos Contacto OS Tesorería Extracto…" at bounding box center [531, 261] width 1063 height 423
type input "sistema provincial"
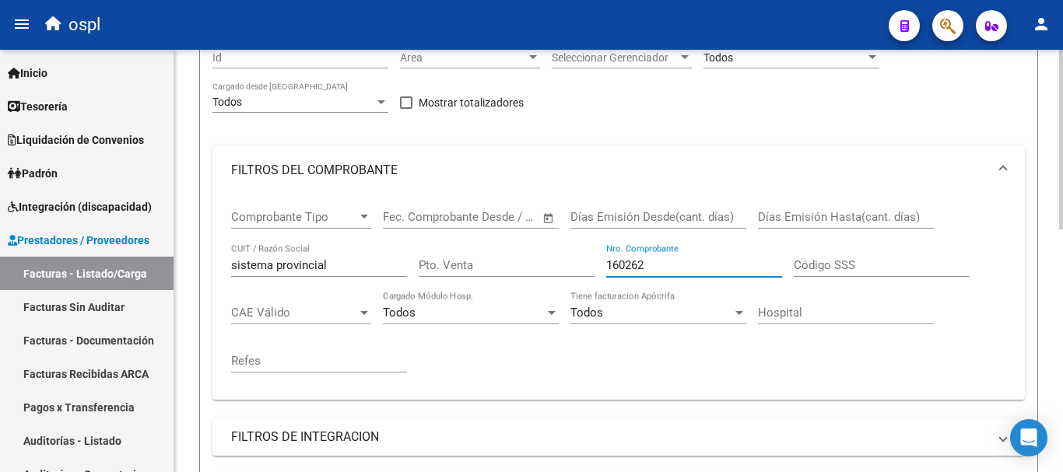
drag, startPoint x: 654, startPoint y: 265, endPoint x: 562, endPoint y: 261, distance: 91.9
click at [562, 261] on div "Comprobante Tipo Comprobante Tipo Fecha inicio – Fecha fin Fec. Comprobante Des…" at bounding box center [618, 291] width 775 height 192
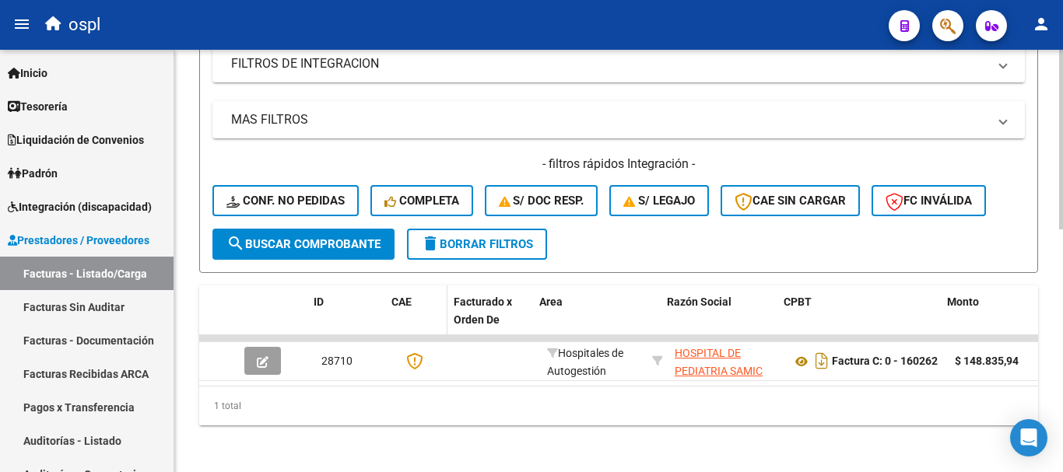
scroll to position [572, 0]
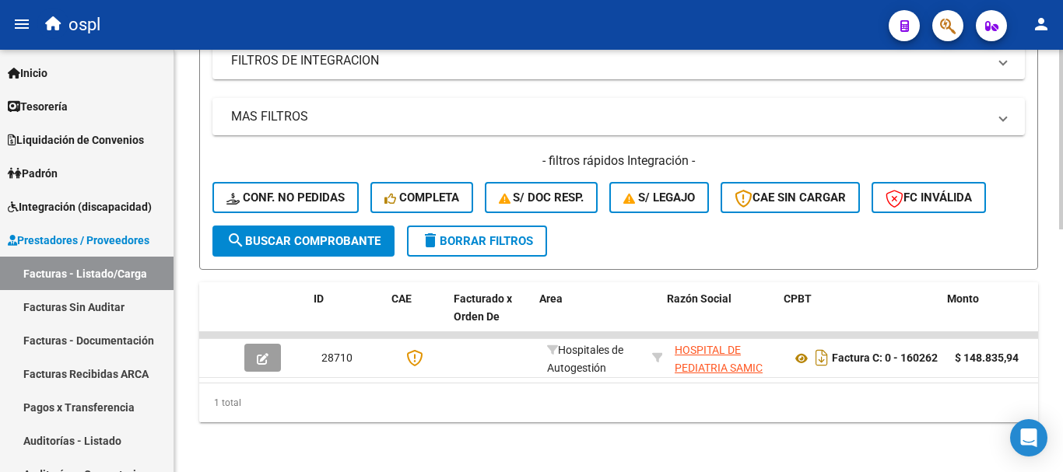
click at [301, 234] on span "search Buscar Comprobante" at bounding box center [303, 241] width 154 height 14
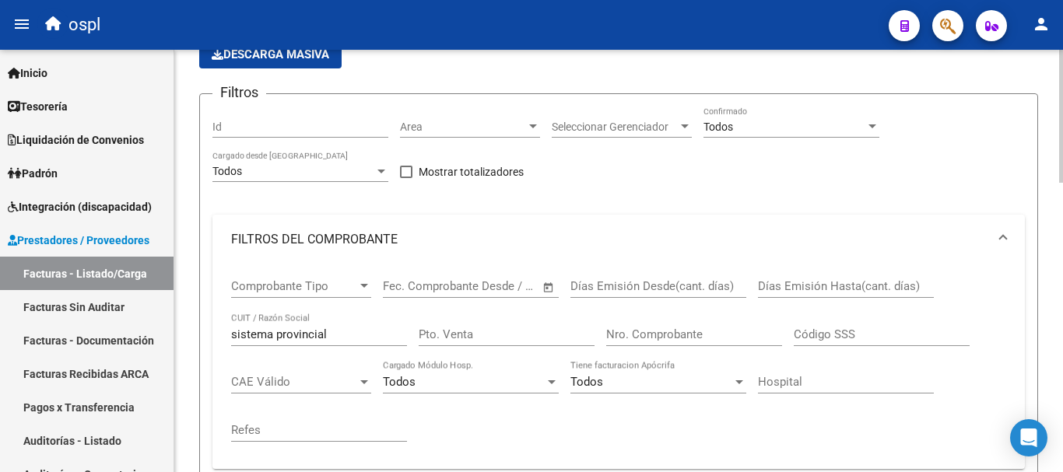
scroll to position [105, 0]
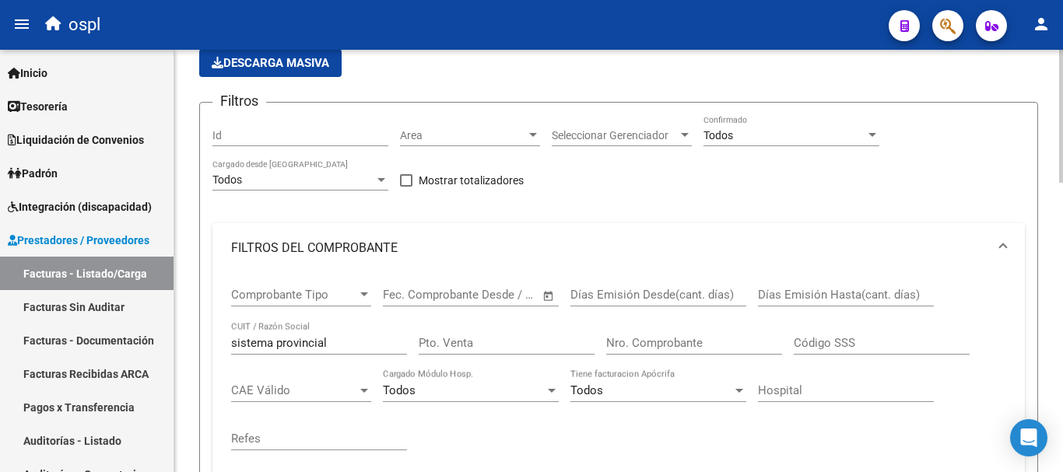
click at [654, 353] on div "Nro. Comprobante" at bounding box center [694, 337] width 176 height 33
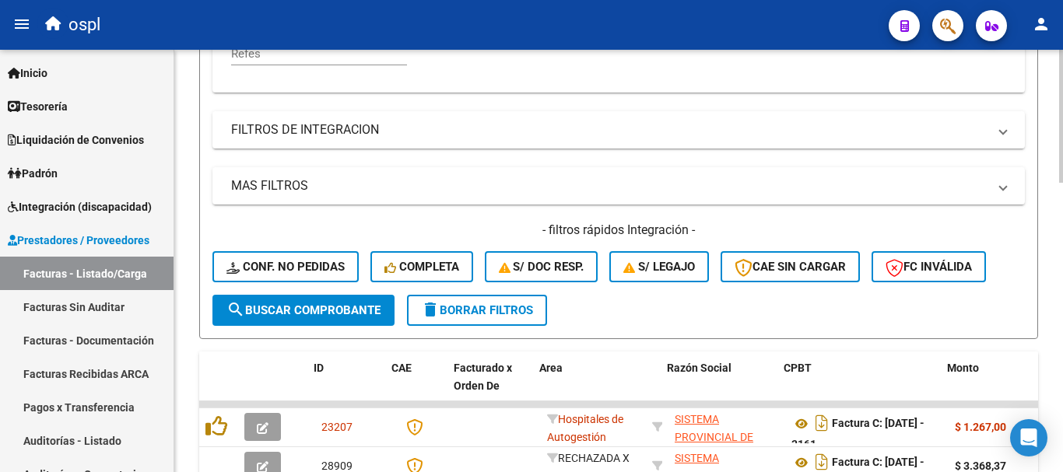
scroll to position [545, 0]
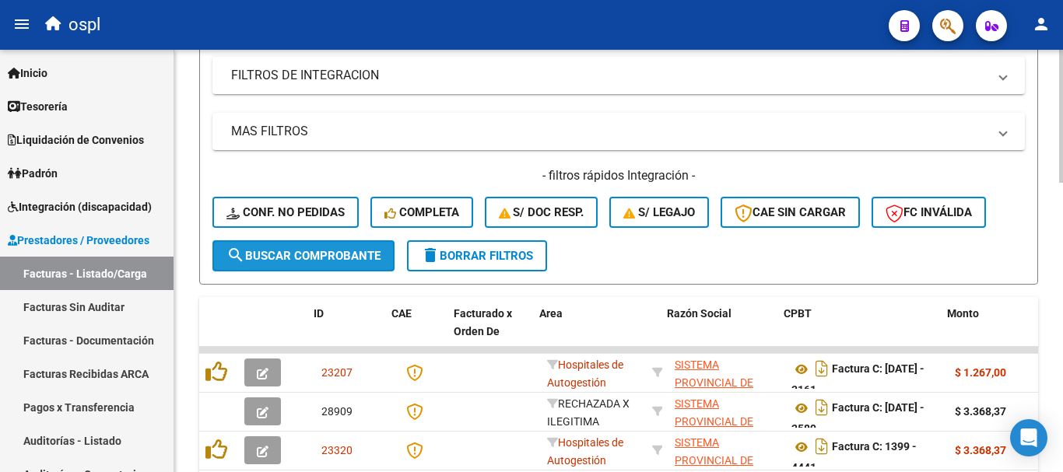
click at [328, 248] on button "search Buscar Comprobante" at bounding box center [303, 255] width 182 height 31
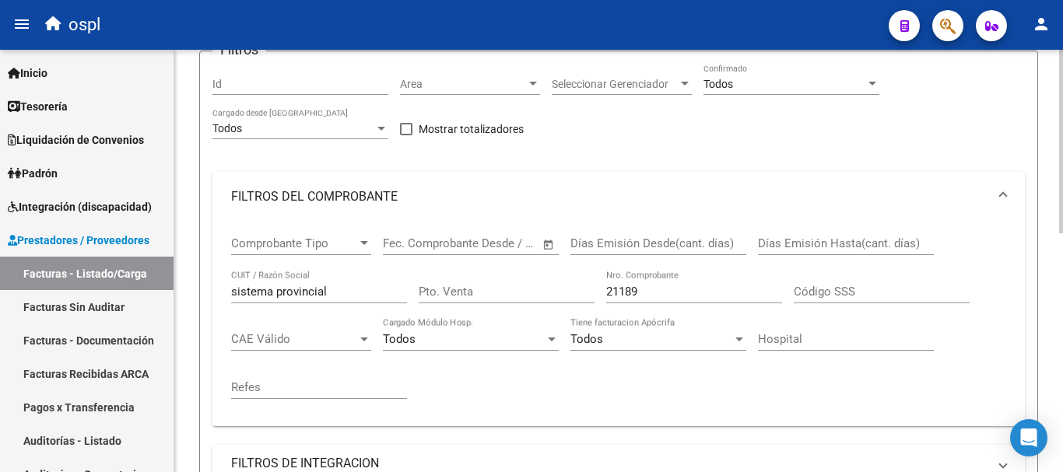
scroll to position [156, 0]
drag, startPoint x: 666, startPoint y: 296, endPoint x: 454, endPoint y: 254, distance: 215.8
click at [454, 254] on div "Comprobante Tipo Comprobante Tipo Fecha inicio – Fecha fin Fec. Comprobante Des…" at bounding box center [618, 319] width 775 height 192
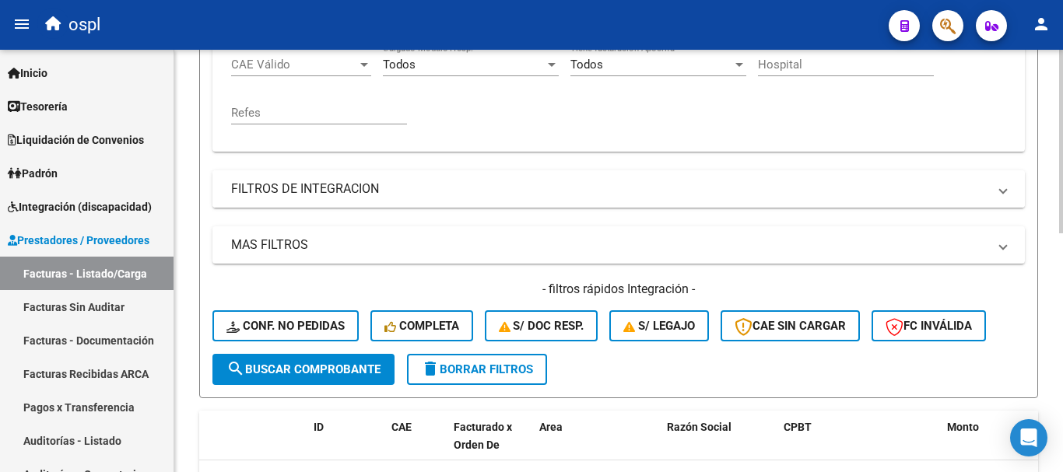
scroll to position [467, 0]
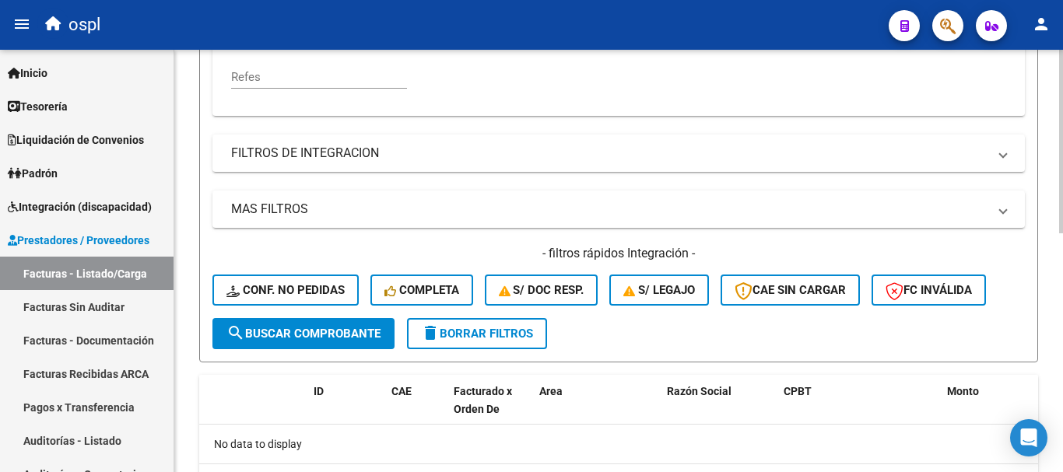
type input "10633"
click at [293, 338] on span "search Buscar Comprobante" at bounding box center [303, 334] width 154 height 14
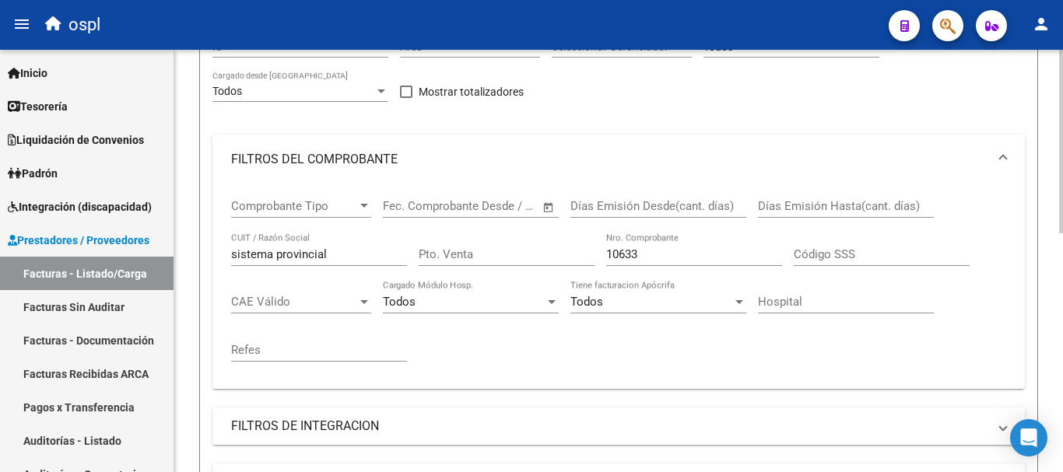
scroll to position [159, 0]
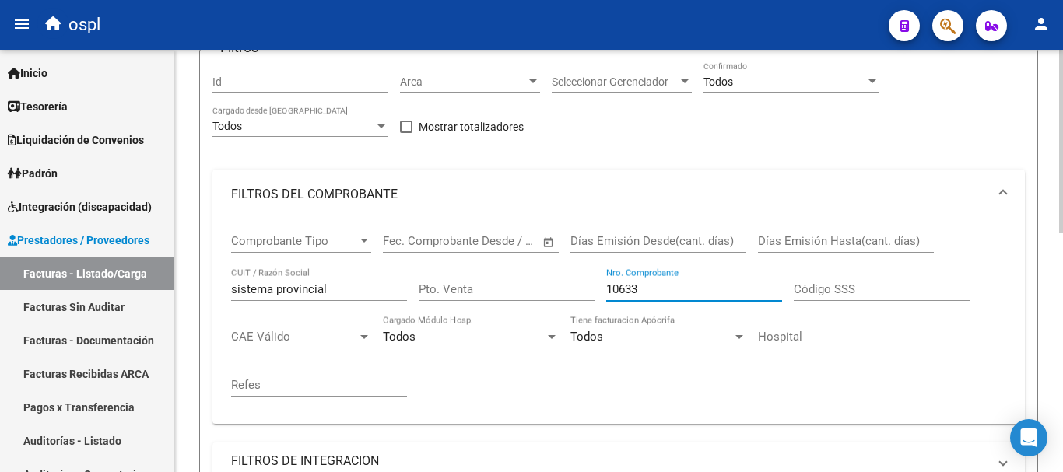
drag, startPoint x: 660, startPoint y: 287, endPoint x: 507, endPoint y: 261, distance: 155.6
click at [507, 261] on div "Comprobante Tipo Comprobante Tipo Fecha inicio – Fecha fin Fec. Comprobante Des…" at bounding box center [618, 315] width 775 height 192
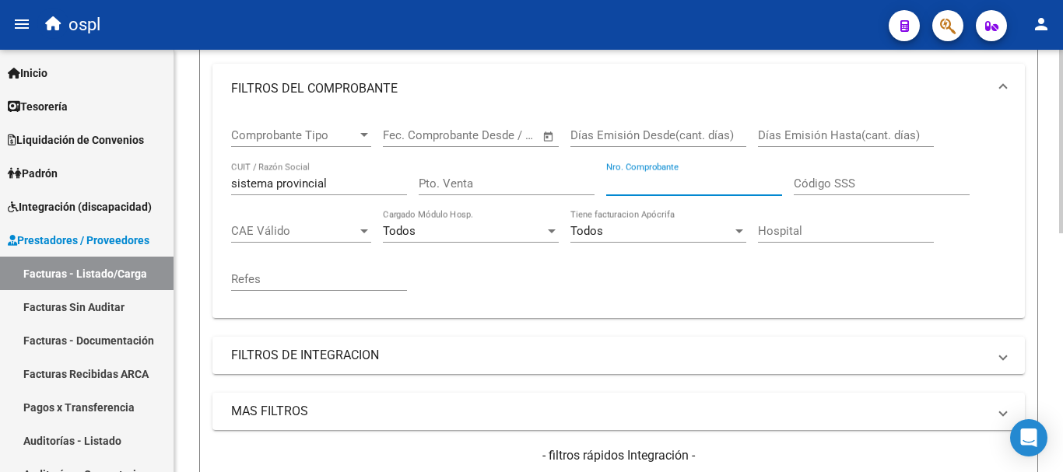
scroll to position [392, 0]
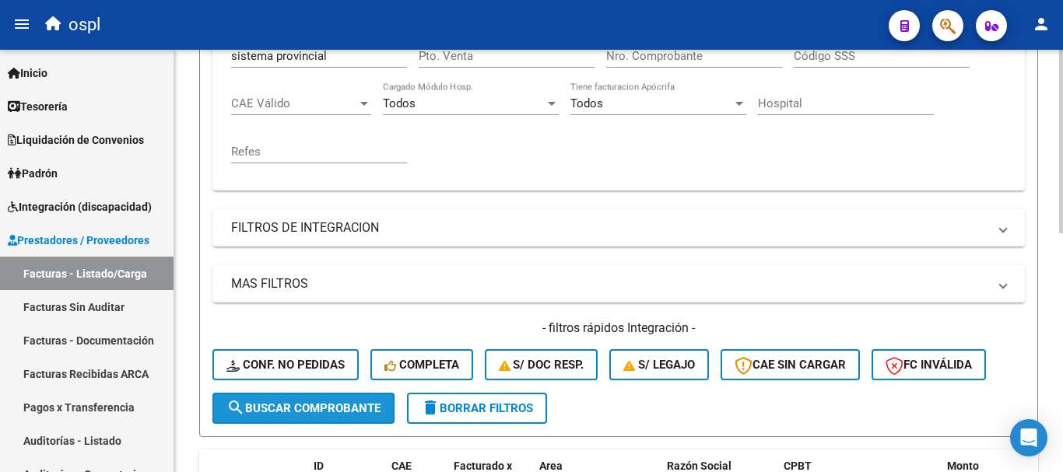
click at [316, 406] on span "search Buscar Comprobante" at bounding box center [303, 409] width 154 height 14
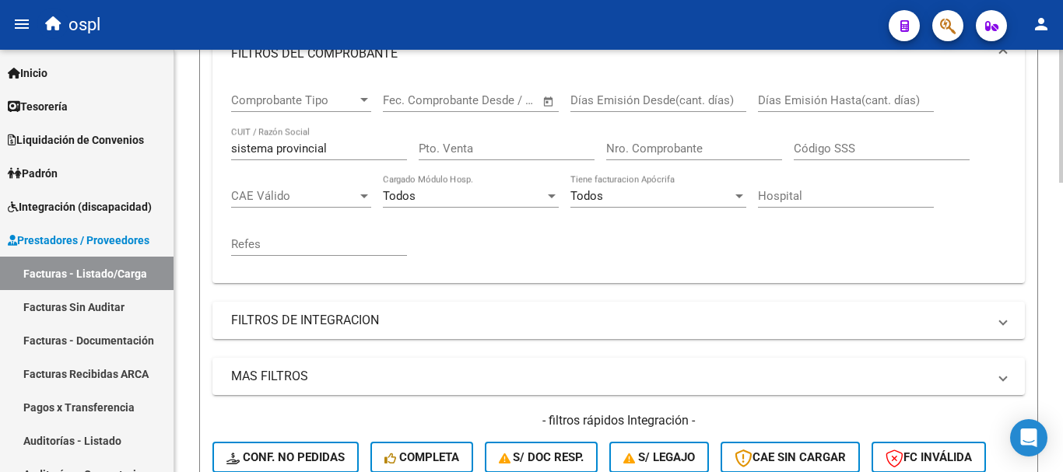
scroll to position [222, 0]
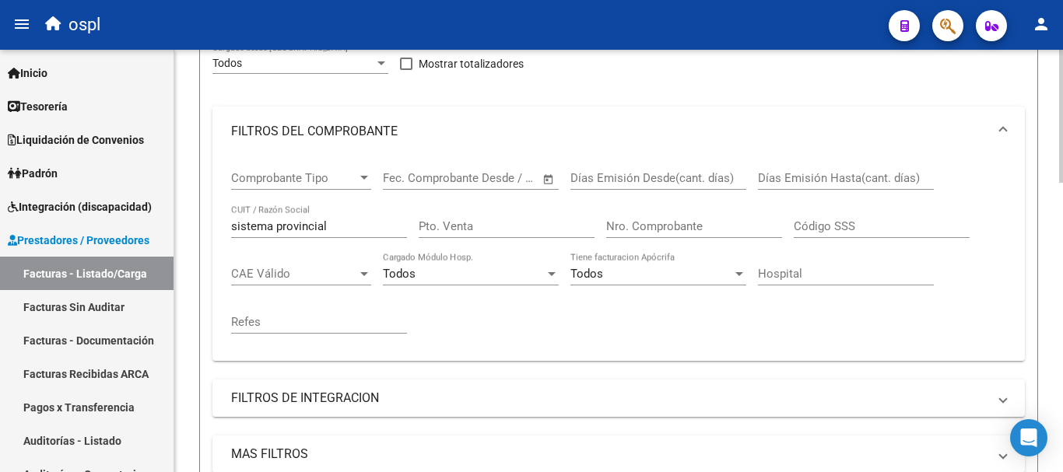
click at [665, 229] on input "Nro. Comprobante" at bounding box center [694, 226] width 176 height 14
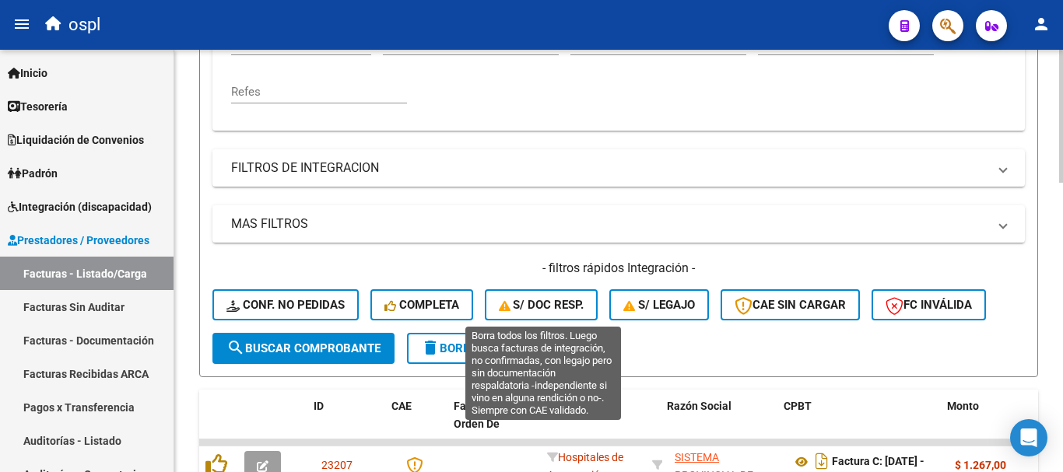
scroll to position [455, 0]
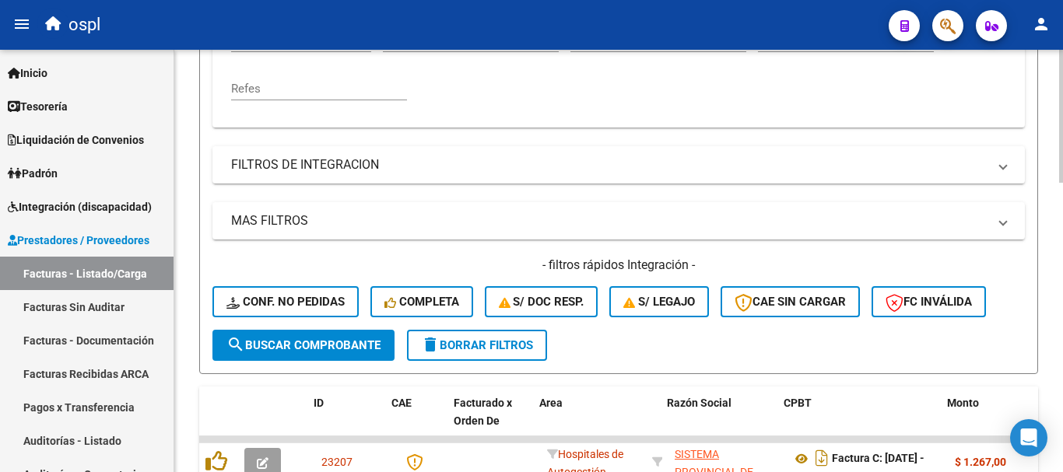
click at [339, 339] on span "search Buscar Comprobante" at bounding box center [303, 345] width 154 height 14
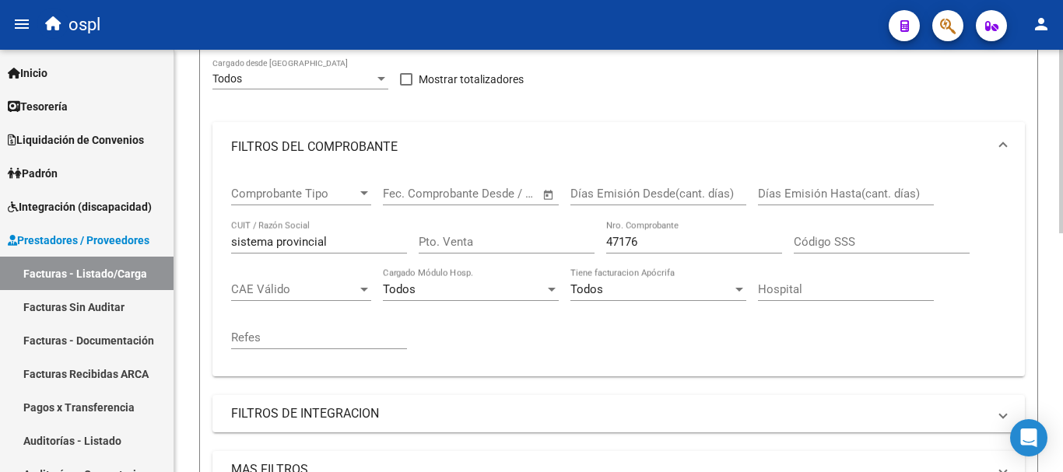
scroll to position [159, 0]
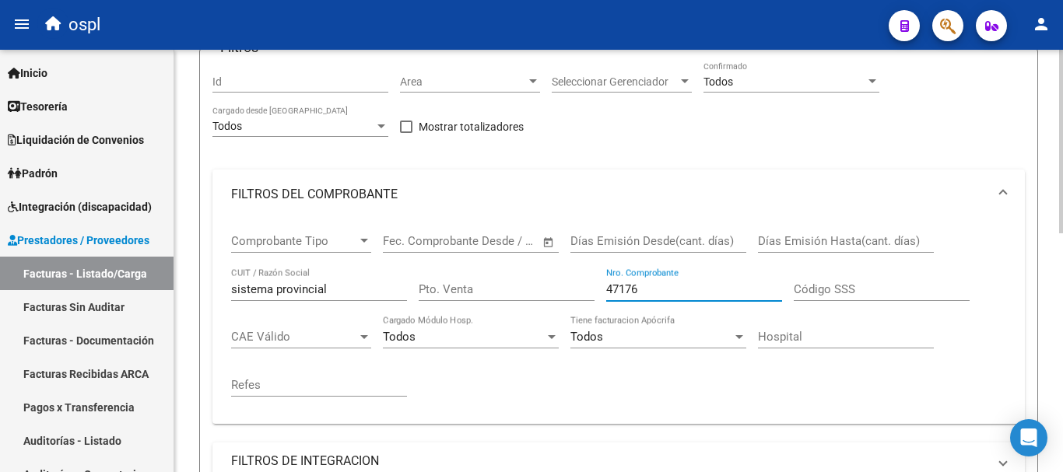
drag, startPoint x: 670, startPoint y: 287, endPoint x: 489, endPoint y: 268, distance: 182.3
click at [489, 272] on div "Comprobante Tipo Comprobante Tipo Fecha inicio – Fecha fin Fec. Comprobante Des…" at bounding box center [618, 315] width 775 height 192
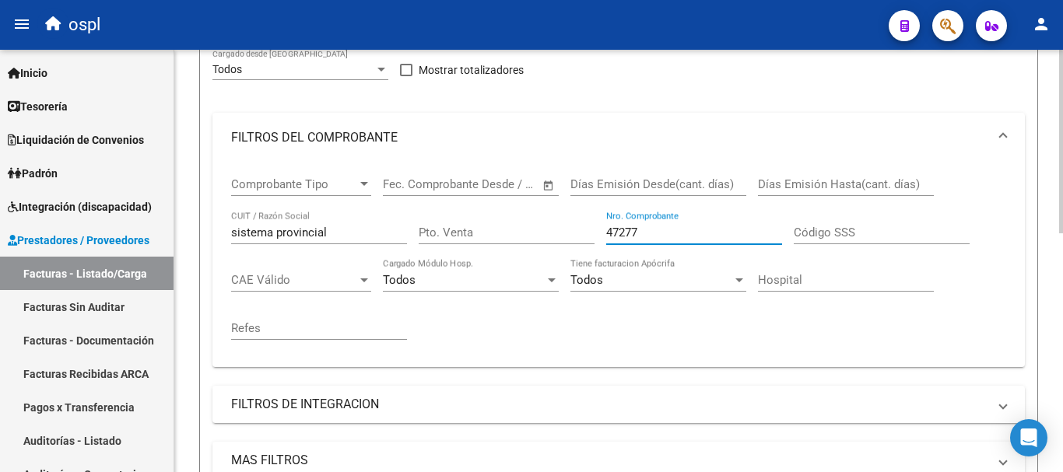
scroll to position [470, 0]
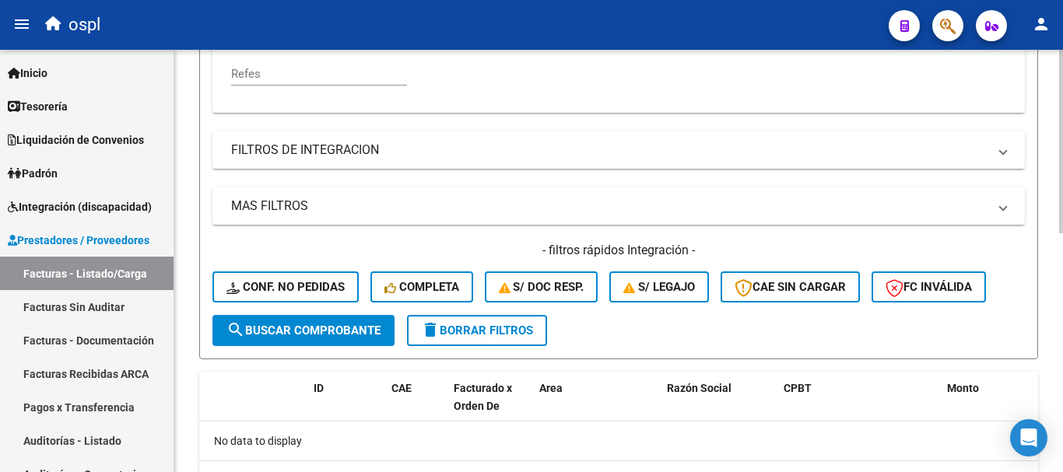
click at [315, 324] on button "search Buscar Comprobante" at bounding box center [303, 330] width 182 height 31
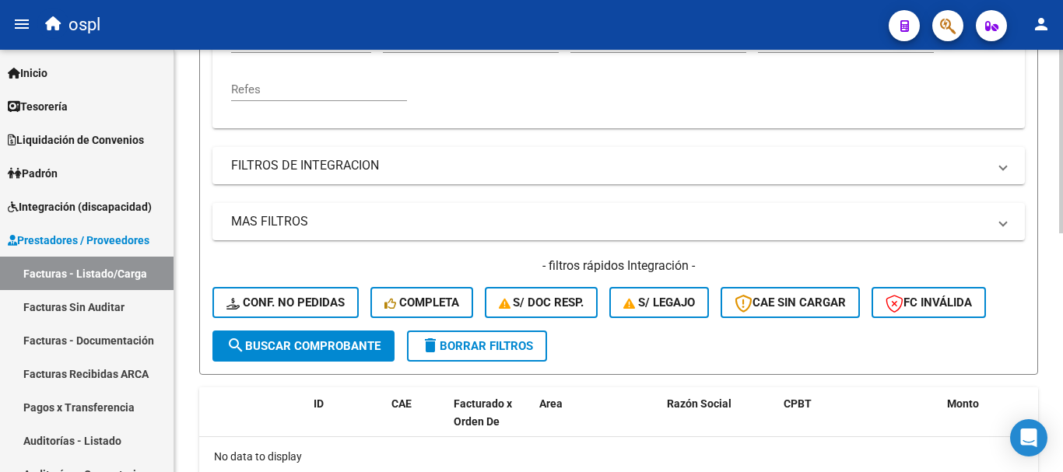
scroll to position [237, 0]
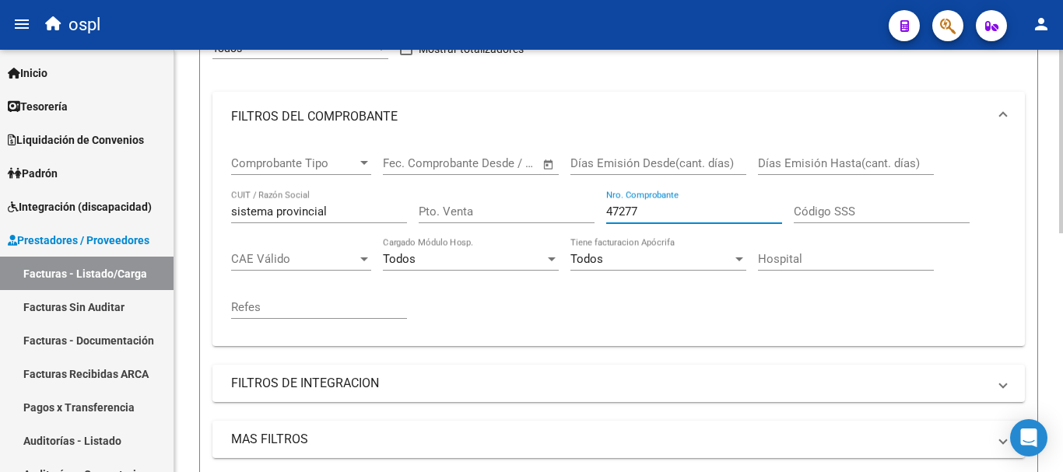
drag, startPoint x: 671, startPoint y: 209, endPoint x: 531, endPoint y: 179, distance: 142.6
click at [531, 179] on div "Comprobante Tipo Comprobante Tipo Fecha inicio – Fecha fin Fec. Comprobante Des…" at bounding box center [618, 238] width 775 height 192
type input "155325"
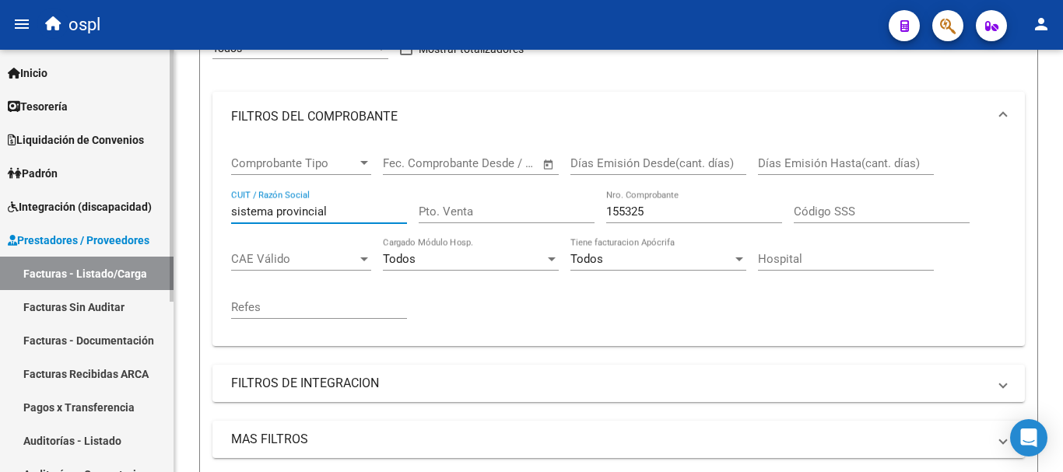
drag, startPoint x: 307, startPoint y: 211, endPoint x: 5, endPoint y: 183, distance: 302.4
click at [18, 185] on mat-sidenav-container "Firma Express Inicio Calendario SSS Instructivos Contacto OS Tesorería Extracto…" at bounding box center [531, 261] width 1063 height 423
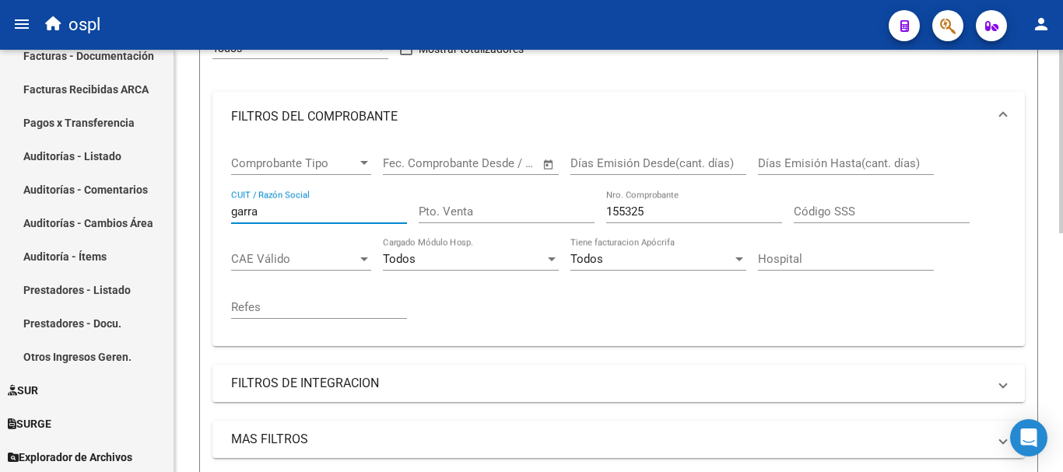
scroll to position [286, 0]
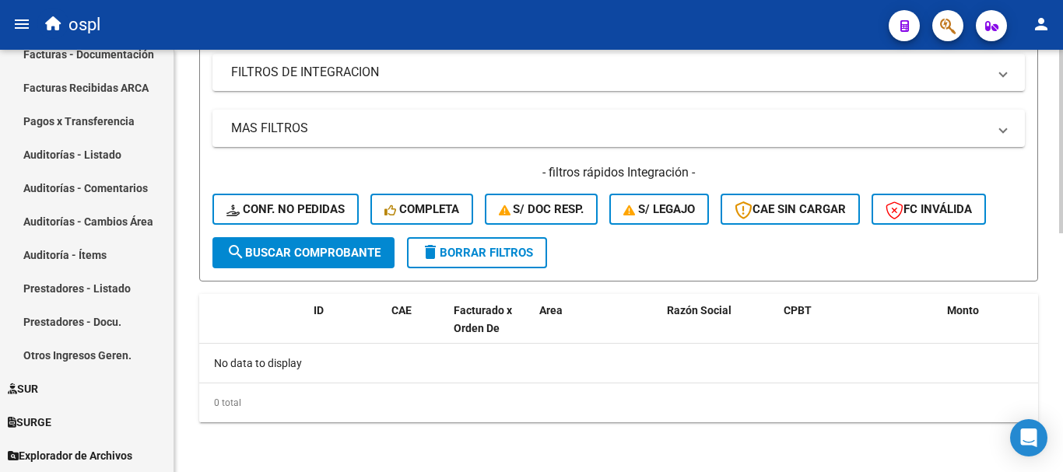
type input "garra"
click at [338, 249] on span "search Buscar Comprobante" at bounding box center [303, 253] width 154 height 14
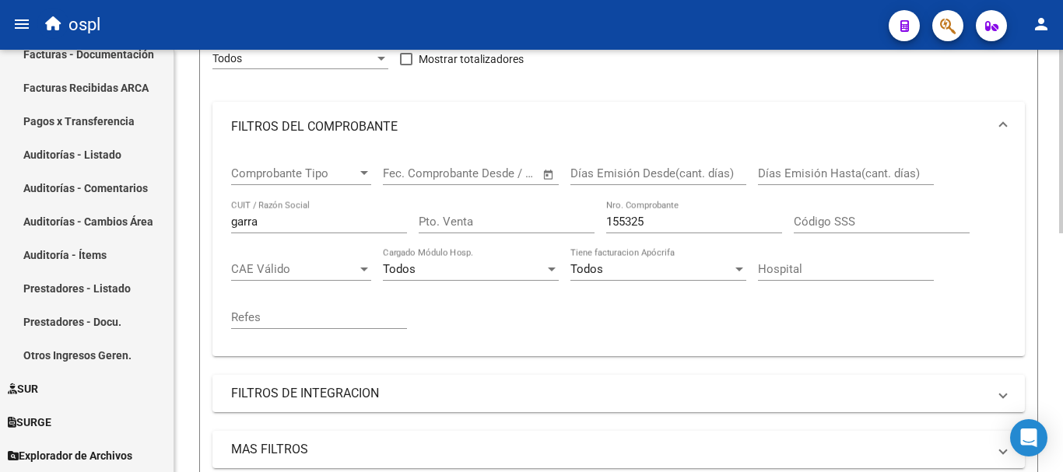
scroll to position [159, 0]
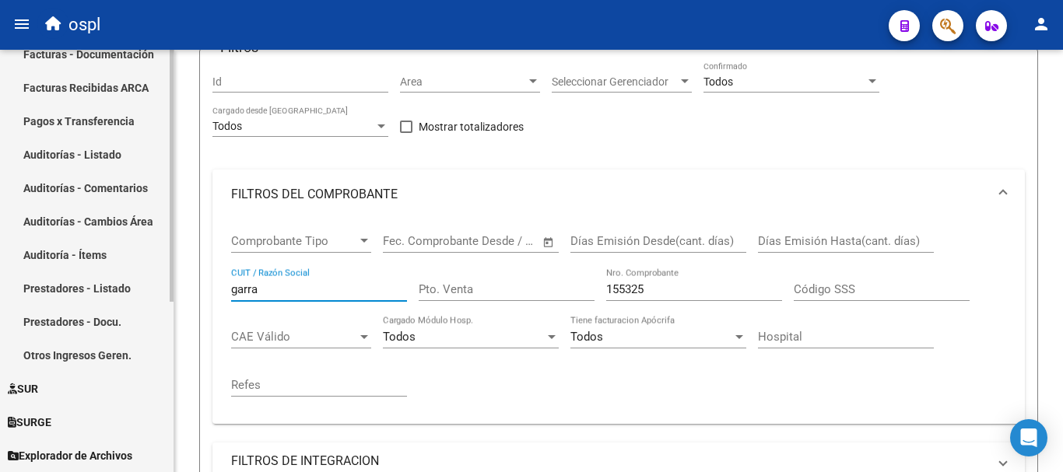
drag, startPoint x: 174, startPoint y: 275, endPoint x: 103, endPoint y: 264, distance: 70.9
click at [103, 264] on mat-sidenav-container "Firma Express Inicio Calendario SSS Instructivos Contacto OS Tesorería Extracto…" at bounding box center [531, 261] width 1063 height 423
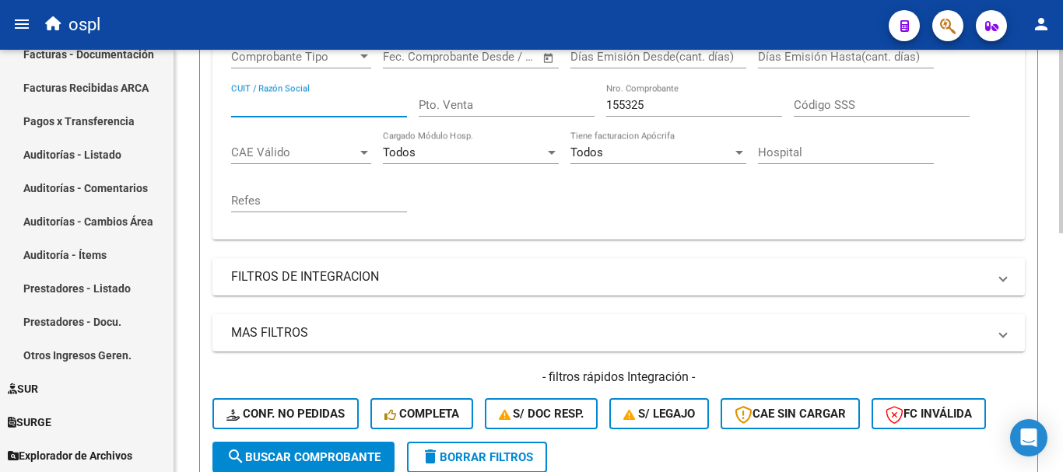
scroll to position [392, 0]
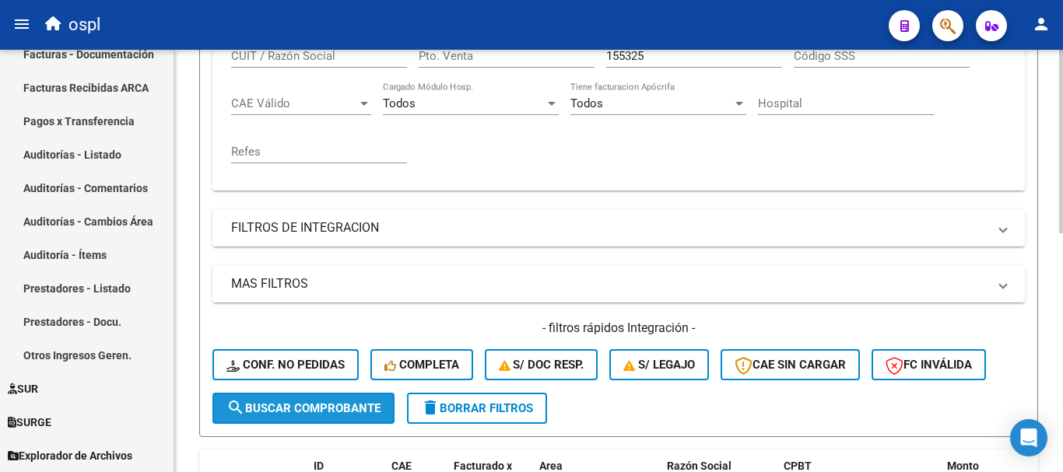
click at [272, 411] on span "search Buscar Comprobante" at bounding box center [303, 409] width 154 height 14
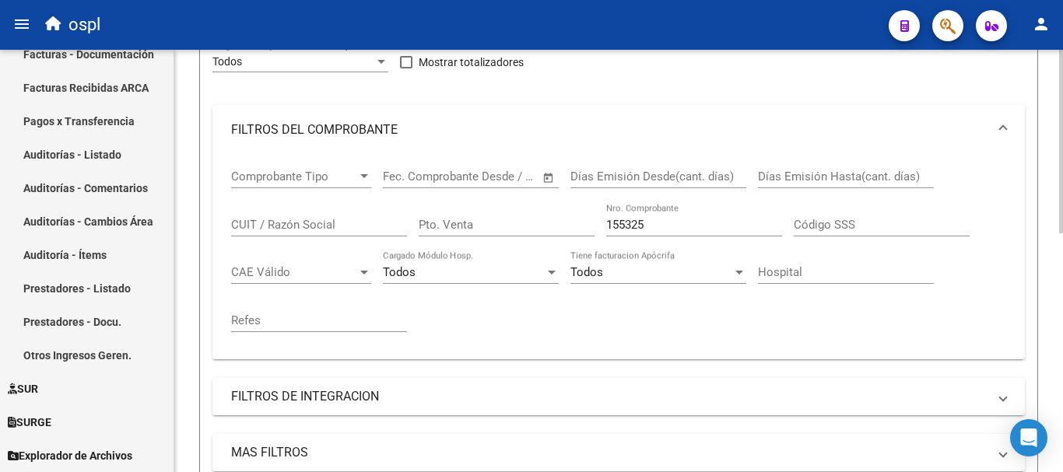
scroll to position [233, 0]
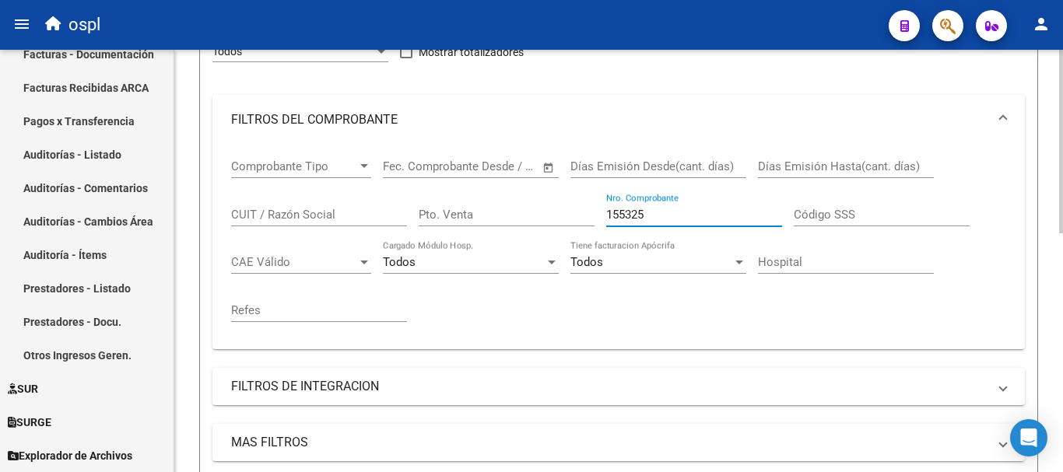
drag, startPoint x: 678, startPoint y: 209, endPoint x: 390, endPoint y: 172, distance: 290.3
click at [390, 172] on div "Comprobante Tipo Comprobante Tipo Fecha inicio – Fecha fin Fec. Comprobante Des…" at bounding box center [618, 241] width 775 height 192
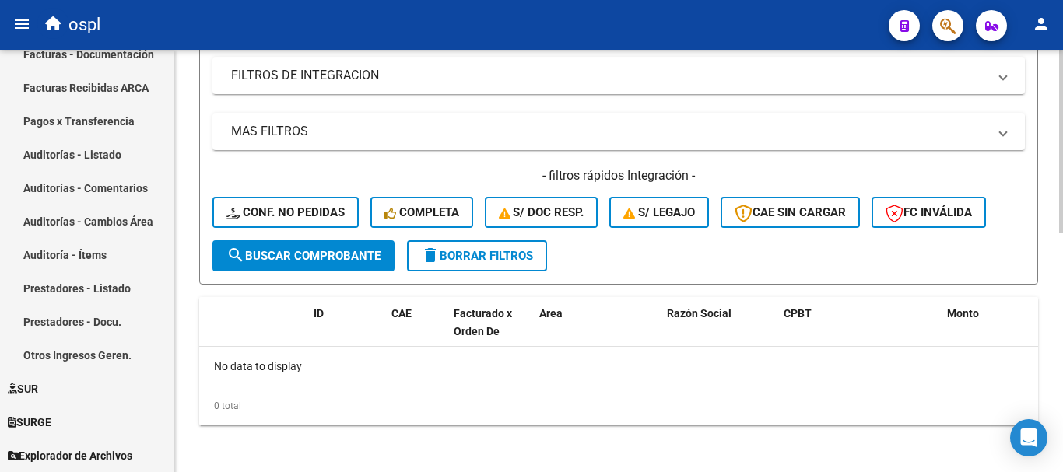
type input "8787"
click at [349, 246] on button "search Buscar Comprobante" at bounding box center [303, 255] width 182 height 31
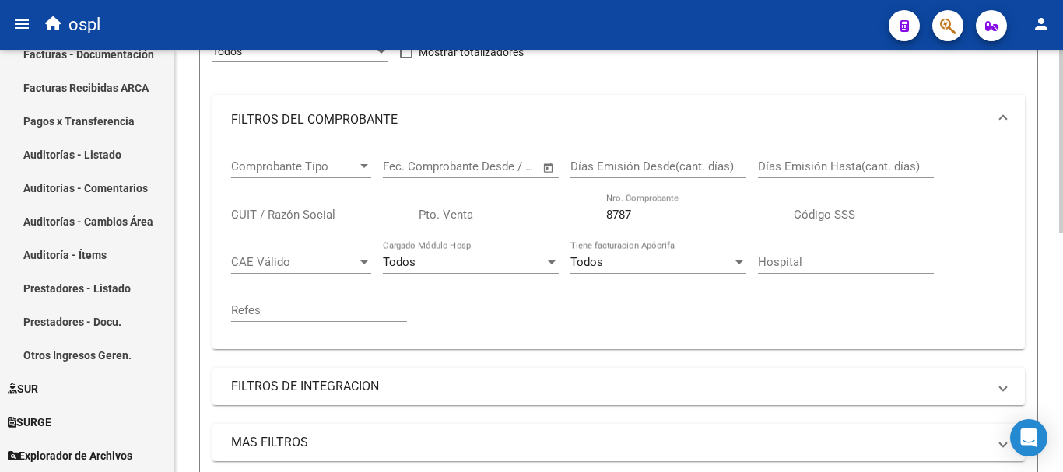
click at [275, 212] on input "CUIT / Razón Social" at bounding box center [319, 215] width 176 height 14
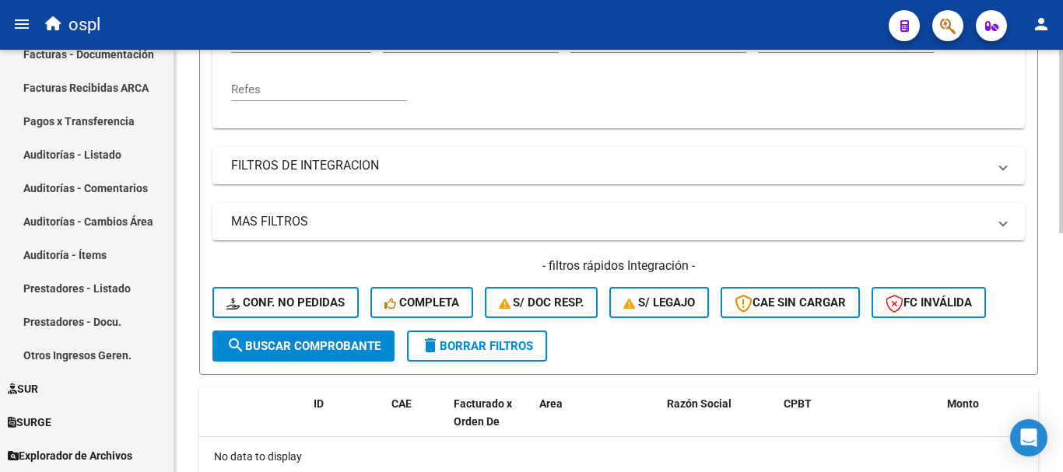
scroll to position [467, 0]
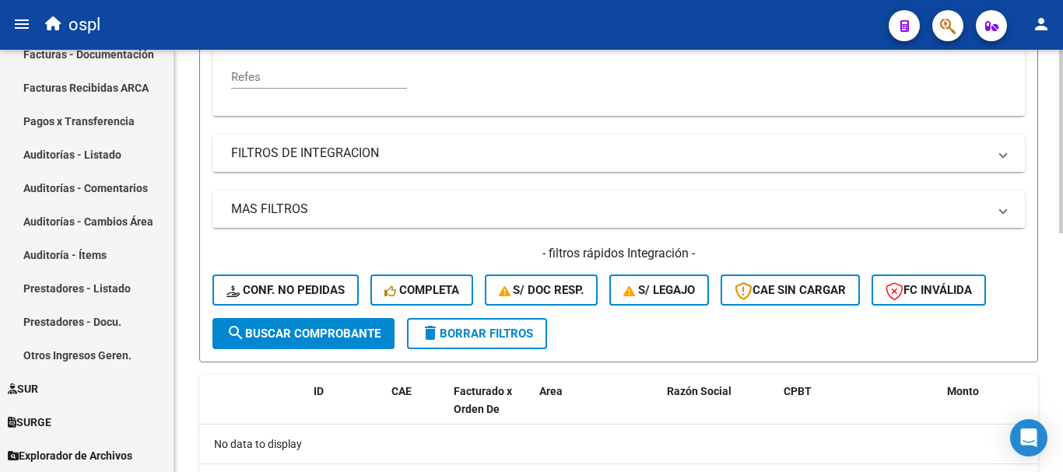
click at [338, 338] on span "search Buscar Comprobante" at bounding box center [303, 334] width 154 height 14
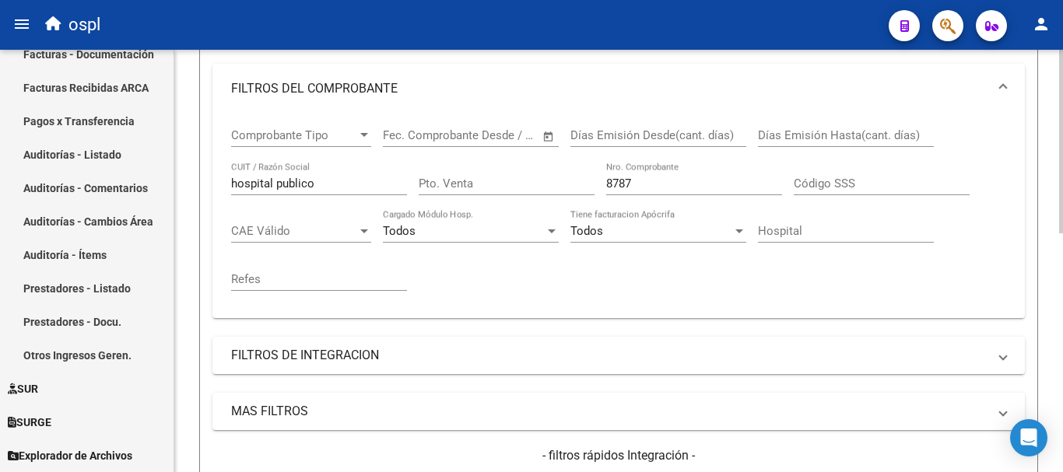
scroll to position [81, 0]
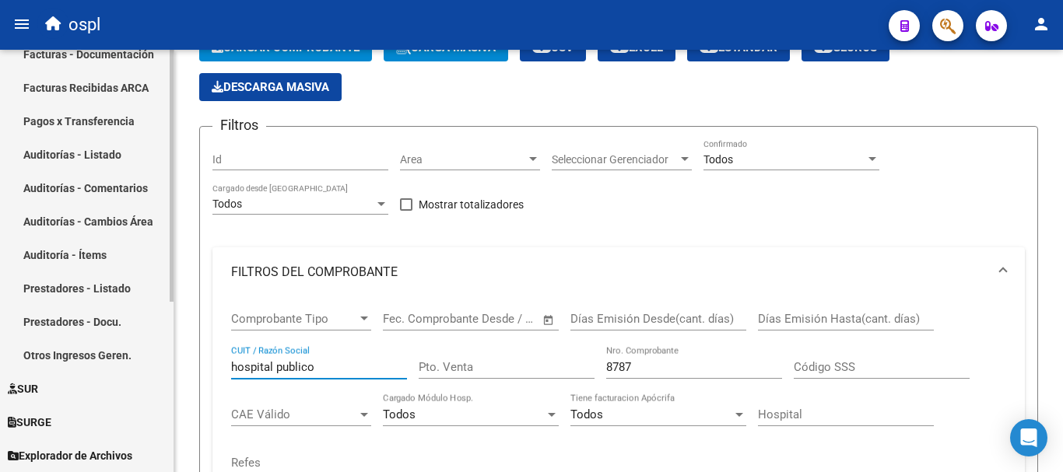
drag, startPoint x: 341, startPoint y: 363, endPoint x: 81, endPoint y: 316, distance: 264.1
click at [85, 319] on mat-sidenav-container "Firma Express Inicio Calendario SSS Instructivos Contacto OS Tesorería Extracto…" at bounding box center [531, 261] width 1063 height 423
type input "servicio para la atencion"
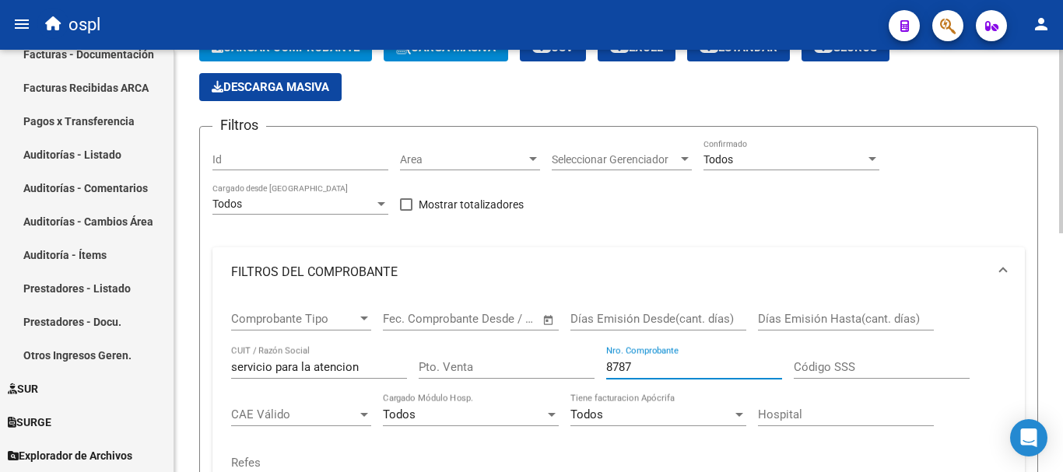
drag, startPoint x: 645, startPoint y: 364, endPoint x: 563, endPoint y: 347, distance: 83.5
click at [563, 347] on div "Comprobante Tipo Comprobante Tipo Fecha inicio – Fecha fin Fec. Comprobante Des…" at bounding box center [618, 393] width 775 height 192
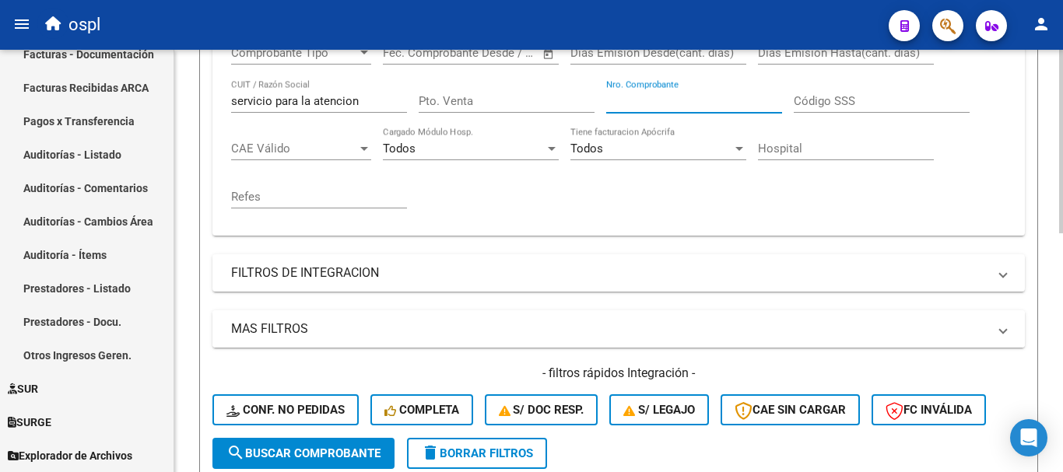
scroll to position [392, 0]
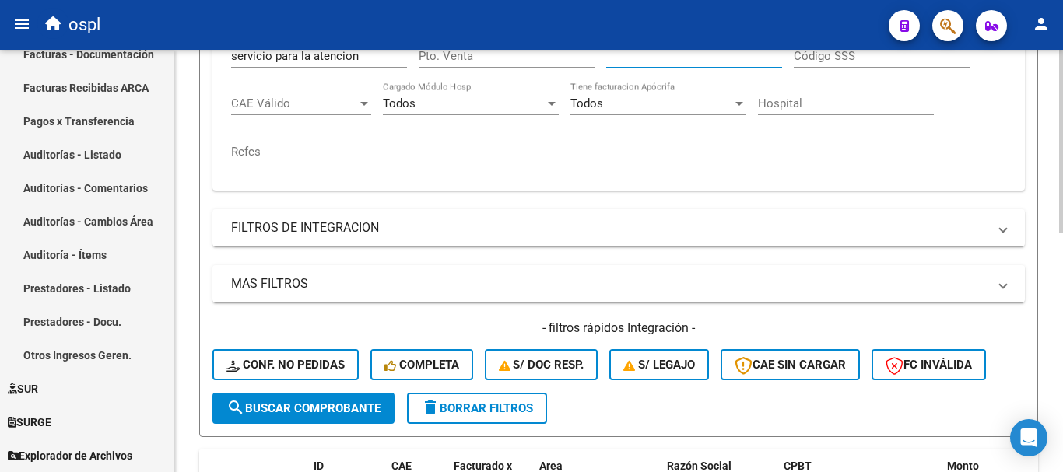
click at [326, 408] on span "search Buscar Comprobante" at bounding box center [303, 409] width 154 height 14
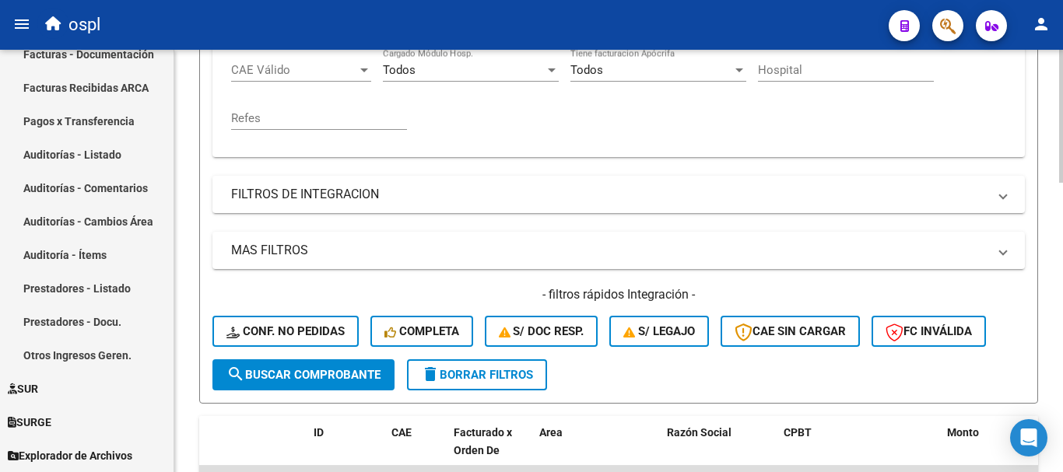
scroll to position [279, 0]
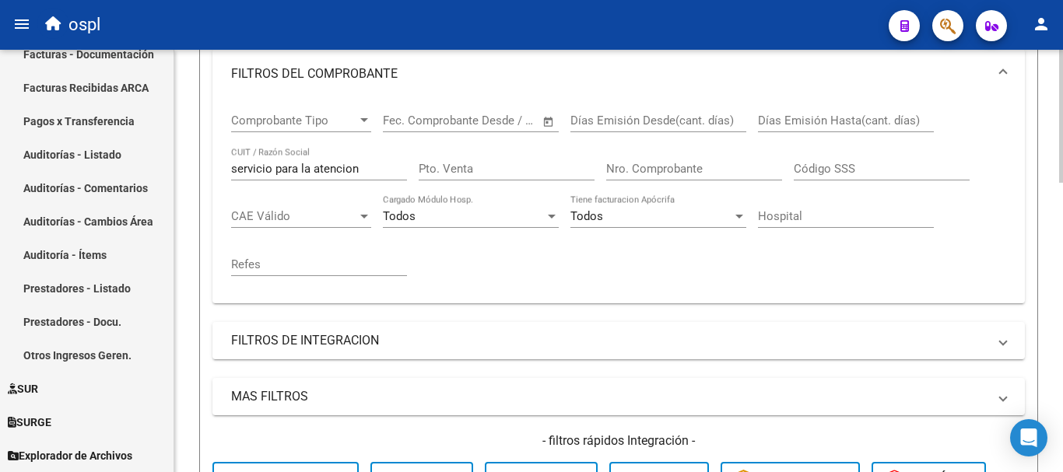
click at [707, 160] on div "Nro. Comprobante" at bounding box center [694, 163] width 176 height 33
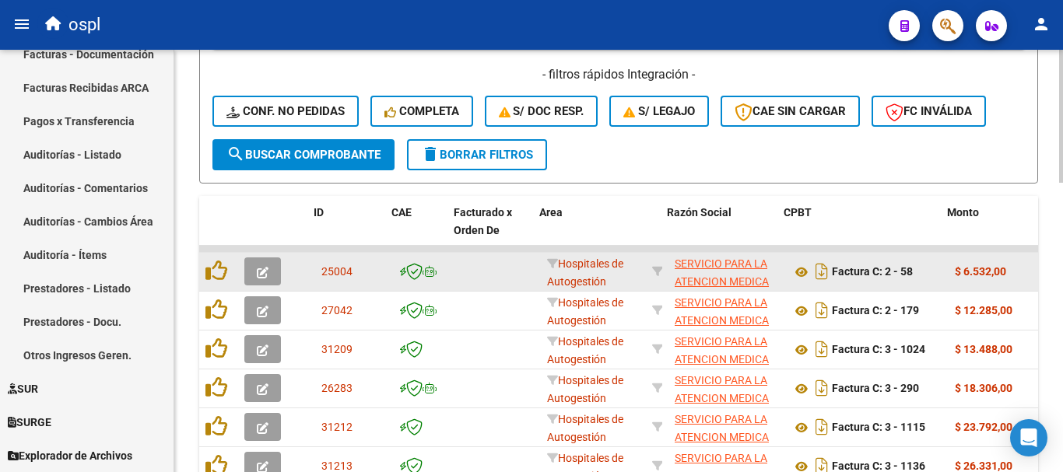
scroll to position [668, 0]
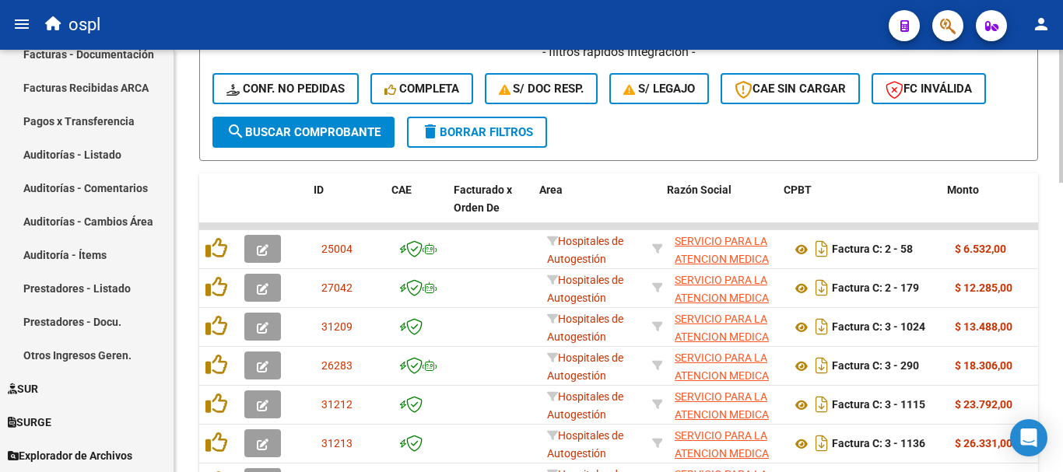
type input "1324"
click at [326, 111] on div "- filtros rápidos Integración - Conf. no pedidas Completa S/ Doc Resp. S/ legaj…" at bounding box center [618, 80] width 812 height 73
click at [328, 123] on button "search Buscar Comprobante" at bounding box center [303, 132] width 182 height 31
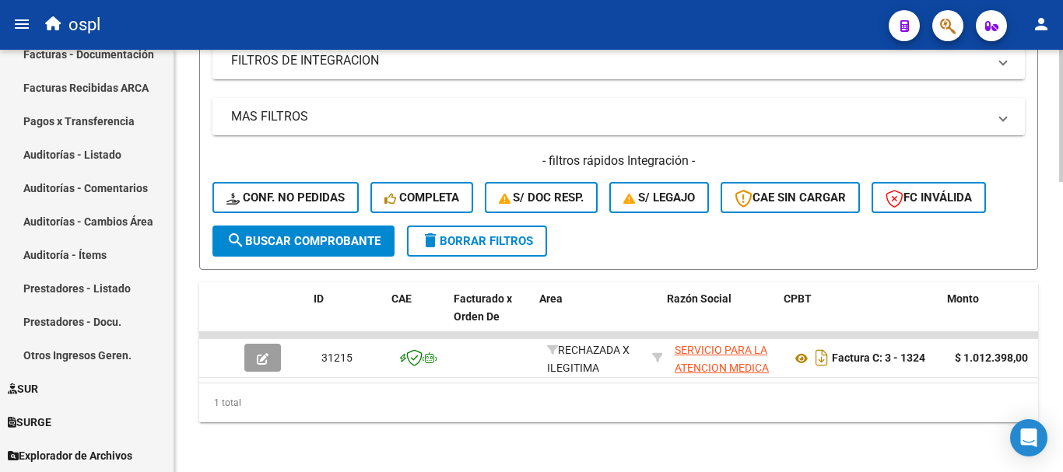
scroll to position [572, 0]
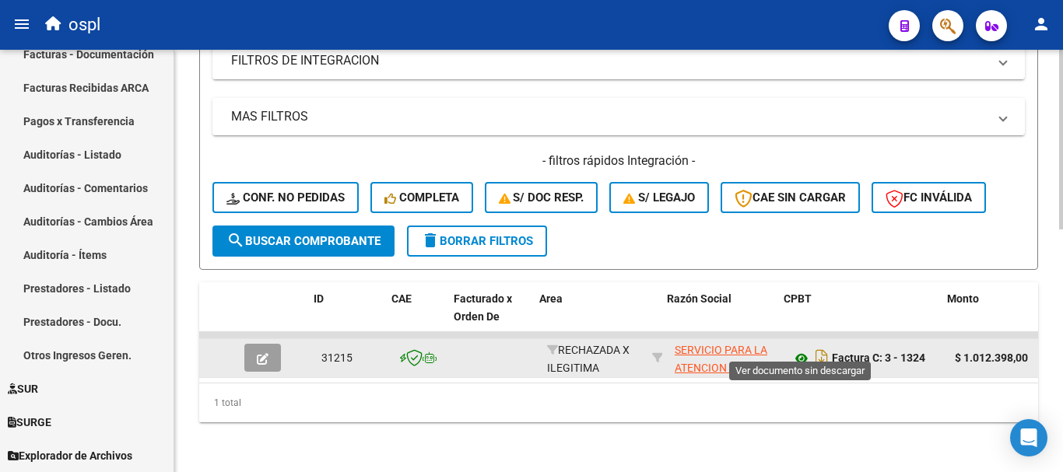
click at [805, 349] on icon at bounding box center [801, 358] width 20 height 19
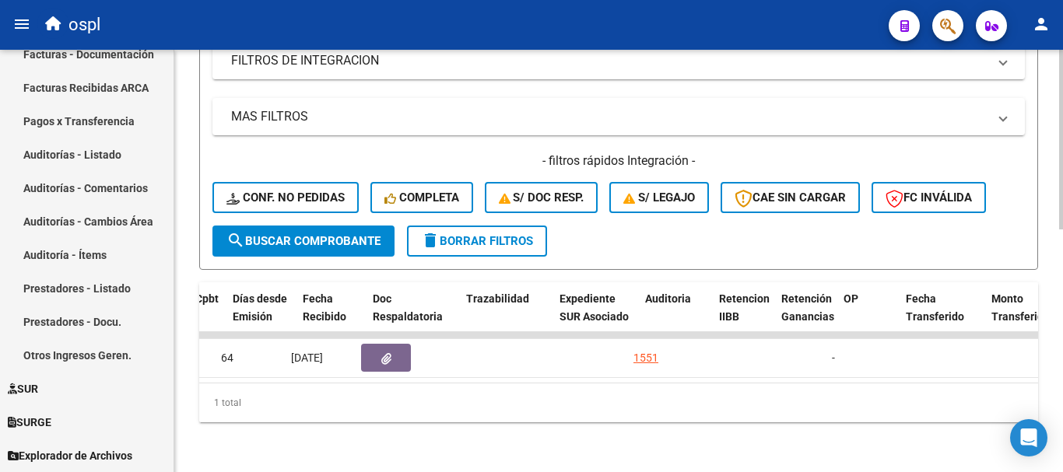
scroll to position [0, 836]
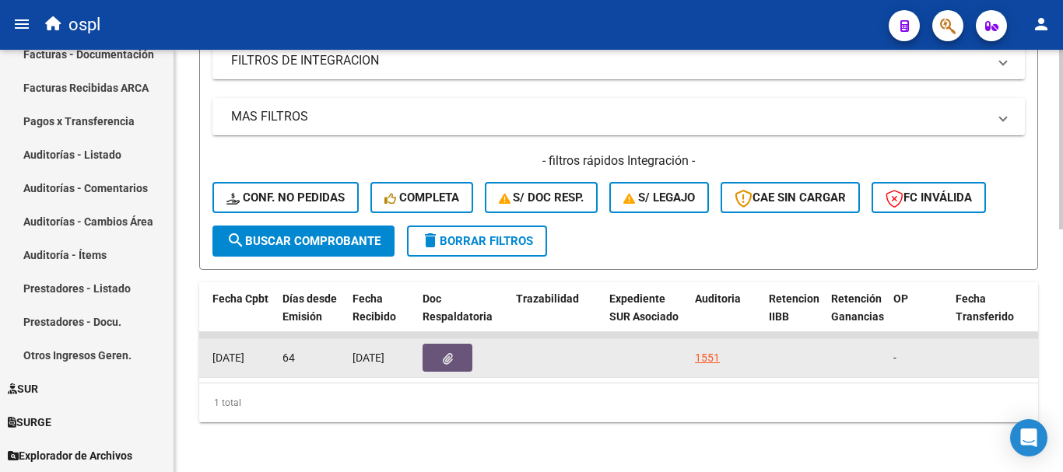
click at [438, 344] on button "button" at bounding box center [448, 358] width 50 height 28
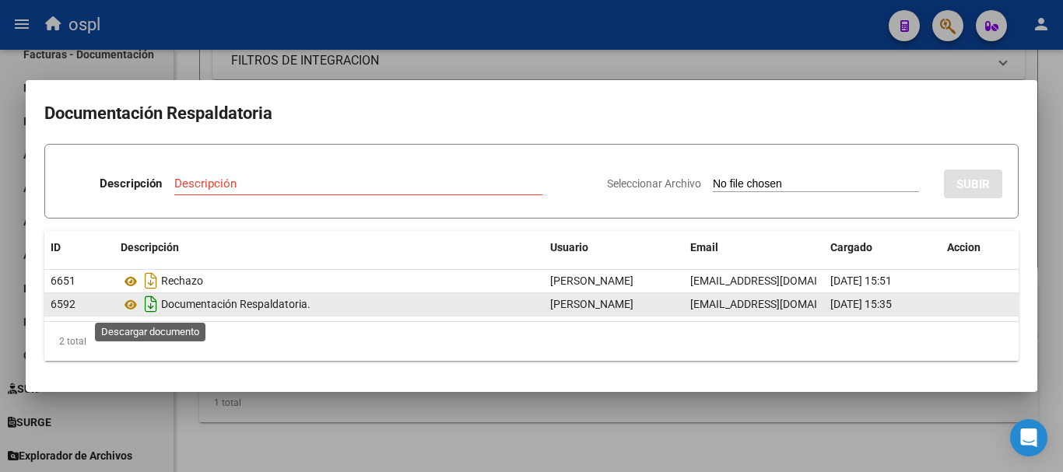
click at [155, 304] on icon "Descargar documento" at bounding box center [151, 304] width 20 height 25
click at [288, 70] on div at bounding box center [531, 236] width 1063 height 472
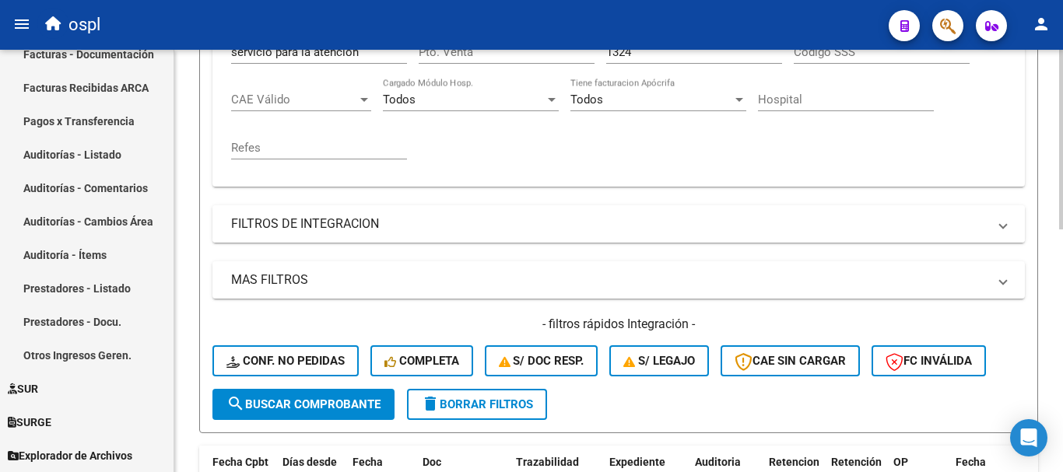
scroll to position [261, 0]
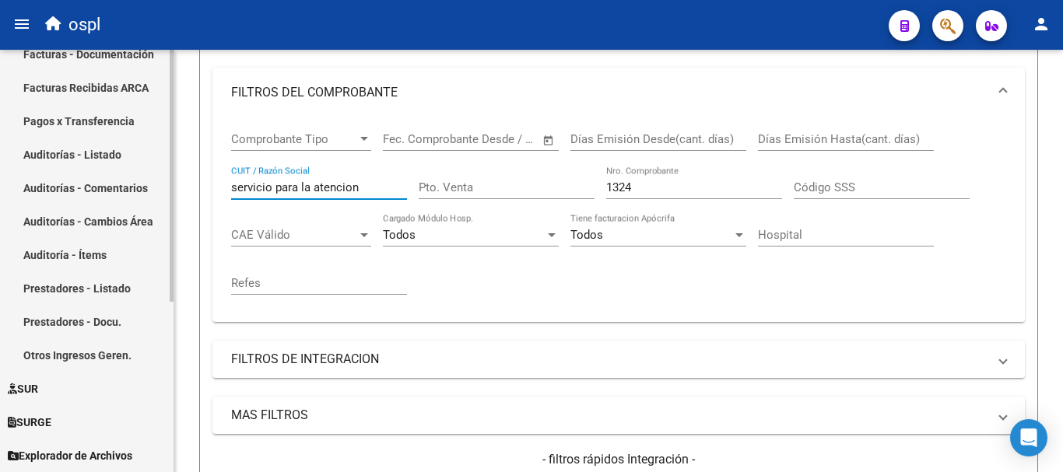
drag, startPoint x: 368, startPoint y: 184, endPoint x: 79, endPoint y: 158, distance: 290.7
click at [79, 158] on mat-sidenav-container "Firma Express Inicio Calendario SSS Instructivos Contacto OS Tesorería Extracto…" at bounding box center [531, 261] width 1063 height 423
type input "garra"
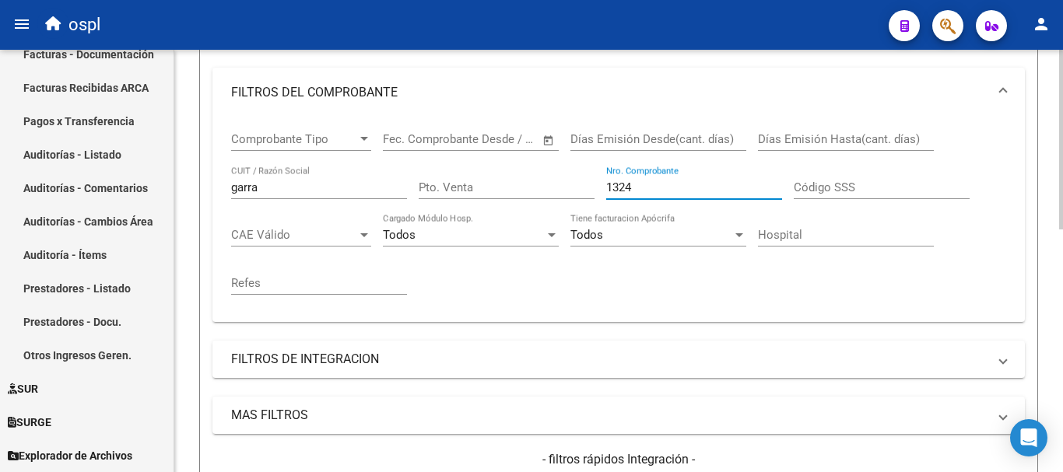
drag, startPoint x: 635, startPoint y: 183, endPoint x: 547, endPoint y: 185, distance: 88.0
click at [547, 185] on div "Comprobante Tipo Comprobante Tipo Fecha inicio – Fecha fin Fec. Comprobante Des…" at bounding box center [618, 213] width 775 height 192
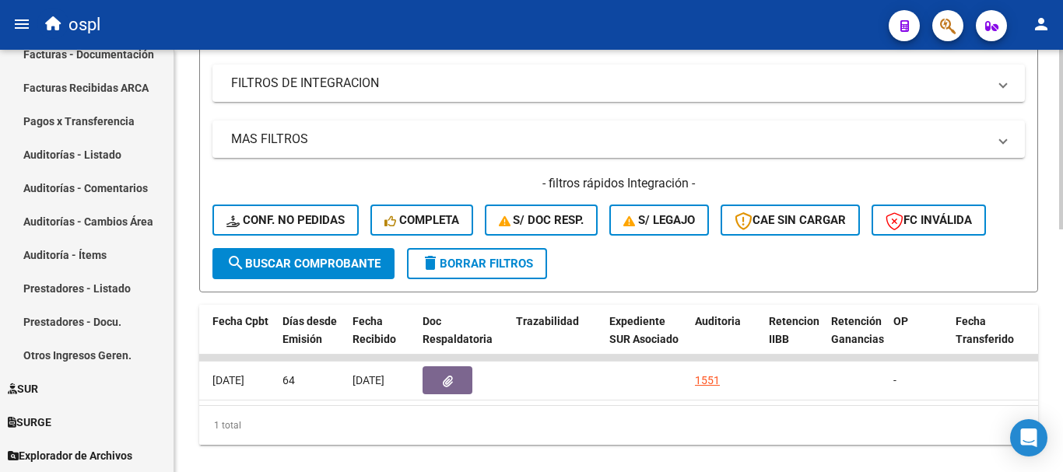
scroll to position [572, 0]
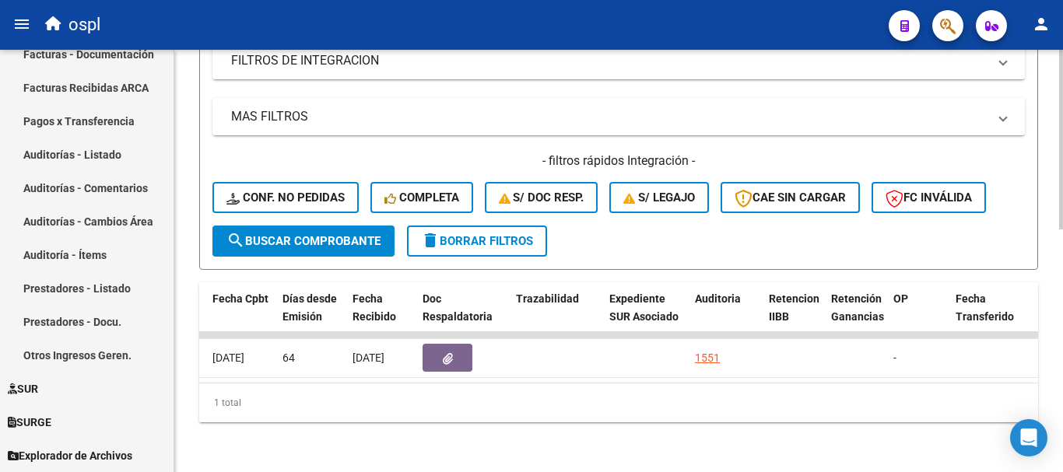
click at [361, 235] on span "search Buscar Comprobante" at bounding box center [303, 241] width 154 height 14
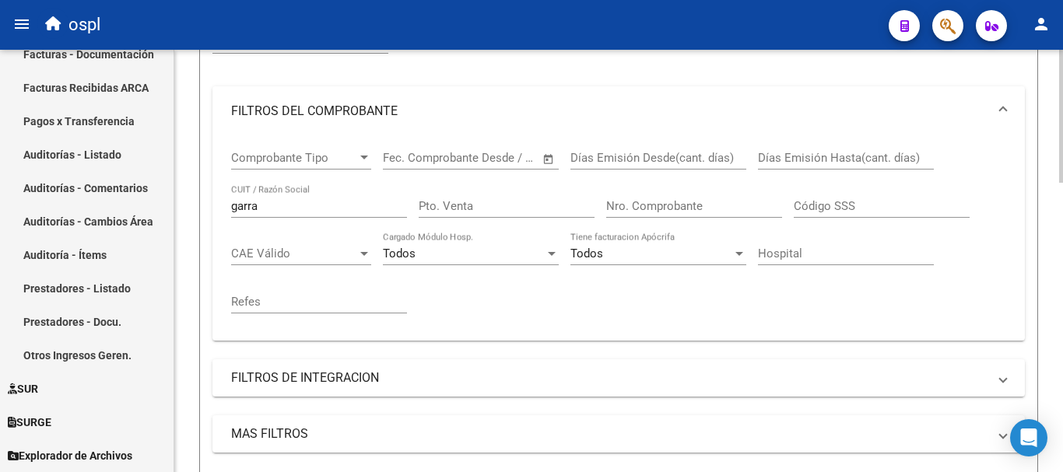
scroll to position [222, 0]
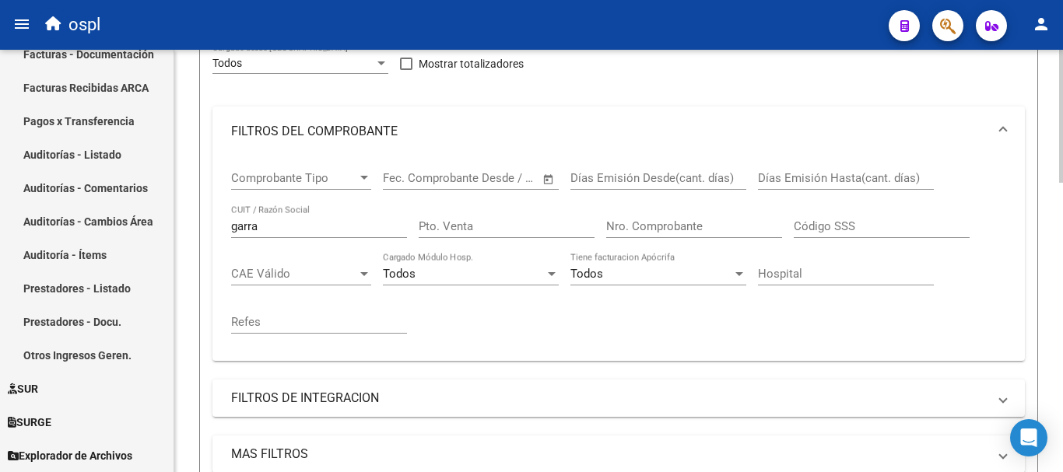
click at [677, 228] on input "Nro. Comprobante" at bounding box center [694, 226] width 176 height 14
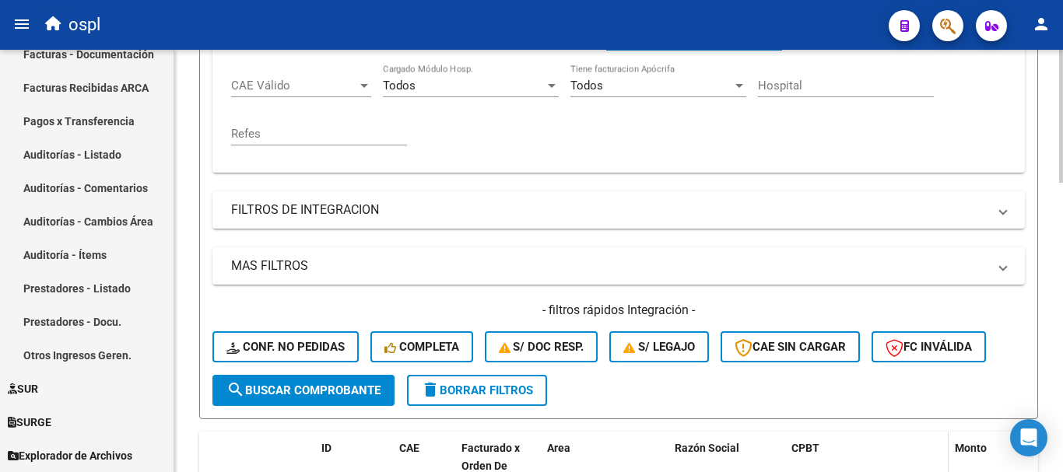
scroll to position [377, 0]
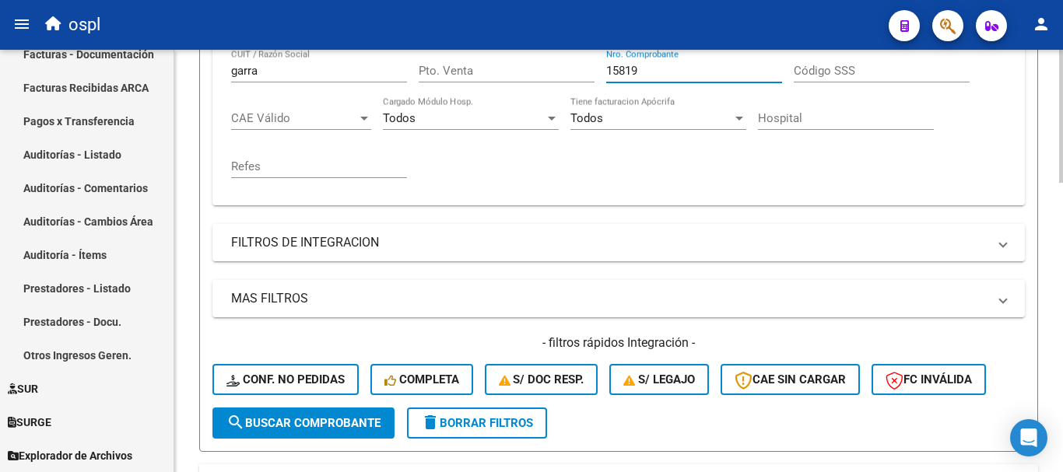
type input "15819"
click at [293, 429] on span "search Buscar Comprobante" at bounding box center [303, 423] width 154 height 14
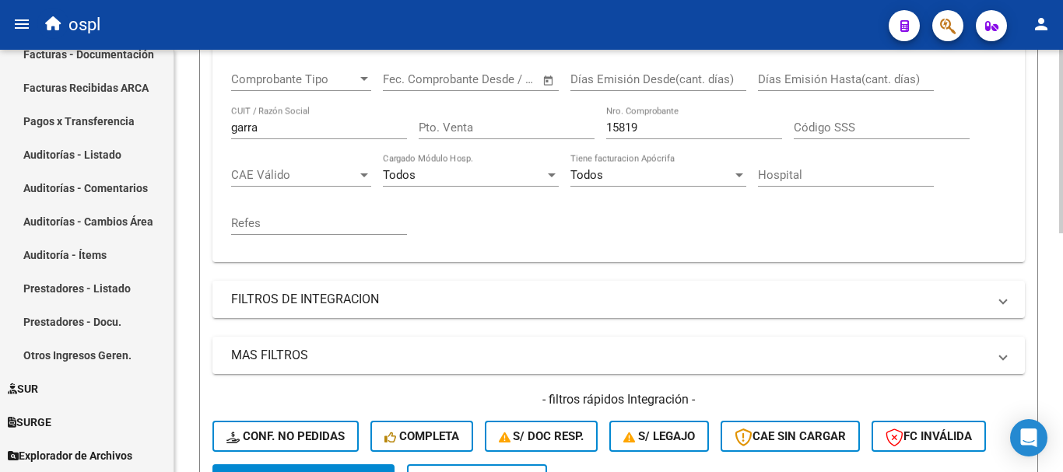
scroll to position [314, 0]
